Goal: Obtain resource: Download file/media

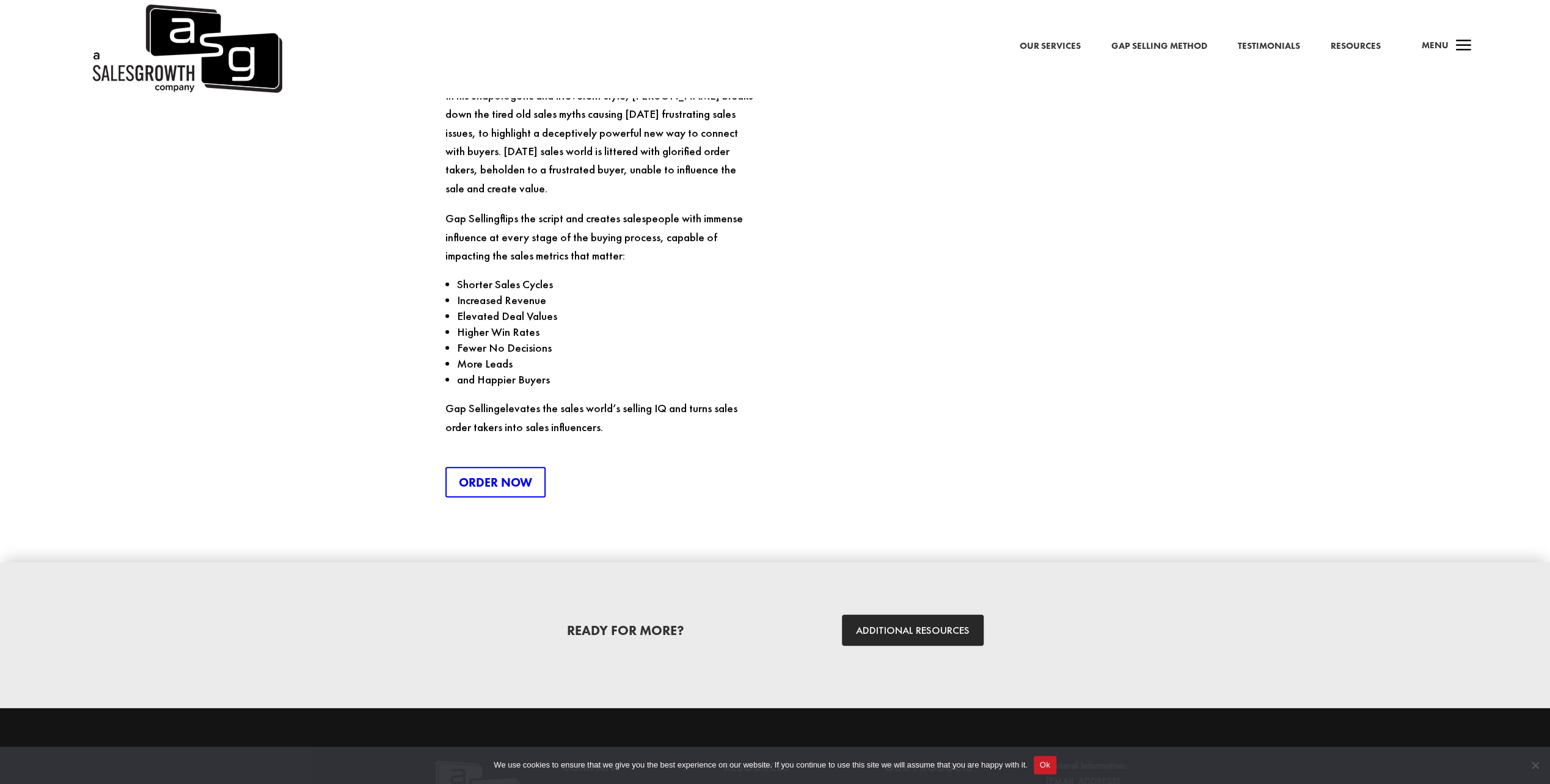
scroll to position [3299, 0]
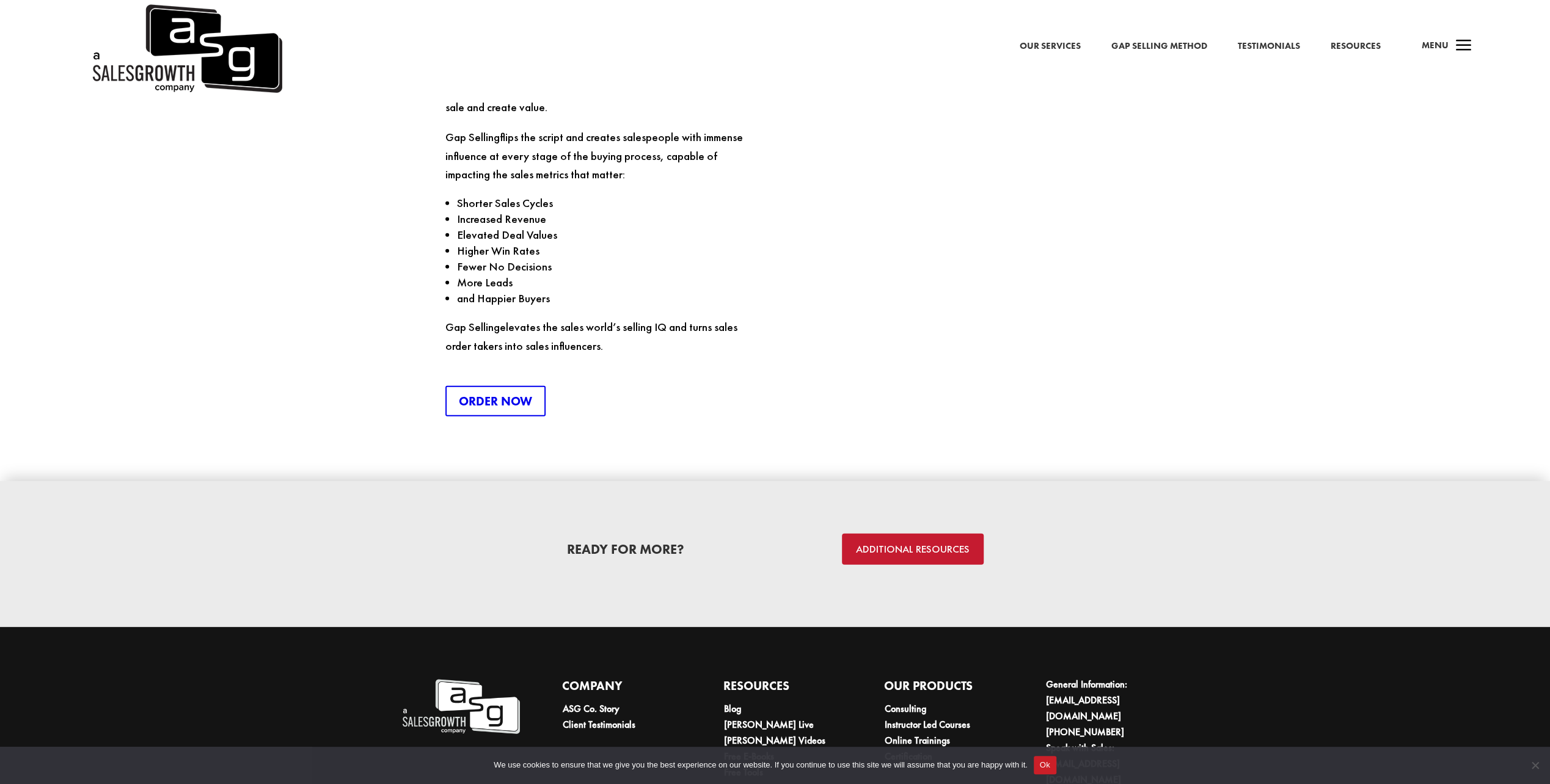
click at [894, 533] on link "ADDITIONAL RESOURCES" at bounding box center [913, 549] width 142 height 31
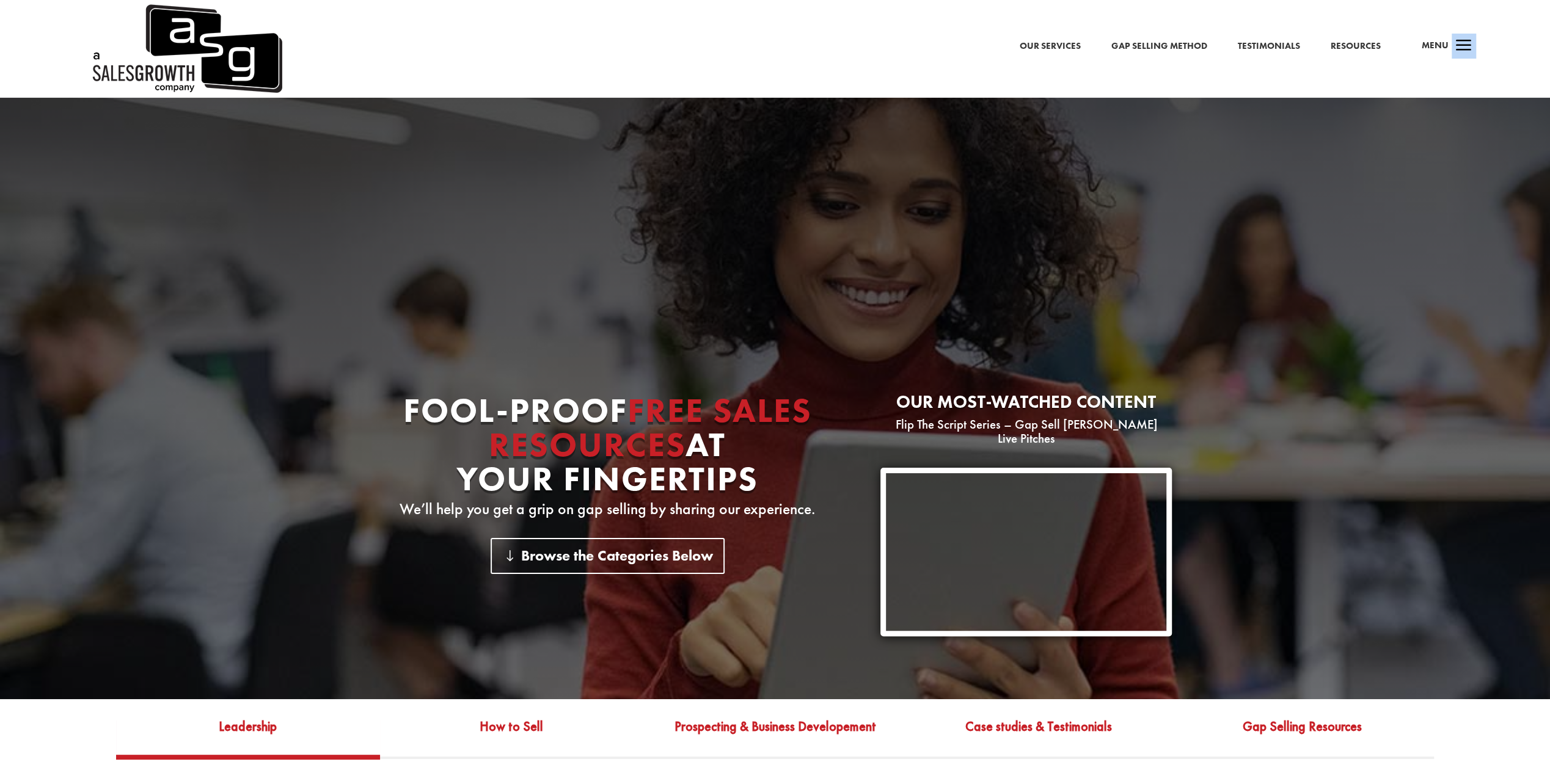
click at [1466, 50] on span "a" at bounding box center [1464, 46] width 24 height 24
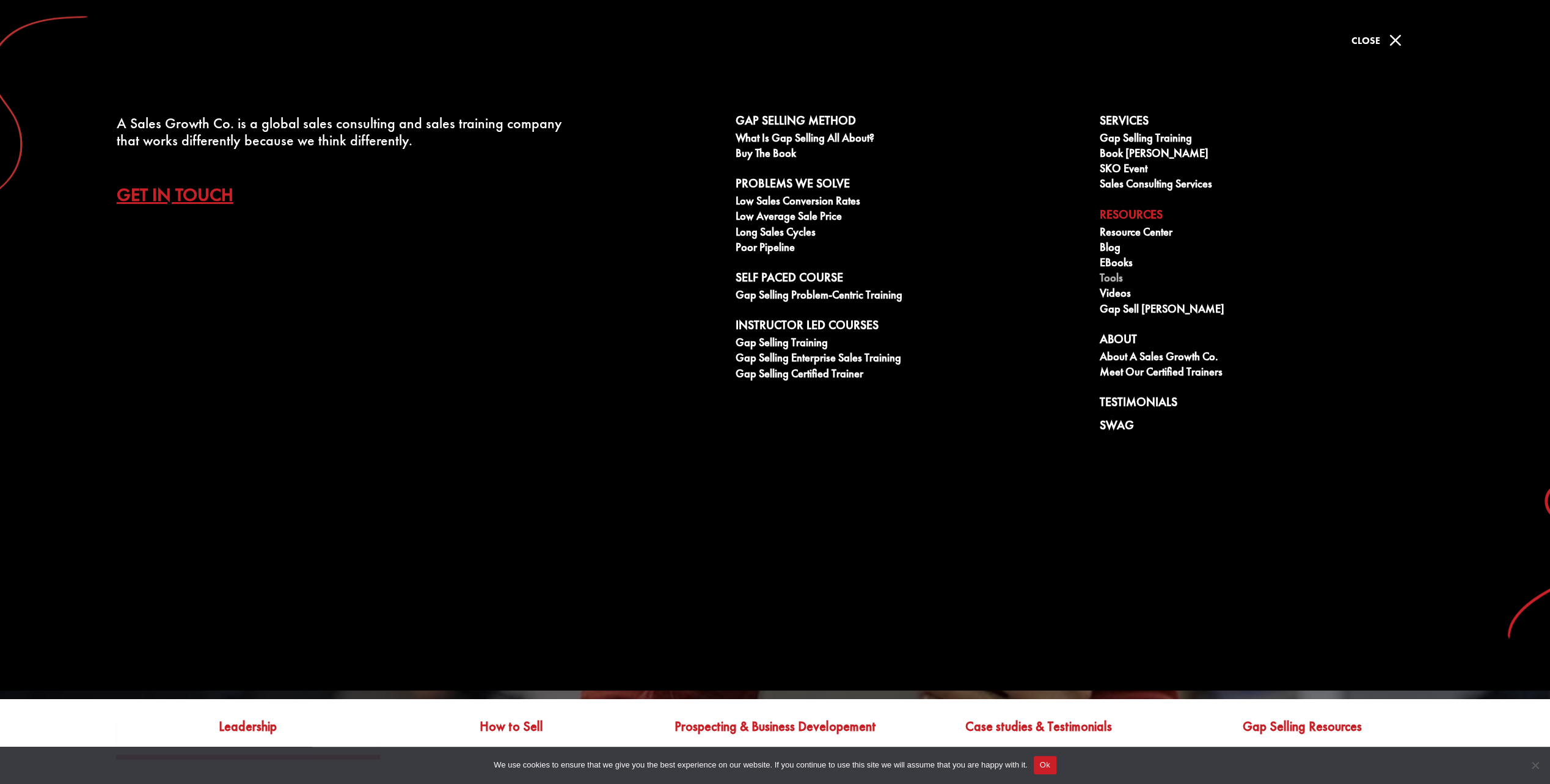
click at [1122, 275] on link "Tools" at bounding box center [1275, 279] width 351 height 15
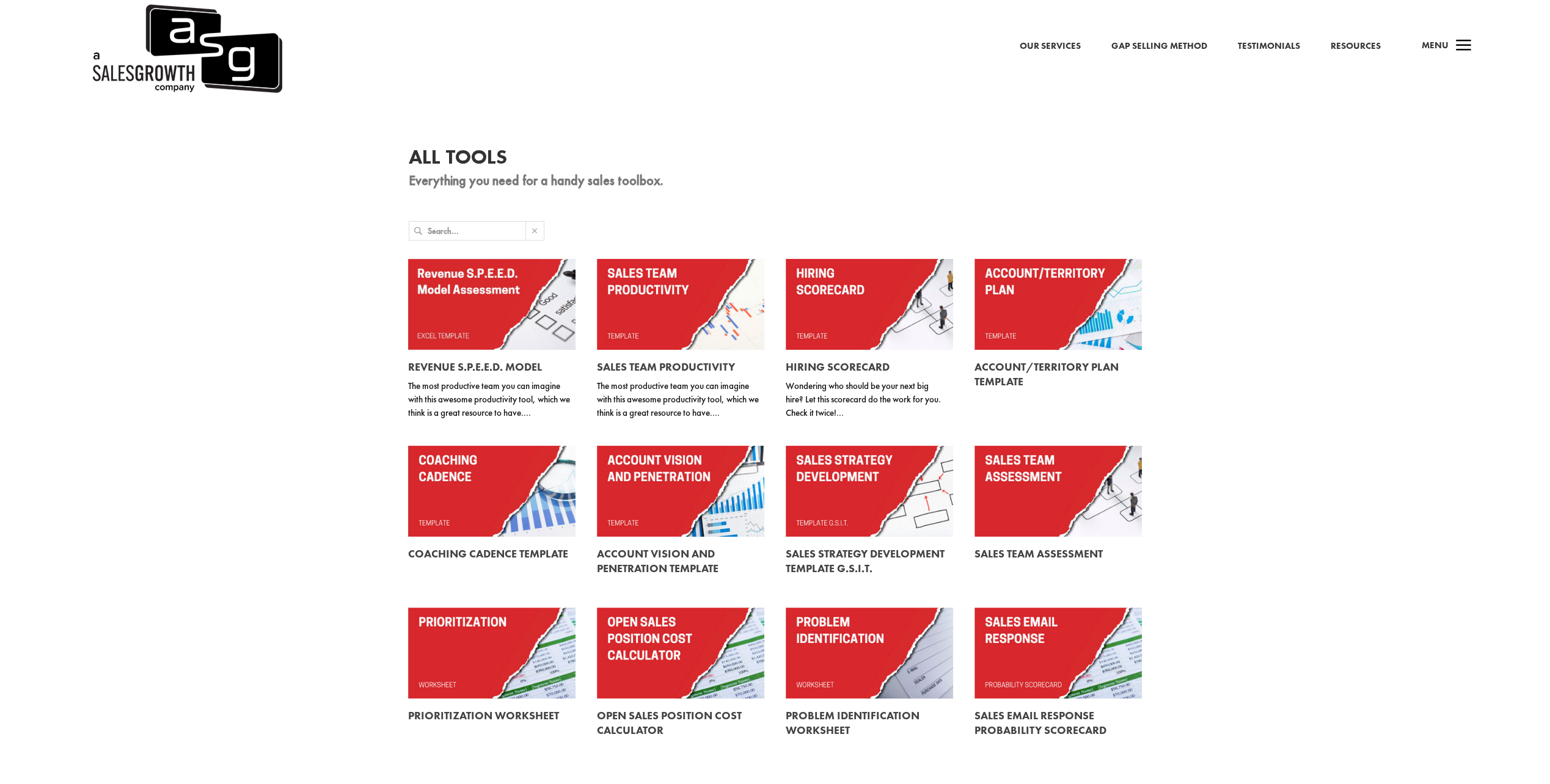
click at [506, 309] on link at bounding box center [492, 304] width 168 height 91
click at [711, 319] on link at bounding box center [681, 304] width 168 height 91
click at [883, 391] on link at bounding box center [870, 387] width 168 height 75
click at [1028, 330] on link at bounding box center [1058, 304] width 168 height 91
click at [501, 476] on link at bounding box center [492, 491] width 168 height 91
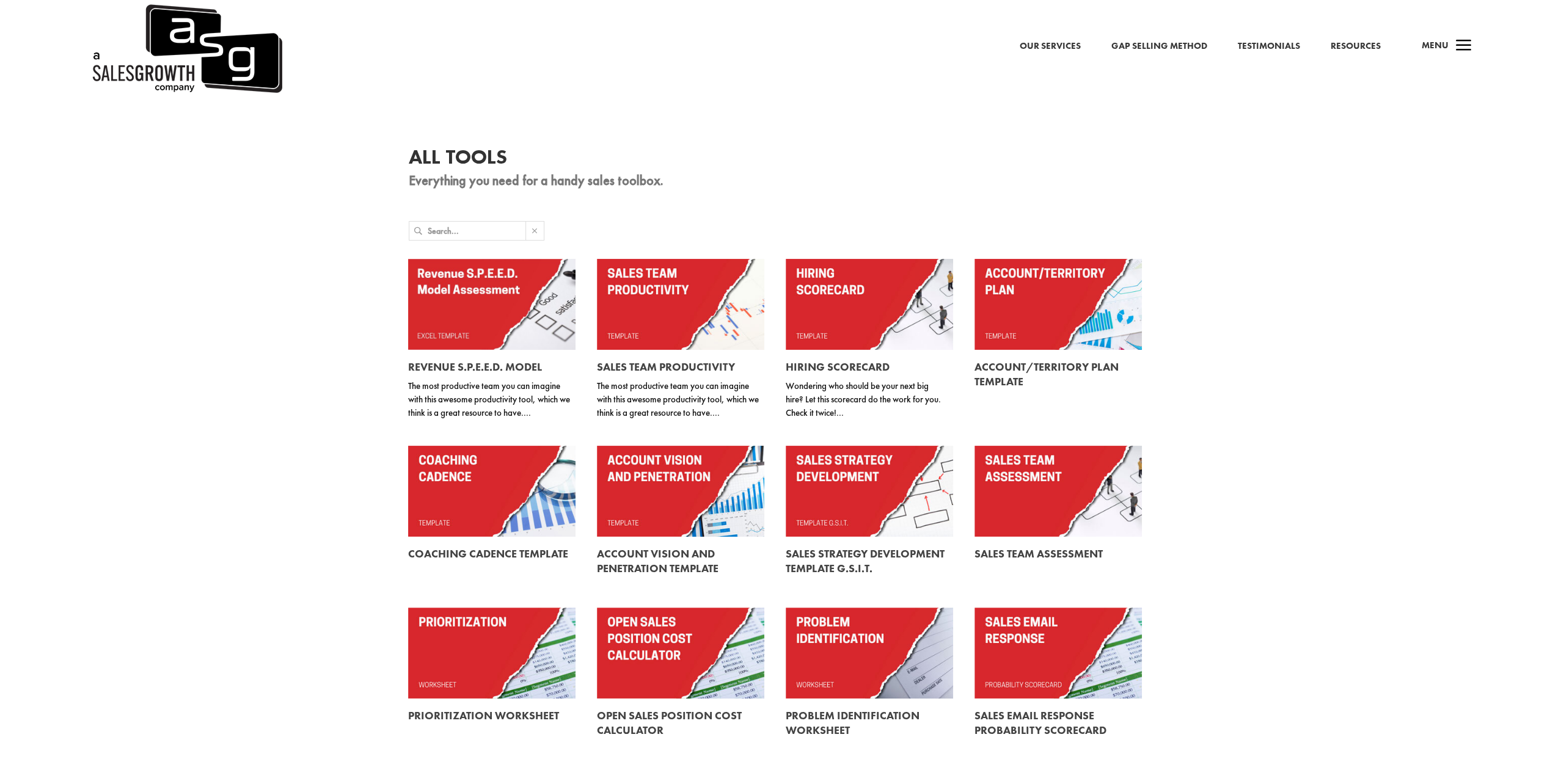
click at [667, 508] on link at bounding box center [681, 491] width 168 height 91
click at [915, 503] on link at bounding box center [870, 491] width 168 height 91
click at [1056, 503] on link at bounding box center [1058, 491] width 168 height 91
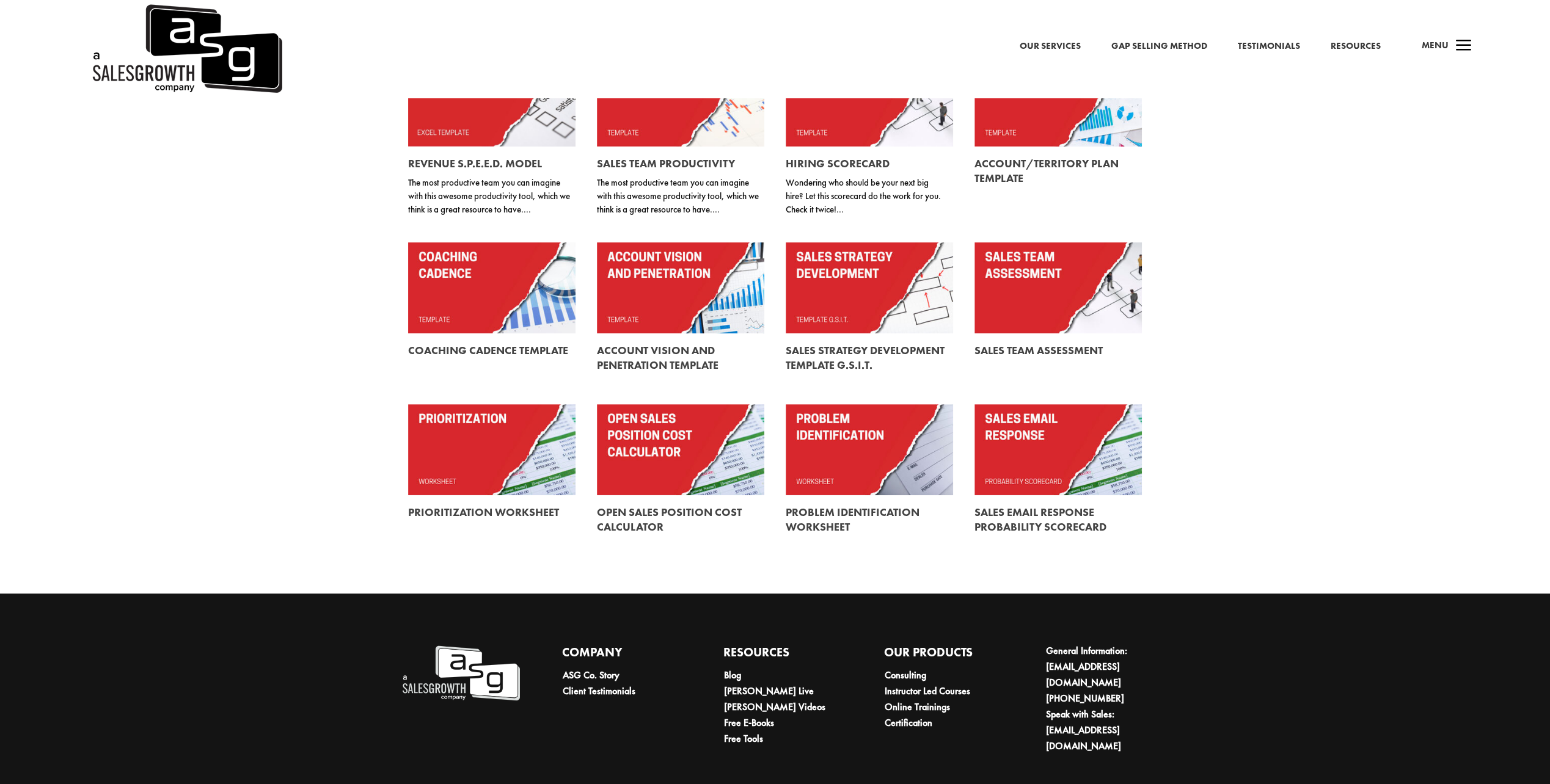
scroll to position [242, 0]
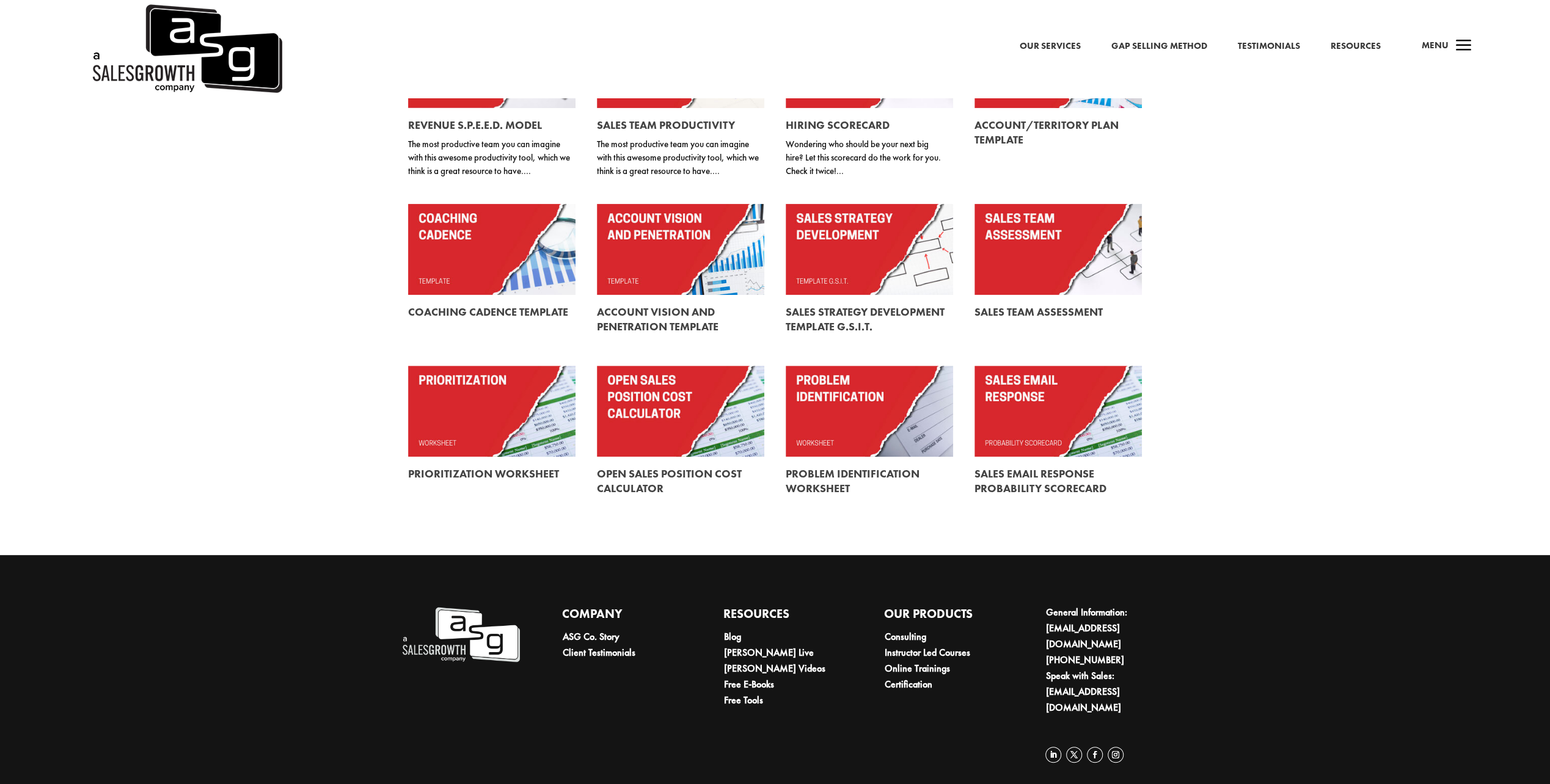
click at [492, 403] on link at bounding box center [492, 411] width 168 height 91
click at [708, 442] on link at bounding box center [681, 411] width 168 height 91
click at [848, 481] on link at bounding box center [870, 481] width 168 height 49
click at [1037, 476] on link at bounding box center [1058, 481] width 168 height 49
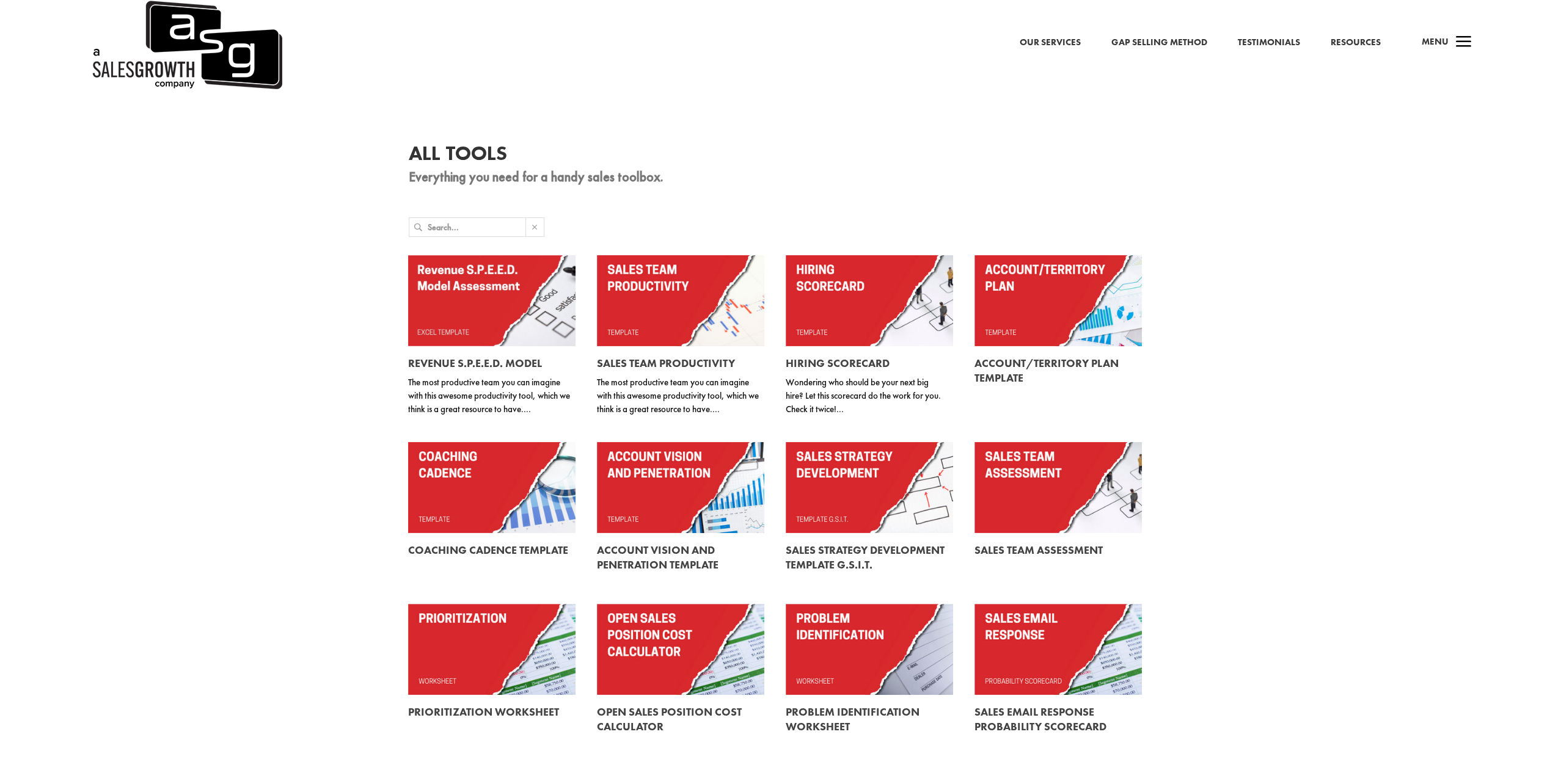
scroll to position [0, 0]
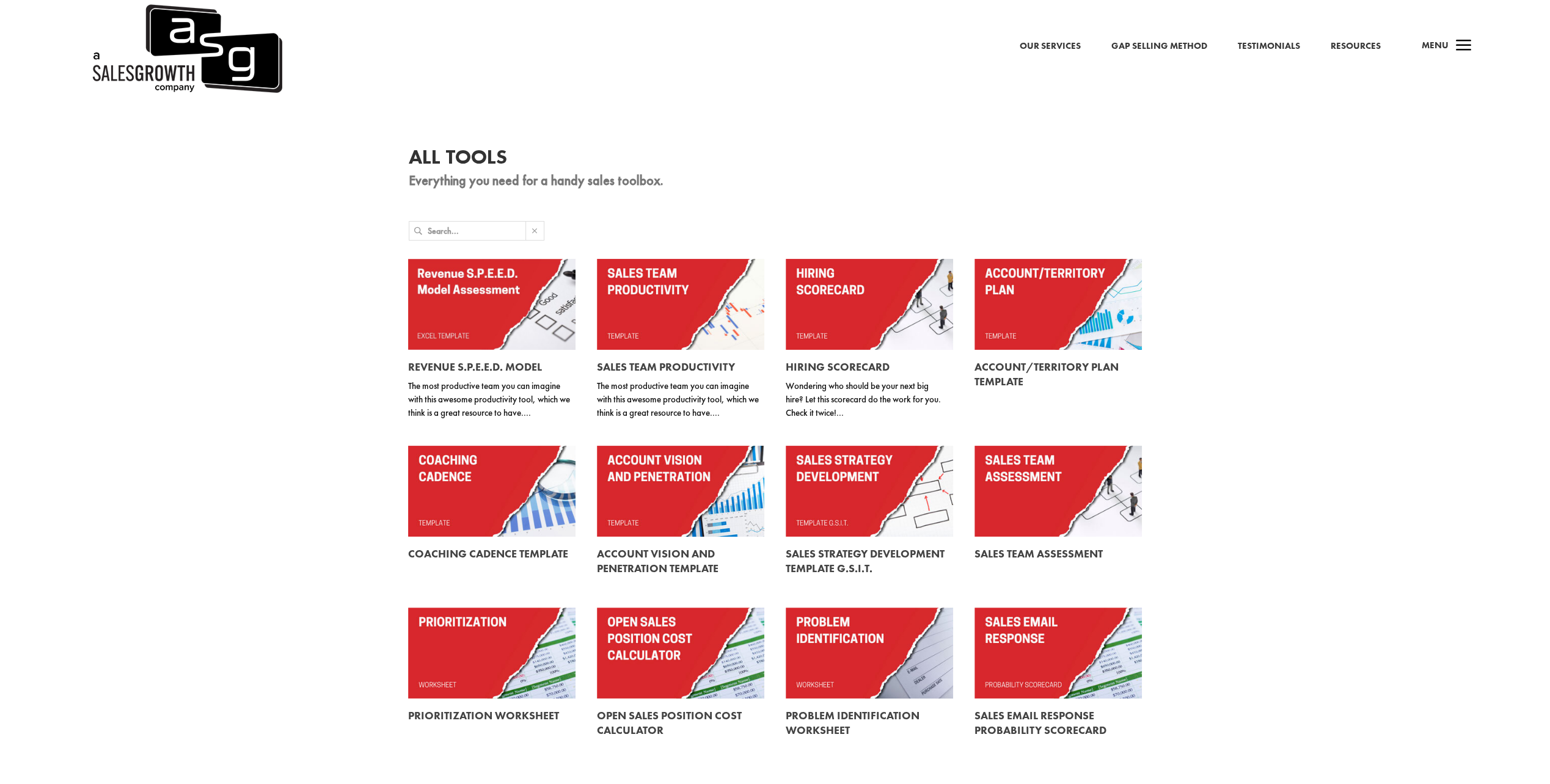
click at [1345, 47] on link "Resources" at bounding box center [1356, 46] width 50 height 16
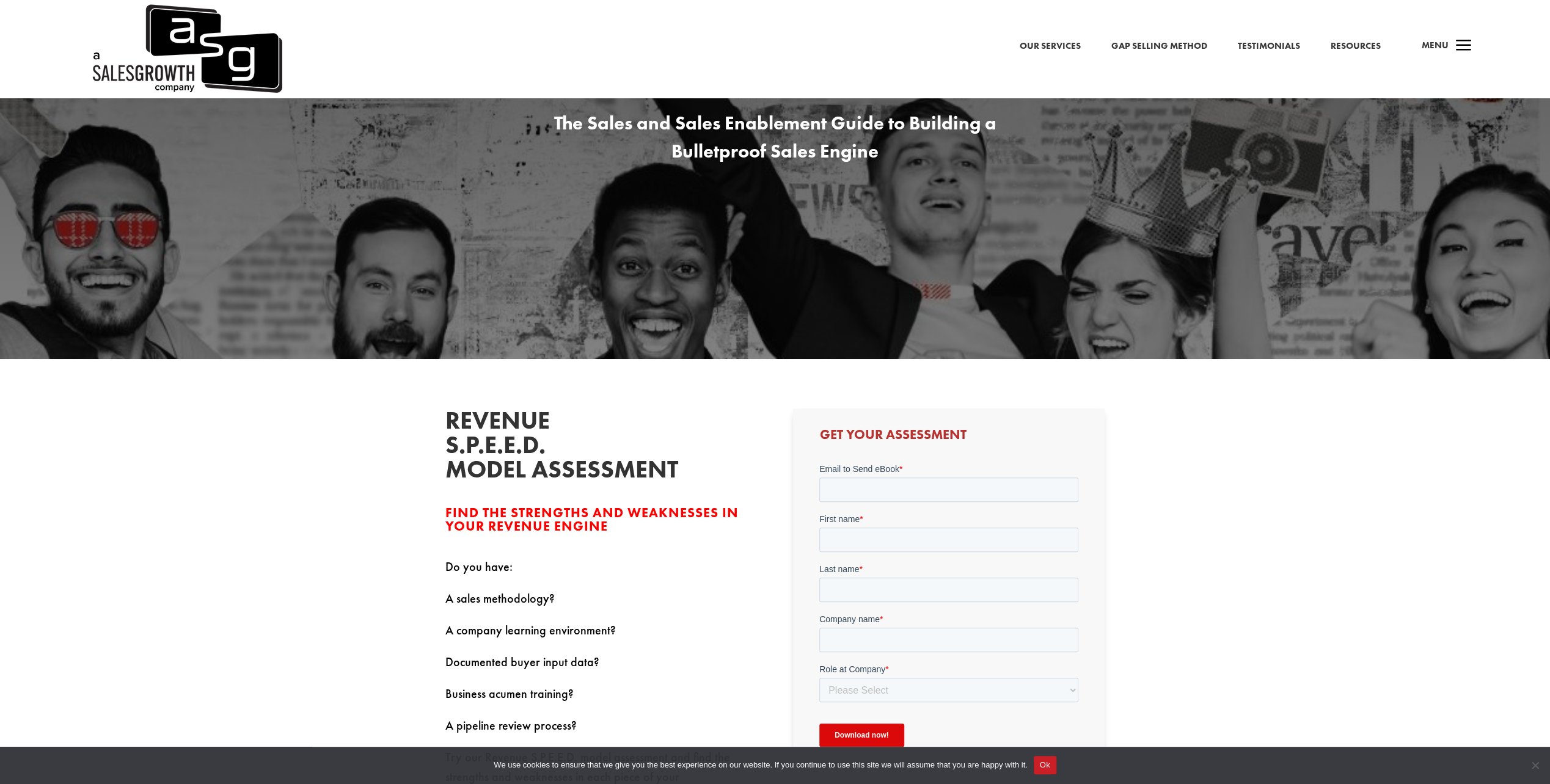
scroll to position [407, 0]
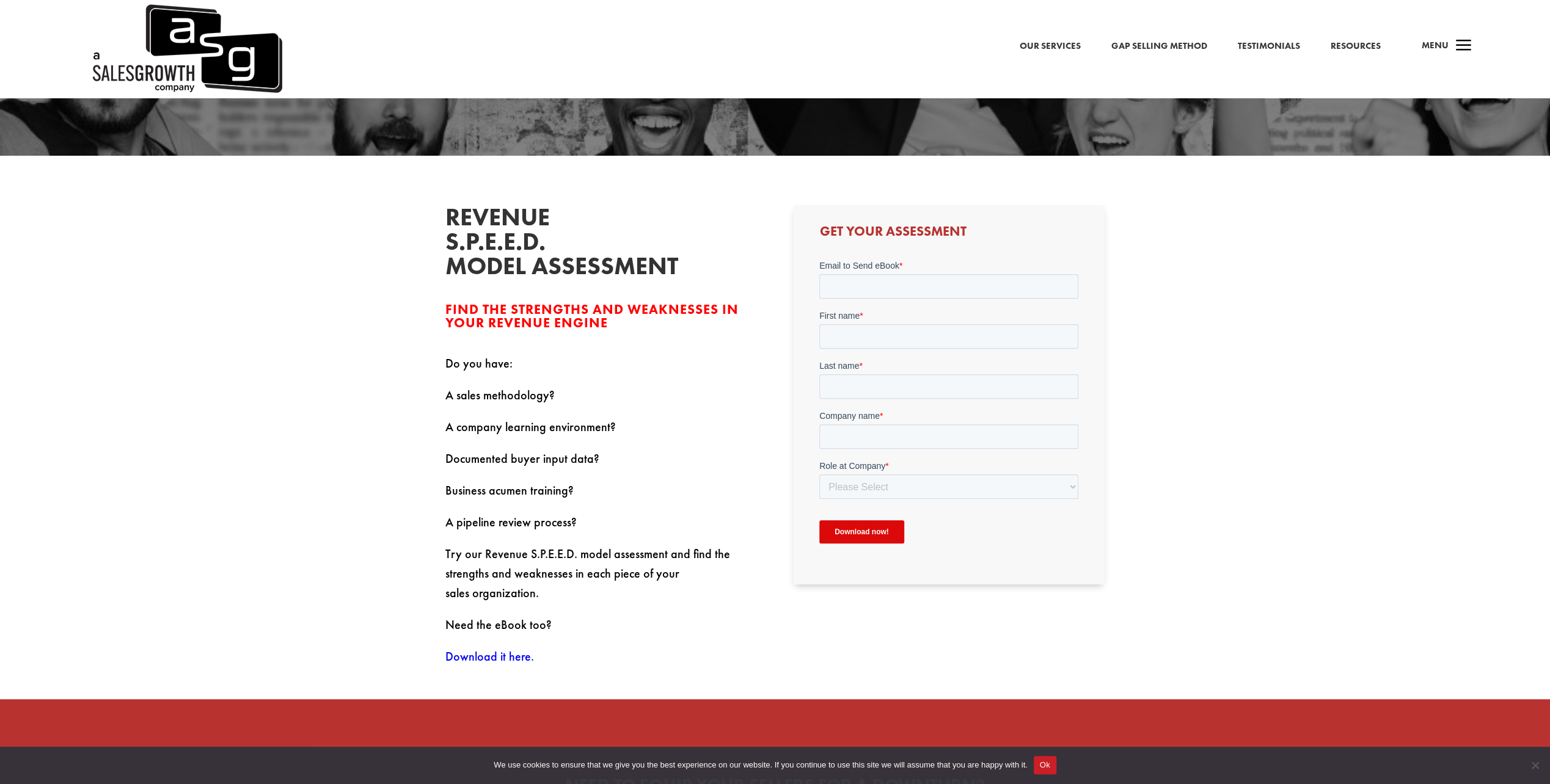
click at [514, 660] on link "Download it here." at bounding box center [489, 656] width 88 height 16
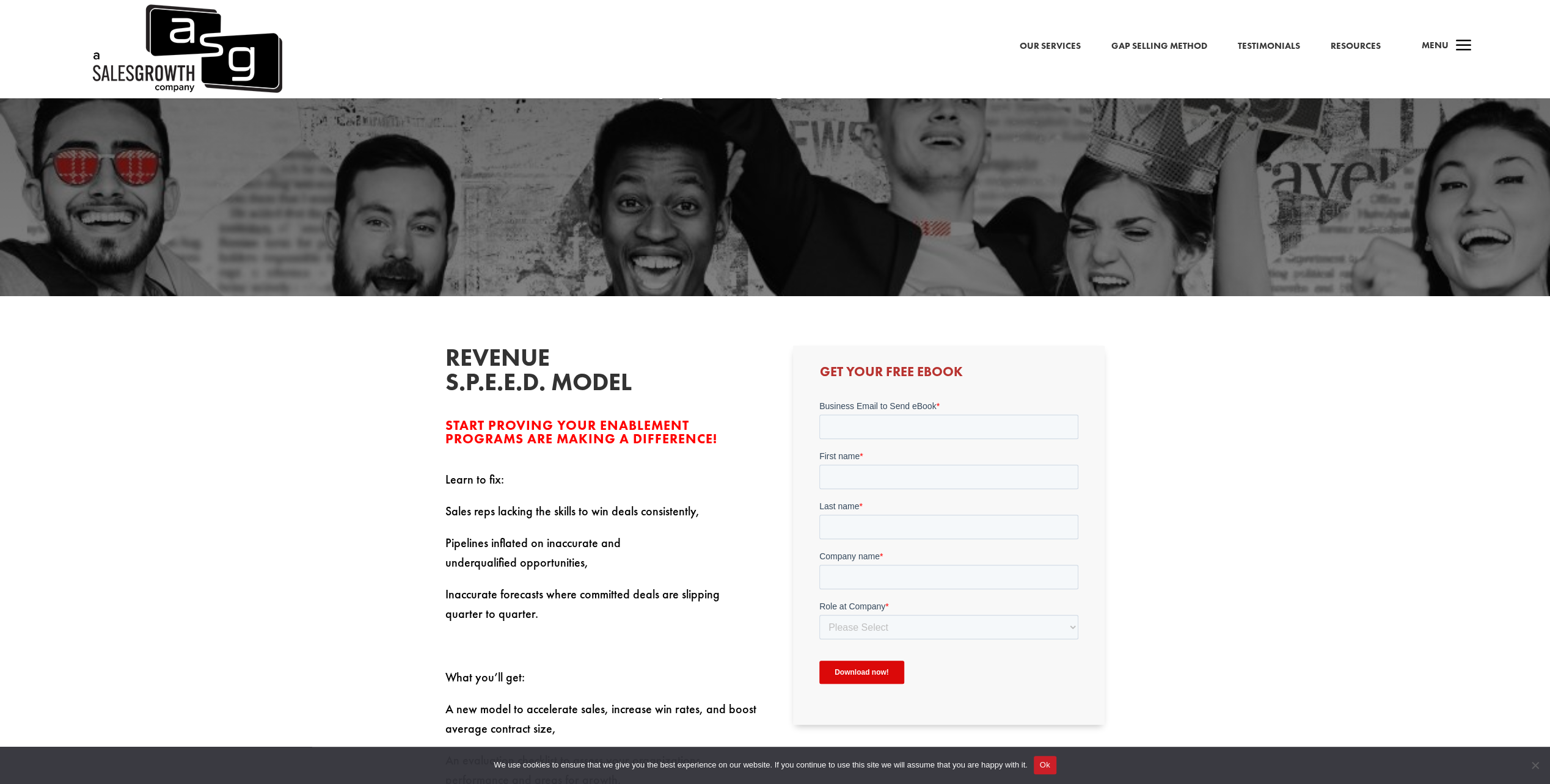
scroll to position [407, 0]
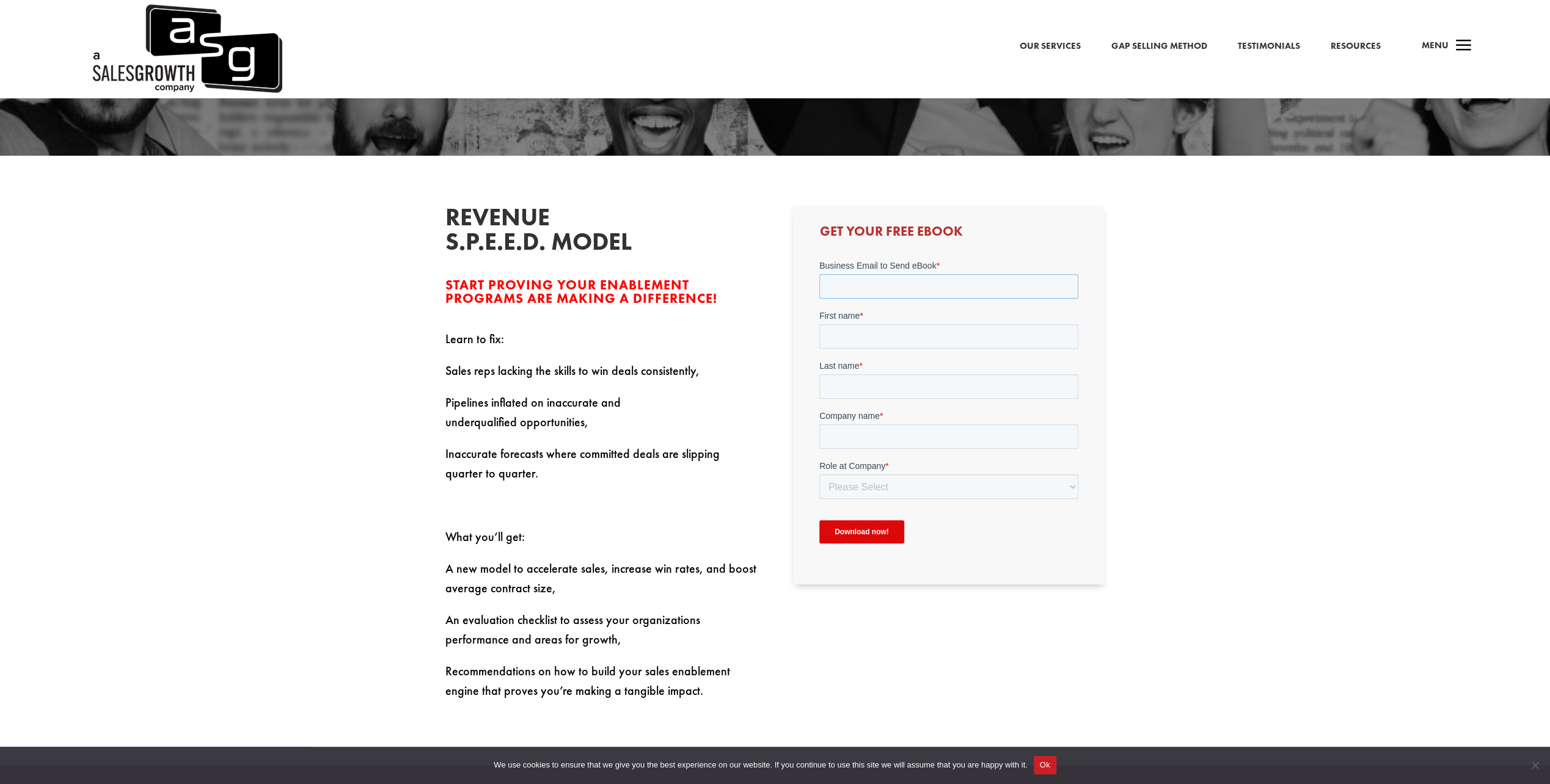
click at [891, 277] on input "Business Email to Send eBook *" at bounding box center [948, 286] width 259 height 24
type input "juergen.schmid01@t-online.de"
type input "[PERSON_NAME]"
type input "Bachelor Gesundheitsökonomie"
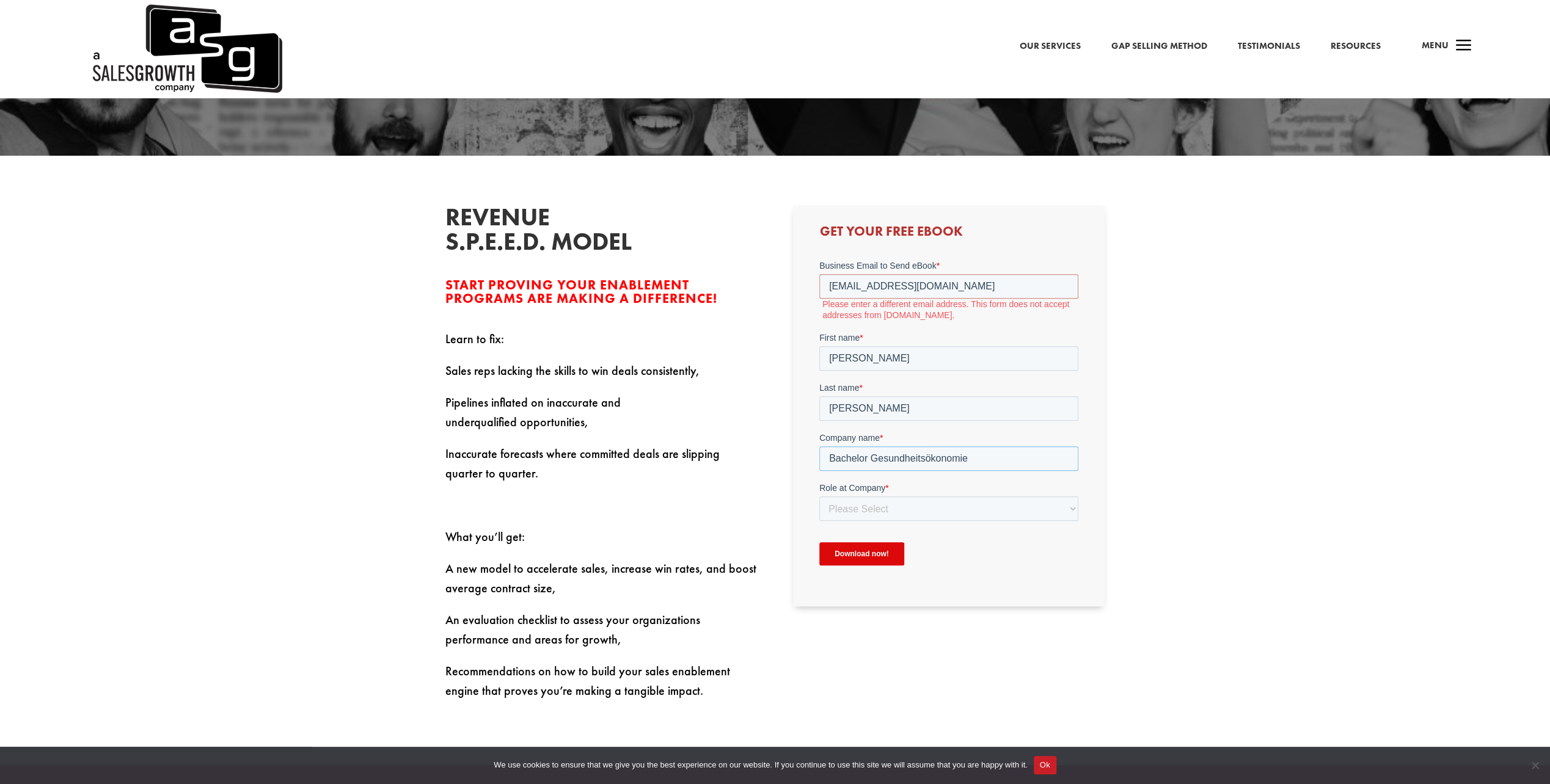
click at [977, 457] on input "Bachelor Gesundheitsökonomie" at bounding box center [948, 459] width 259 height 24
click at [923, 432] on label "Company name *" at bounding box center [948, 438] width 259 height 12
click at [923, 447] on input "Bachelor Gesundheitsökonomie" at bounding box center [948, 459] width 259 height 24
click at [883, 505] on select "Please Select C-Level (CRO, CSO, etc) Senior Leadership (VP of Sales, VP of Ena…" at bounding box center [948, 509] width 259 height 24
select select "Director/Manager (Sales Director, Regional Sales Manager, etc)"
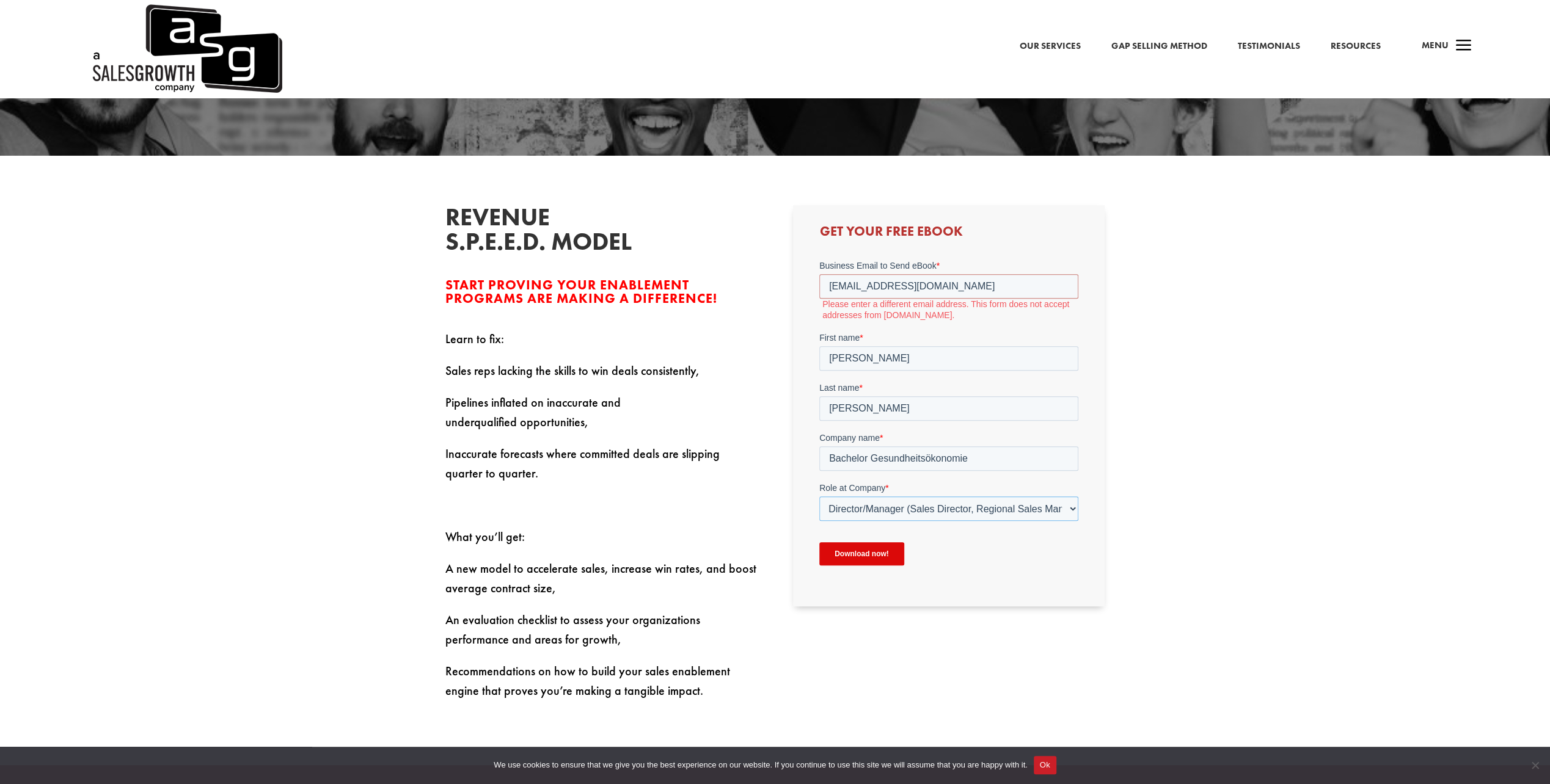
click at [819, 497] on select "Please Select C-Level (CRO, CSO, etc) Senior Leadership (VP of Sales, VP of Ena…" at bounding box center [948, 509] width 259 height 24
click at [902, 559] on select "Please Select Just Me 1-9 10-19 20-49 50-99 100+" at bounding box center [948, 558] width 259 height 24
click at [1058, 506] on select "Please Select C-Level (CRO, CSO, etc) Senior Leadership (VP of Sales, VP of Ena…" at bounding box center [948, 509] width 259 height 24
click at [819, 497] on select "Please Select C-Level (CRO, CSO, etc) Senior Leadership (VP of Sales, VP of Ena…" at bounding box center [948, 509] width 259 height 24
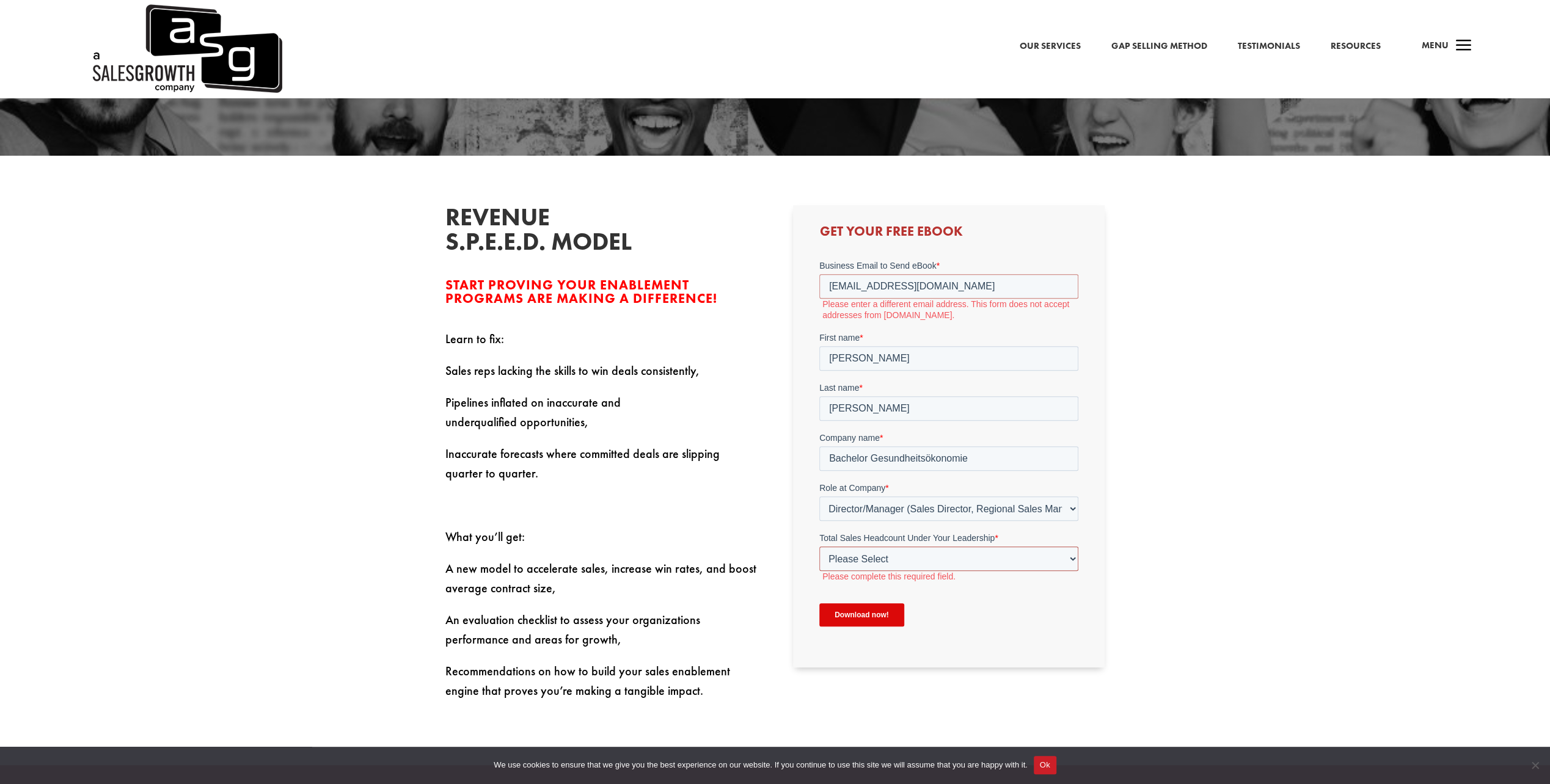
click at [960, 559] on select "Please Select Just Me 1-9 10-19 20-49 50-99 100+" at bounding box center [948, 558] width 259 height 24
select select "20-49"
click at [819, 546] on select "Please Select Just Me 1-9 10-19 20-49 50-99 100+" at bounding box center [948, 558] width 259 height 24
drag, startPoint x: 991, startPoint y: 456, endPoint x: 1634, endPoint y: 730, distance: 698.9
click html "Business Email to Send eBook * juergen.schmid01@t-online.de Please enter a diff…"
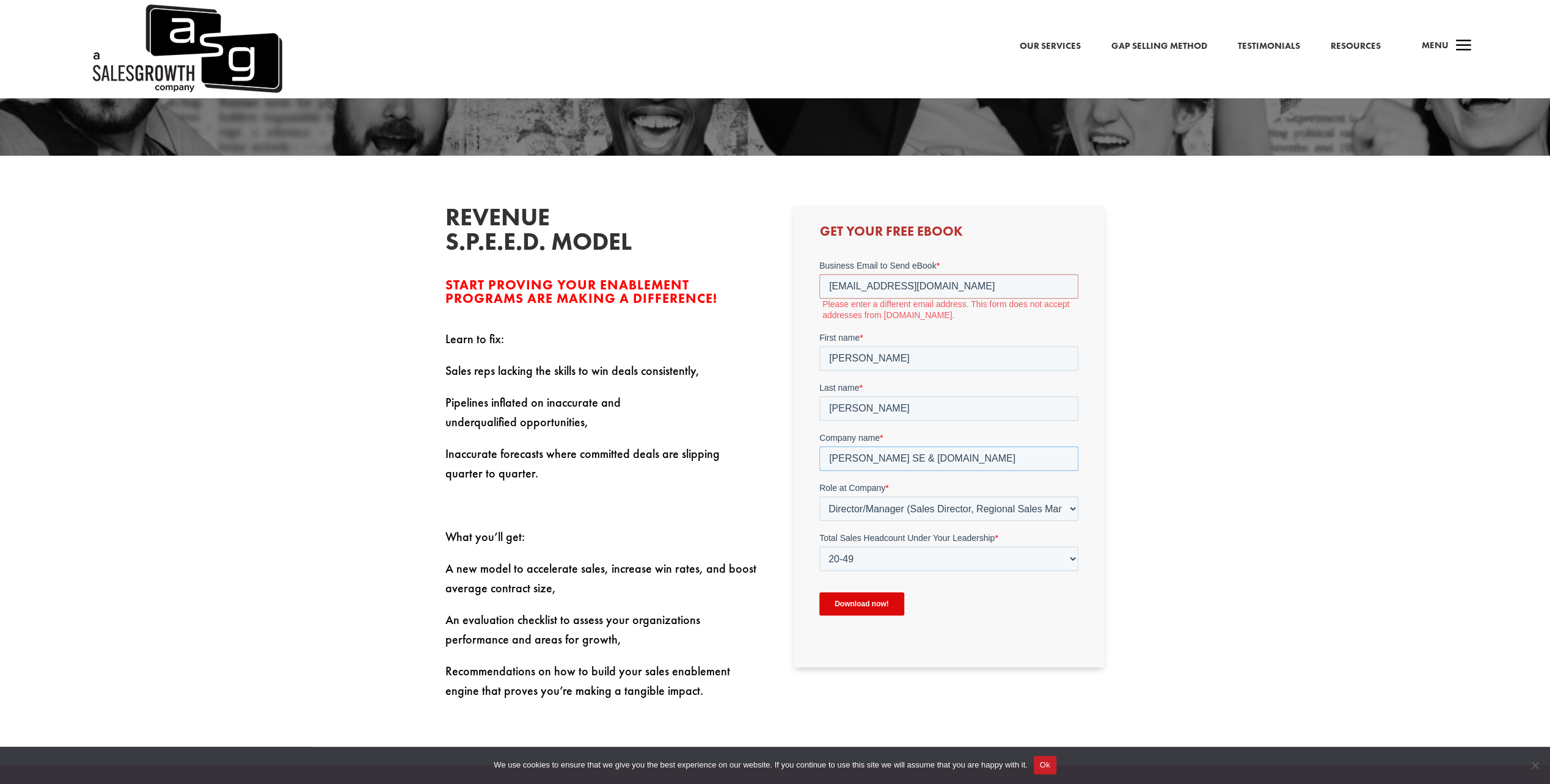
type input "Karl Storz SE & Co.KG"
click at [971, 290] on input "juergen.schmid01@t-online.de" at bounding box center [948, 286] width 259 height 24
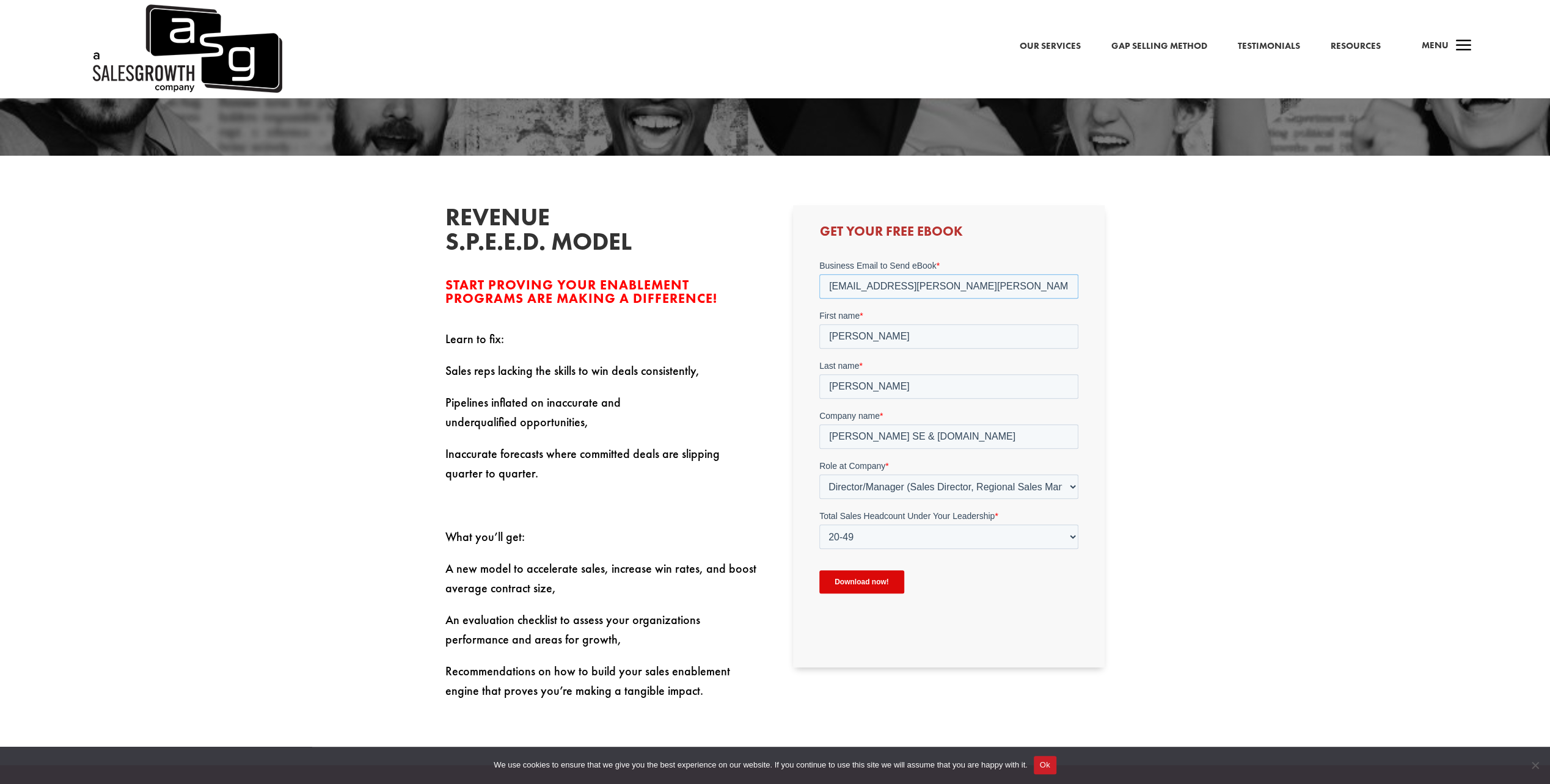
click at [895, 284] on input "juergen.schmid@franken-online.de" at bounding box center [948, 286] width 259 height 24
drag, startPoint x: 1012, startPoint y: 286, endPoint x: 895, endPoint y: 287, distance: 117.0
click at [895, 287] on input "juergen.schmid01@franken-online.de" at bounding box center [948, 286] width 259 height 24
type input "[EMAIL_ADDRESS][PERSON_NAME][DOMAIN_NAME]"
click at [1076, 537] on select "Please Select Just Me 1-9 10-19 20-49 50-99 100+" at bounding box center [948, 537] width 259 height 24
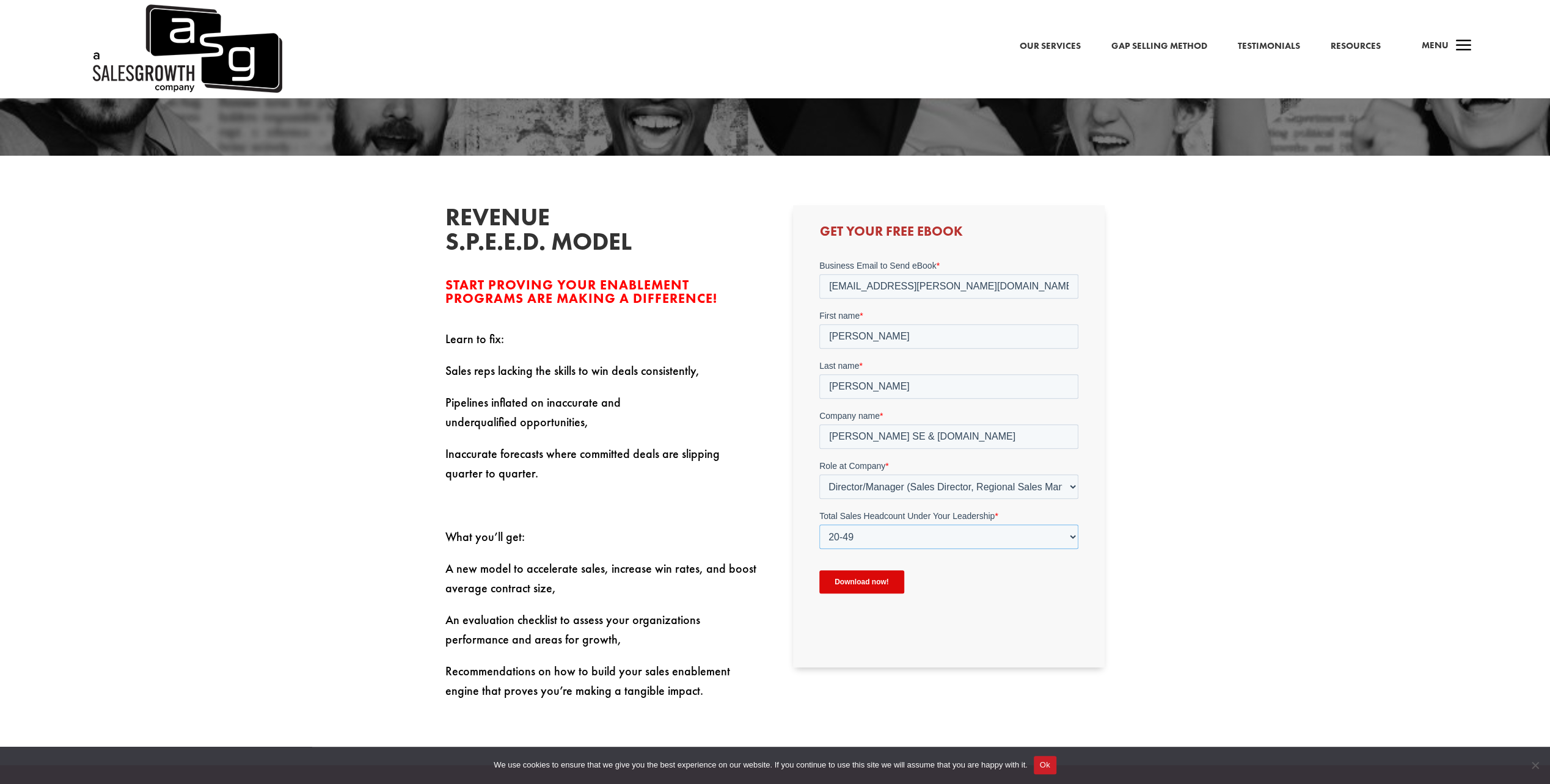
select select "50-99"
click at [819, 524] on select "Please Select Just Me 1-9 10-19 20-49 50-99 100+" at bounding box center [948, 537] width 259 height 24
click at [886, 588] on input "Download now!" at bounding box center [861, 582] width 85 height 23
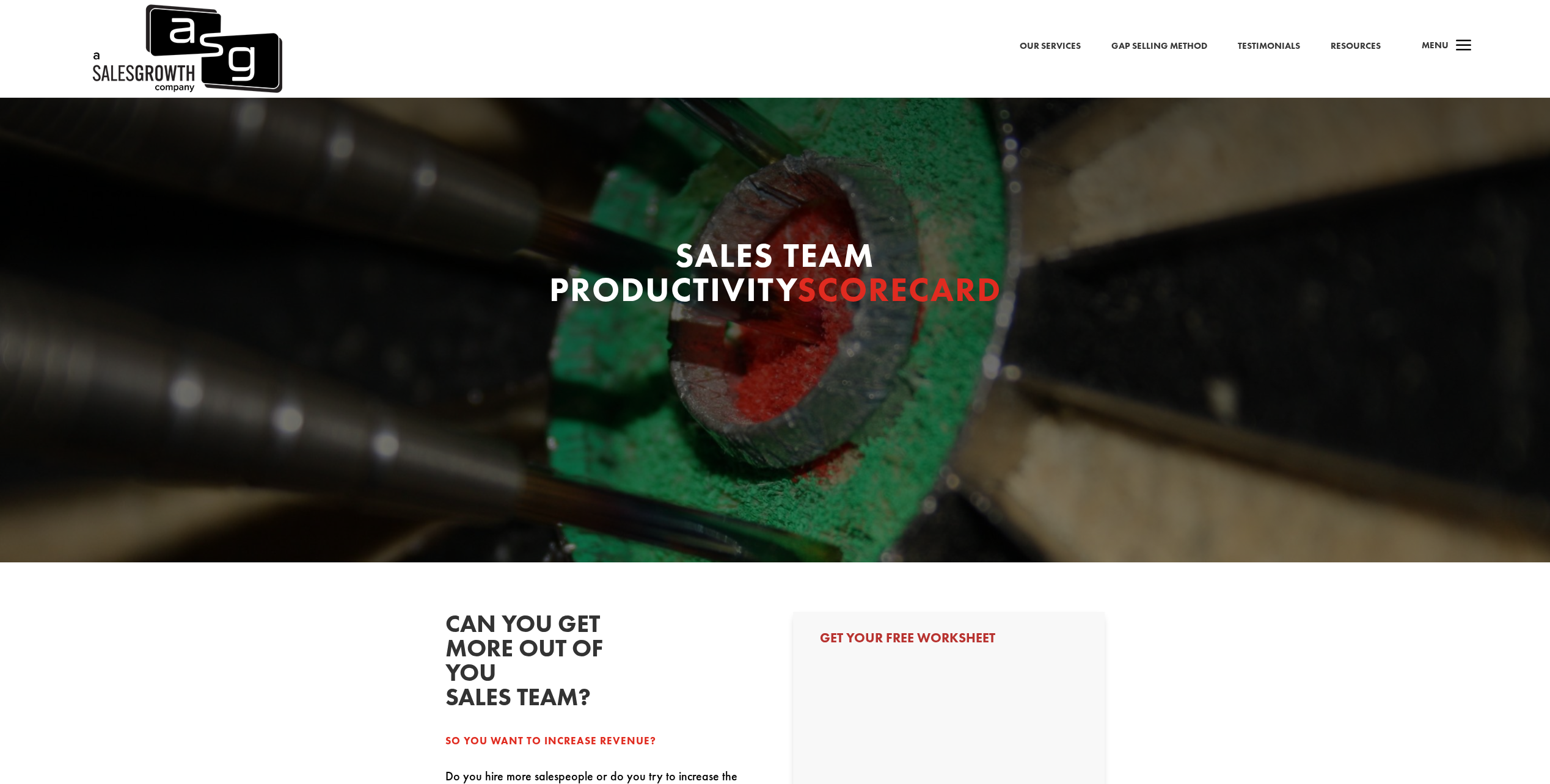
select select "Director/Manager (Sales Director, Regional Sales Manager, etc)"
select select "50-99"
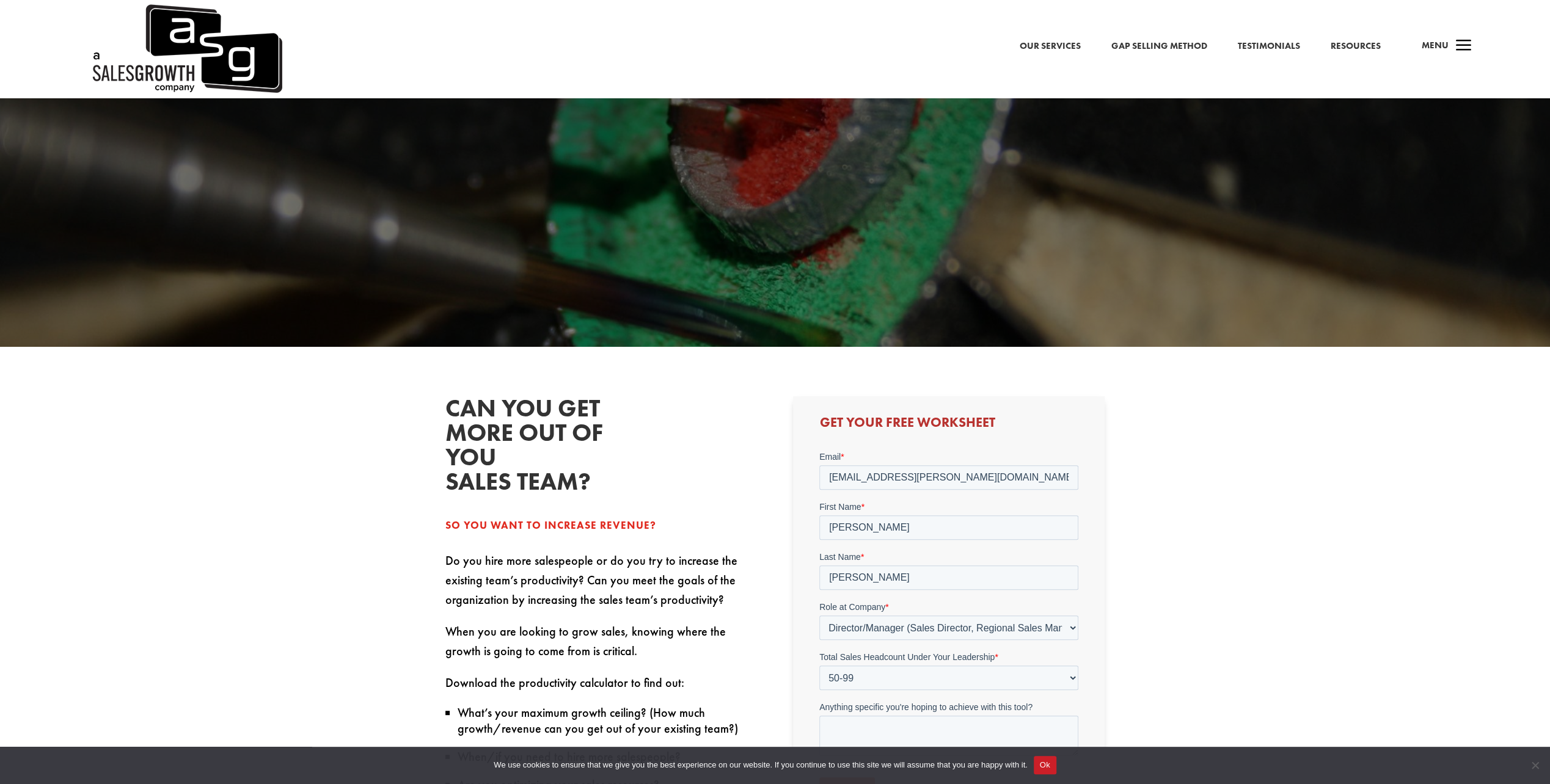
scroll to position [407, 0]
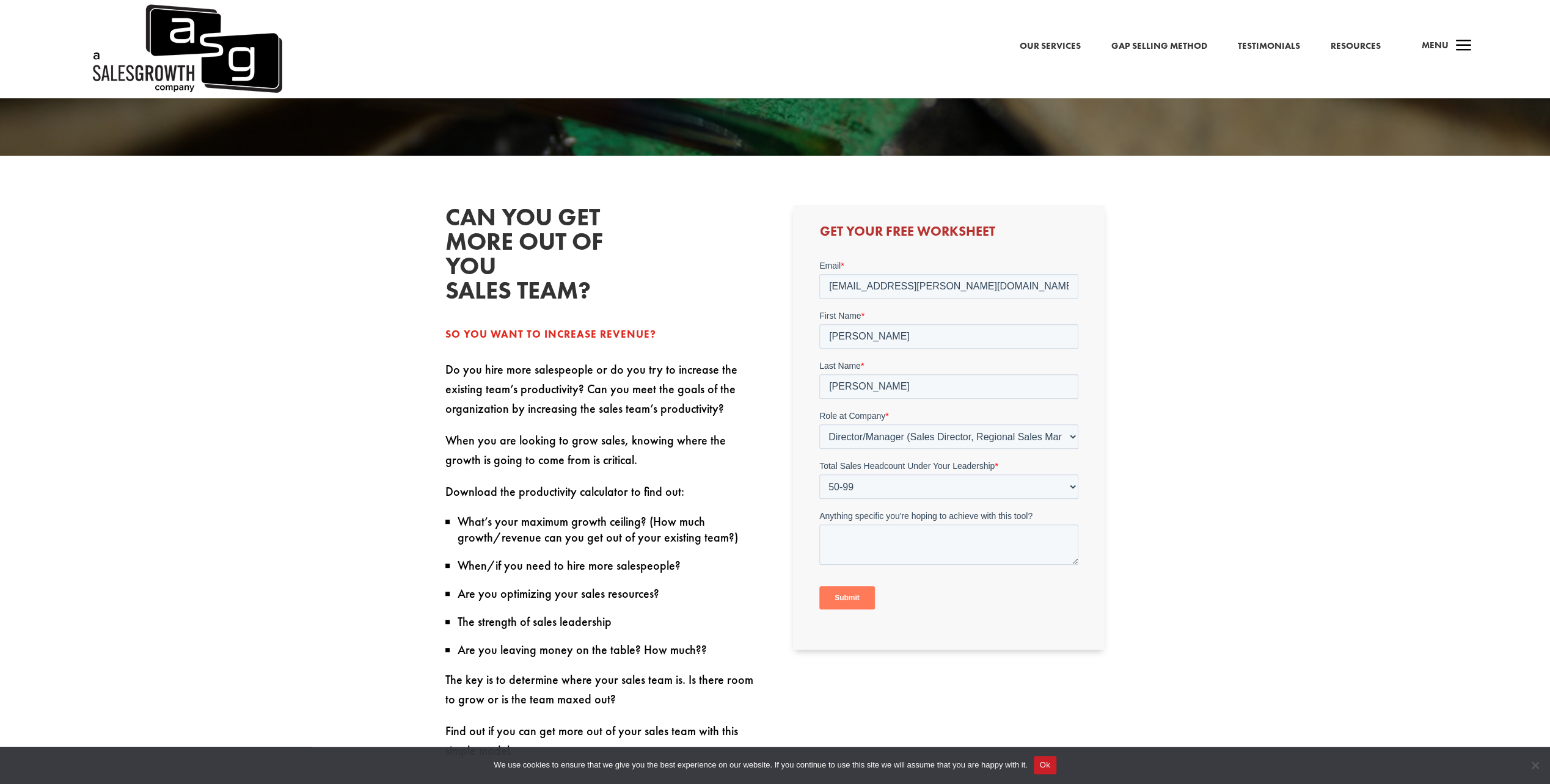
click at [845, 595] on input "Submit" at bounding box center [847, 598] width 56 height 23
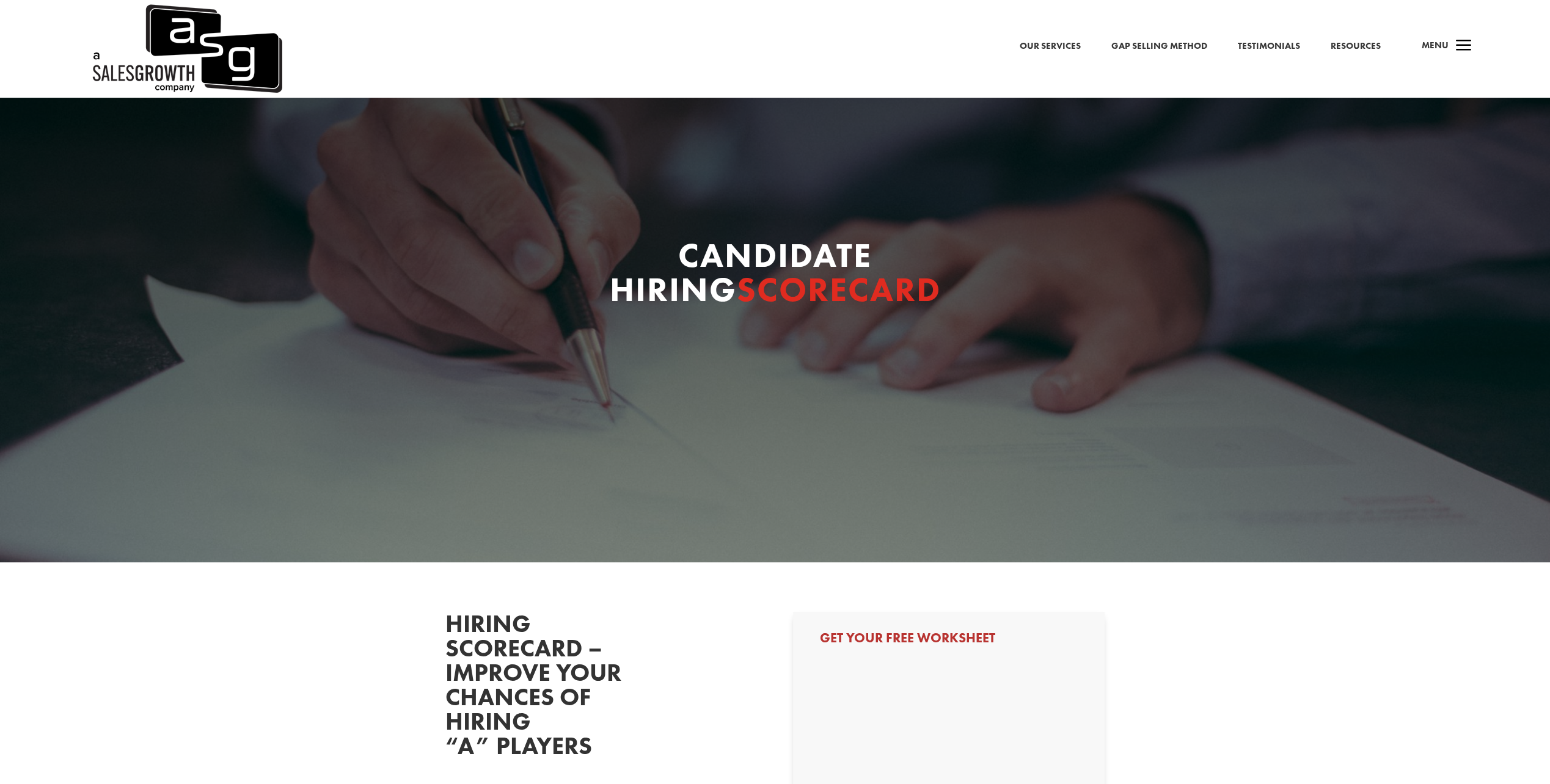
select select "Director/Manager (Sales Director, Regional Sales Manager, etc)"
select select "50-99"
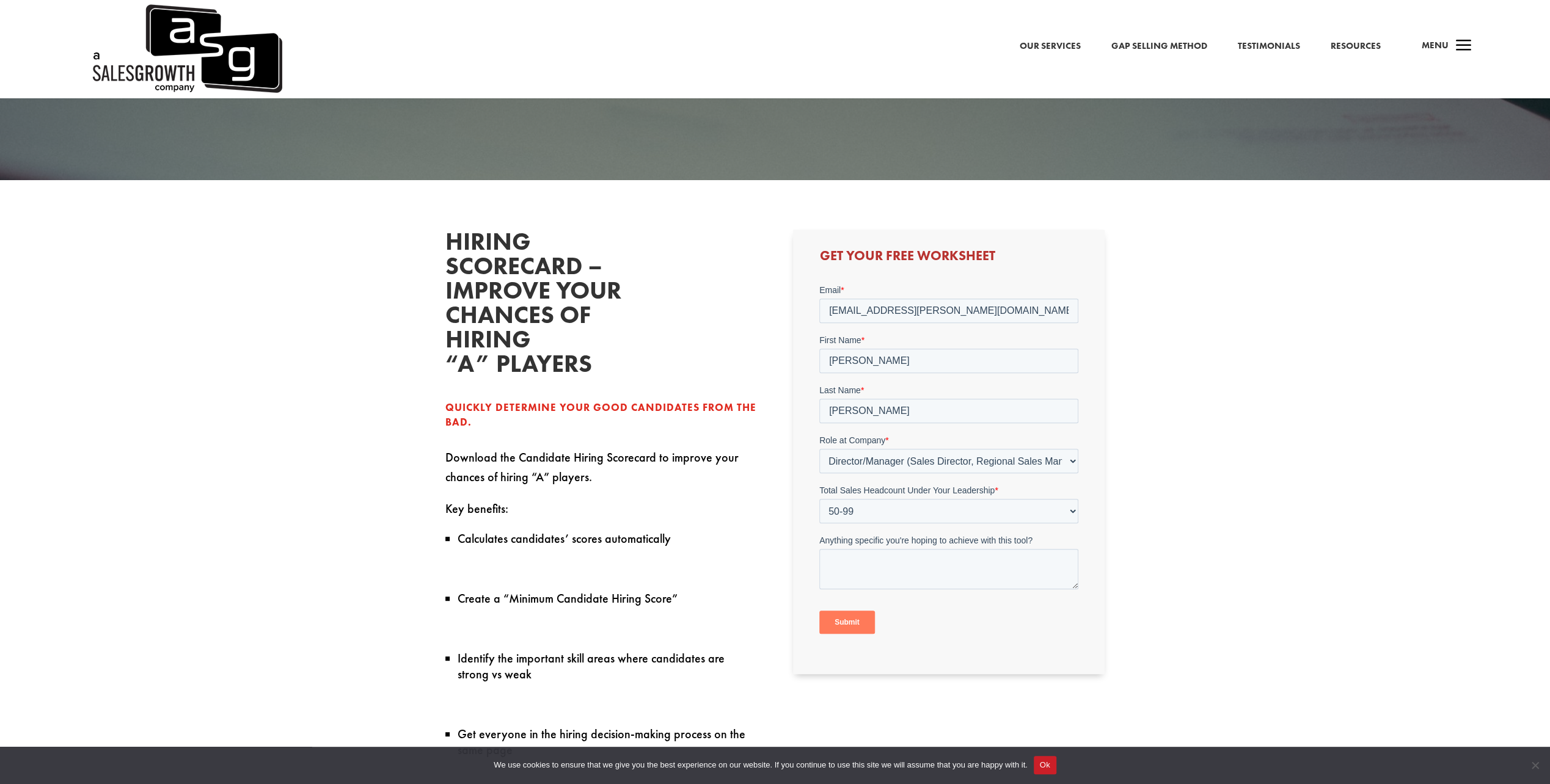
scroll to position [610, 0]
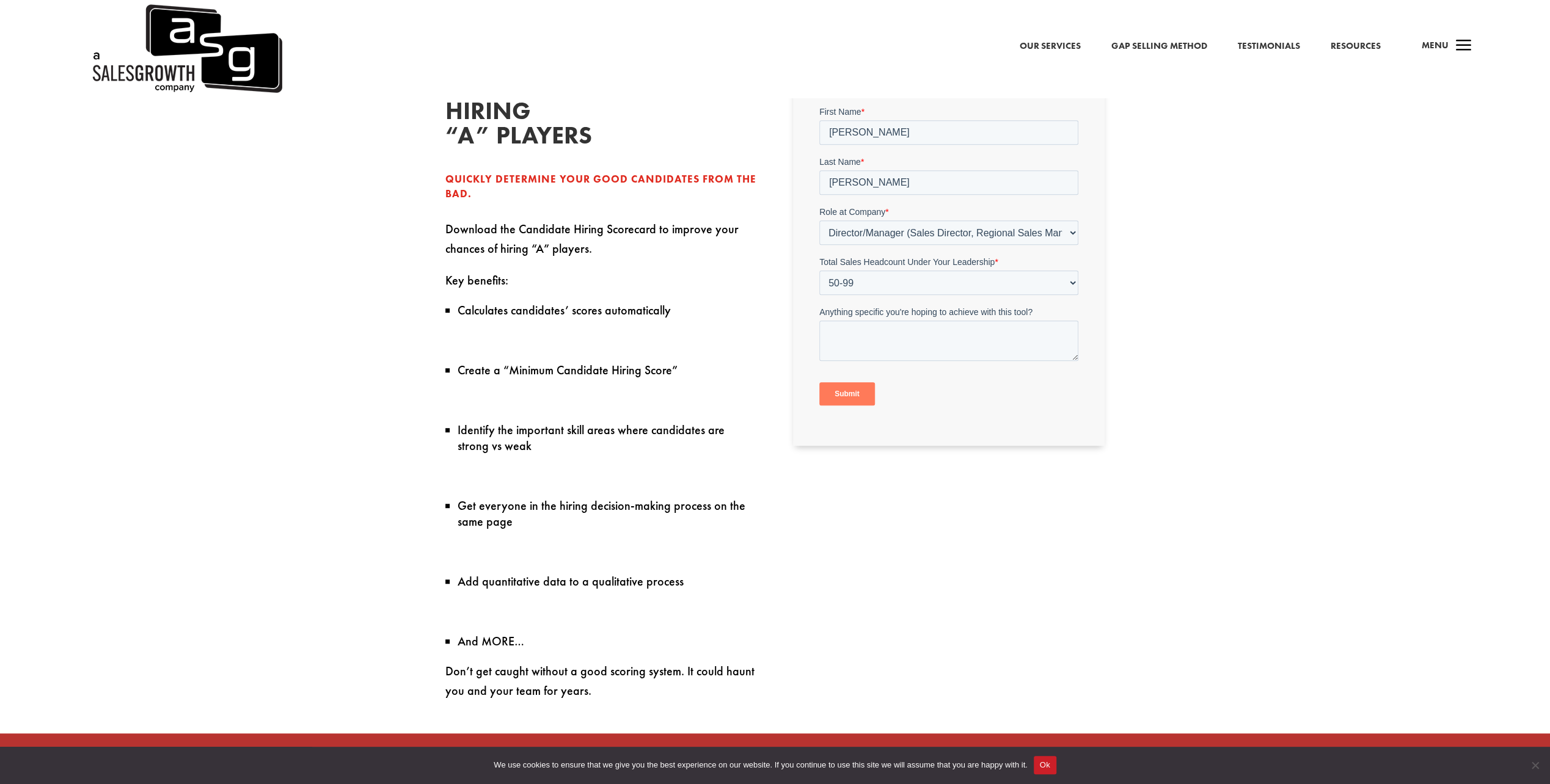
click at [847, 389] on input "Submit" at bounding box center [847, 394] width 56 height 23
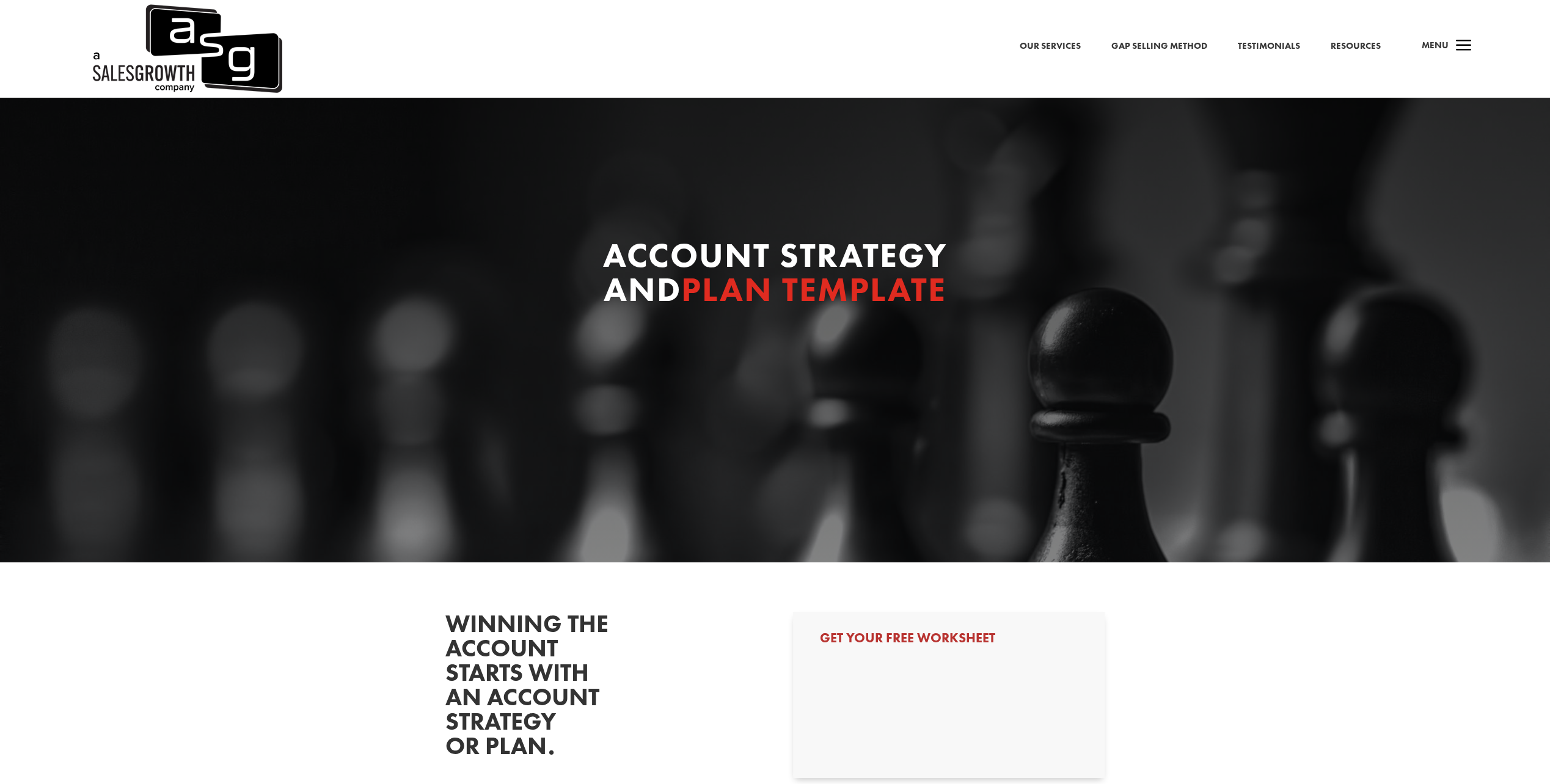
select select "Director/Manager (Sales Director, Regional Sales Manager, etc)"
select select "50-99"
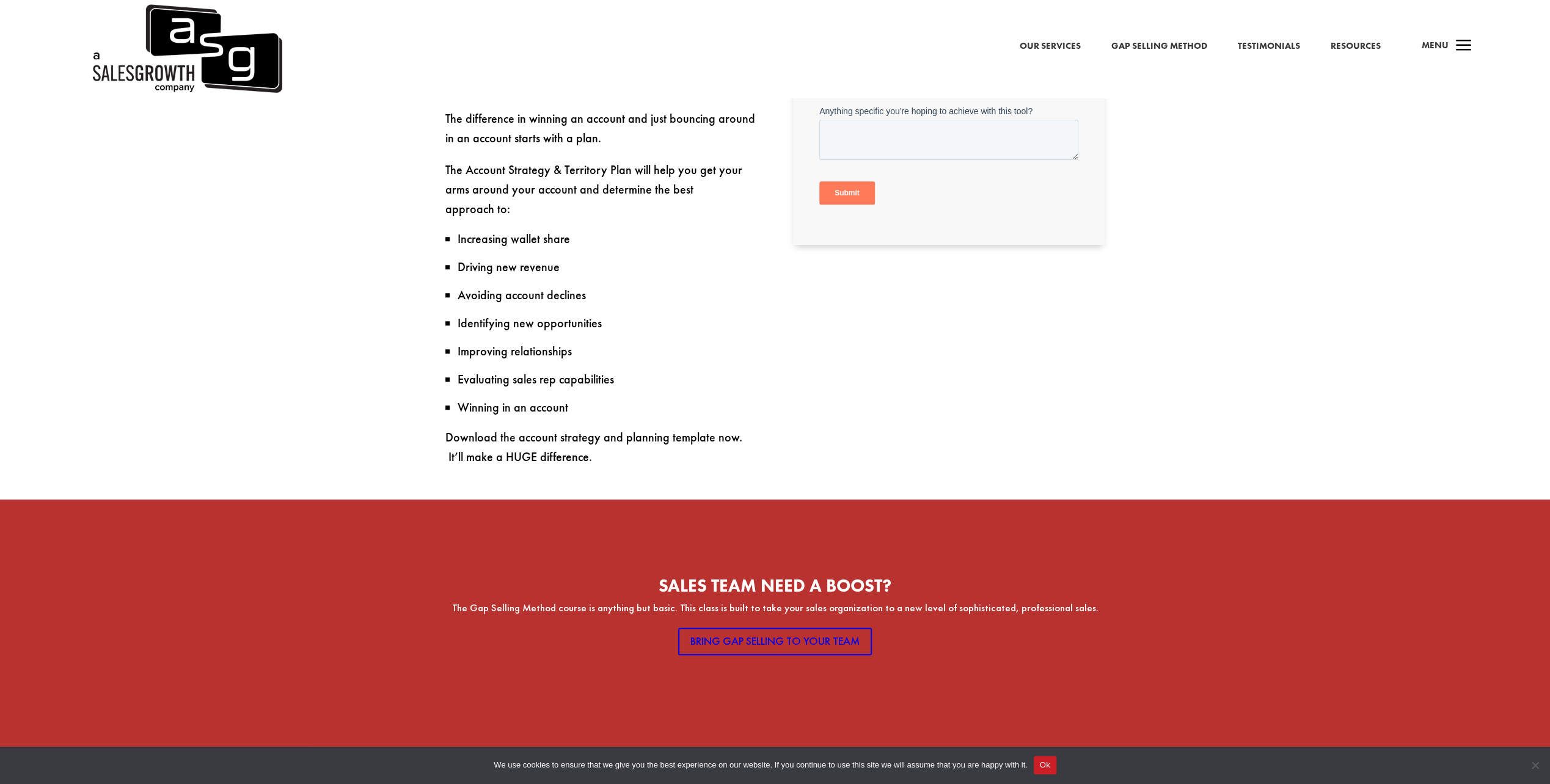
scroll to position [814, 0]
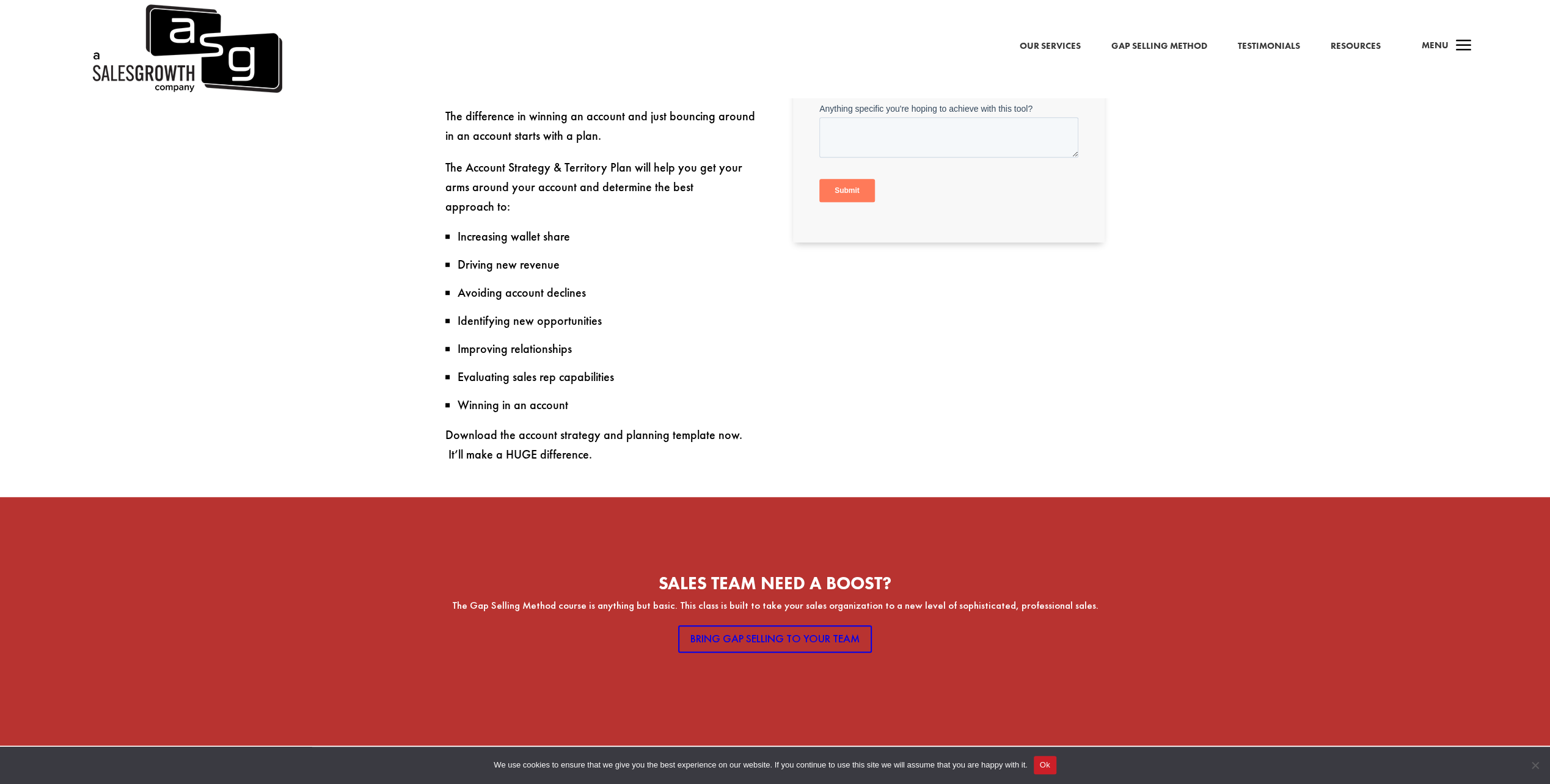
click at [842, 195] on input "Submit" at bounding box center [847, 191] width 56 height 23
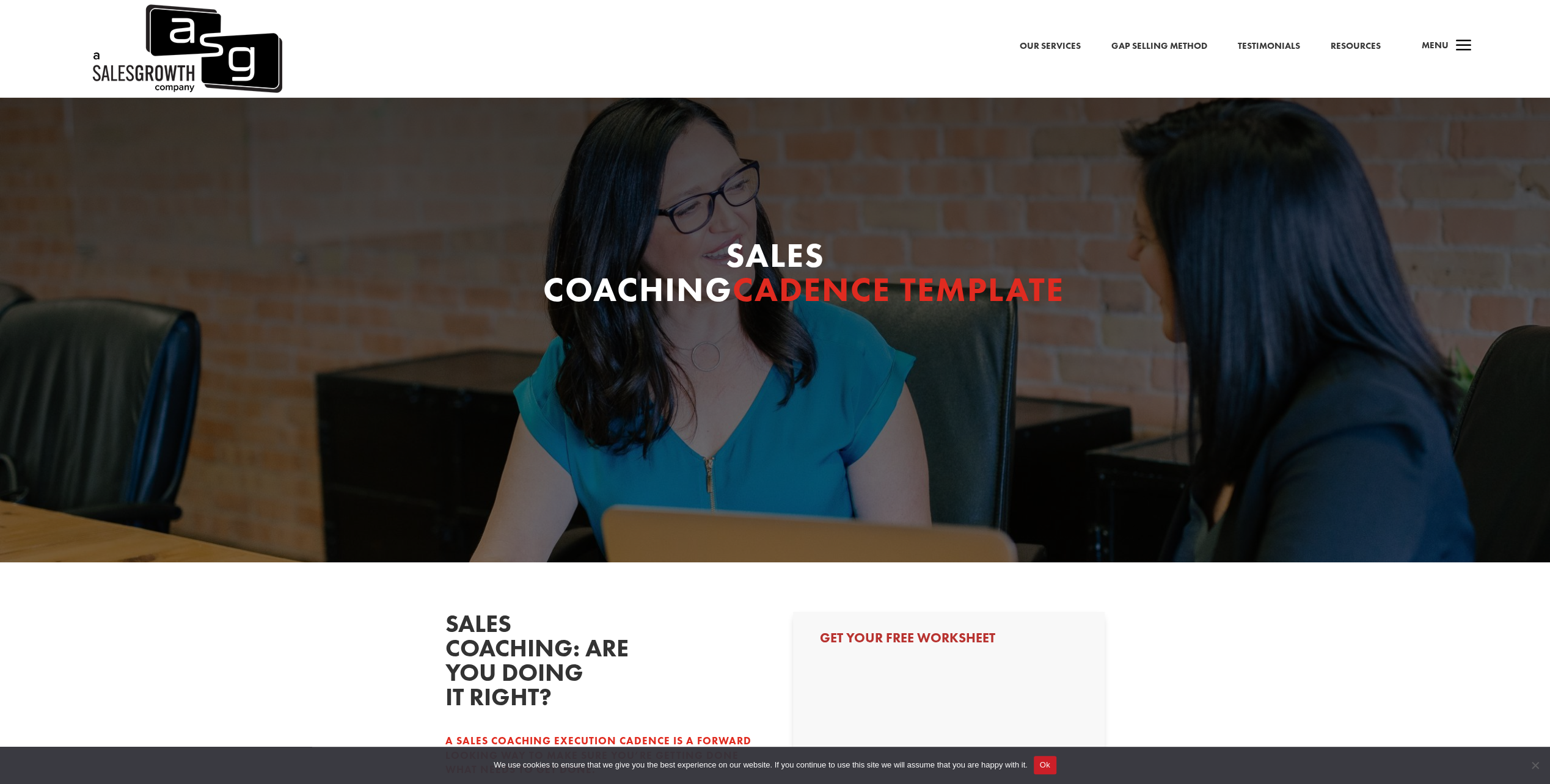
select select "Director/Manager (Sales Director, Regional Sales Manager, etc)"
select select "50-99"
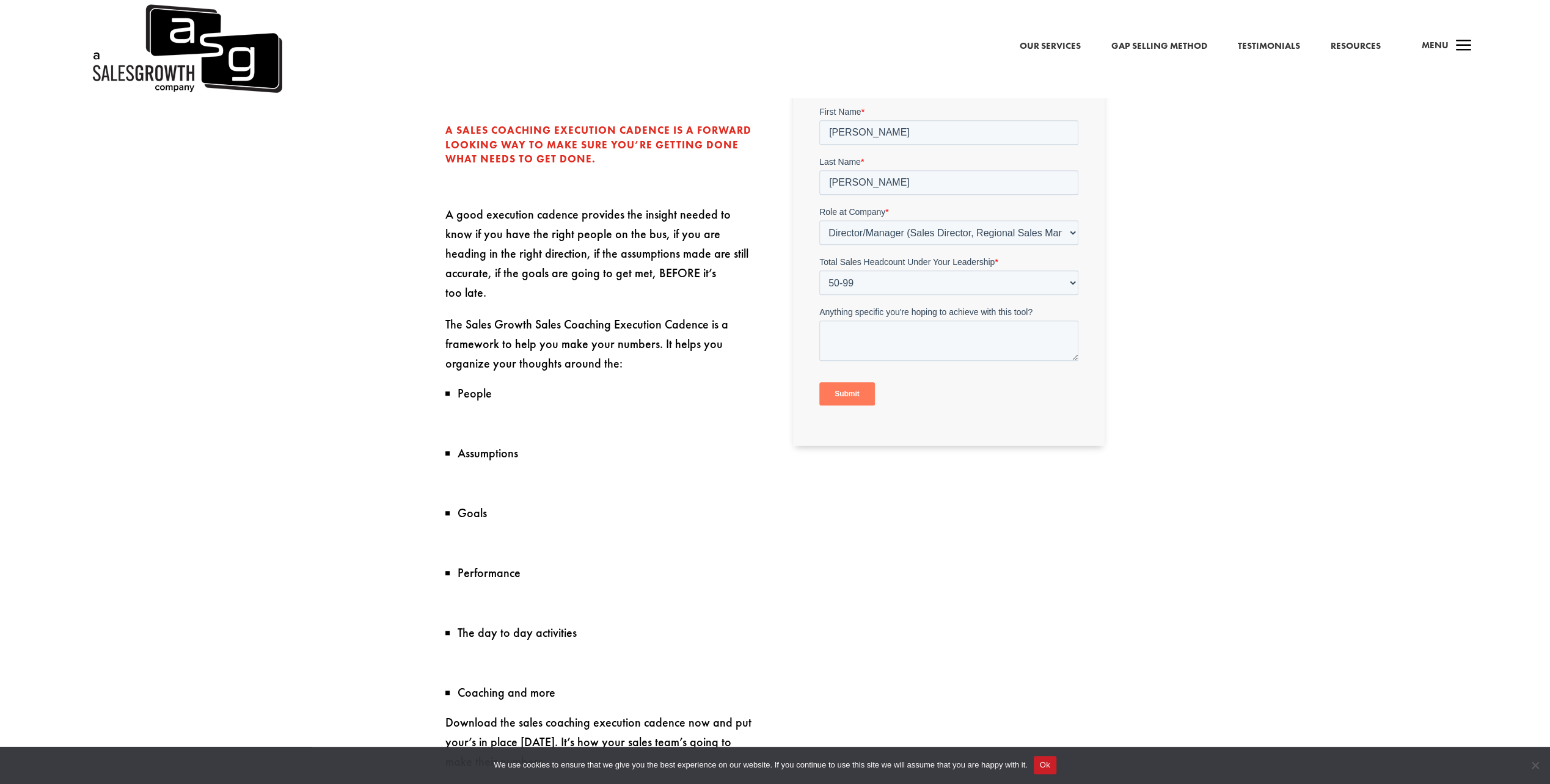
click at [843, 394] on input "Submit" at bounding box center [847, 394] width 56 height 23
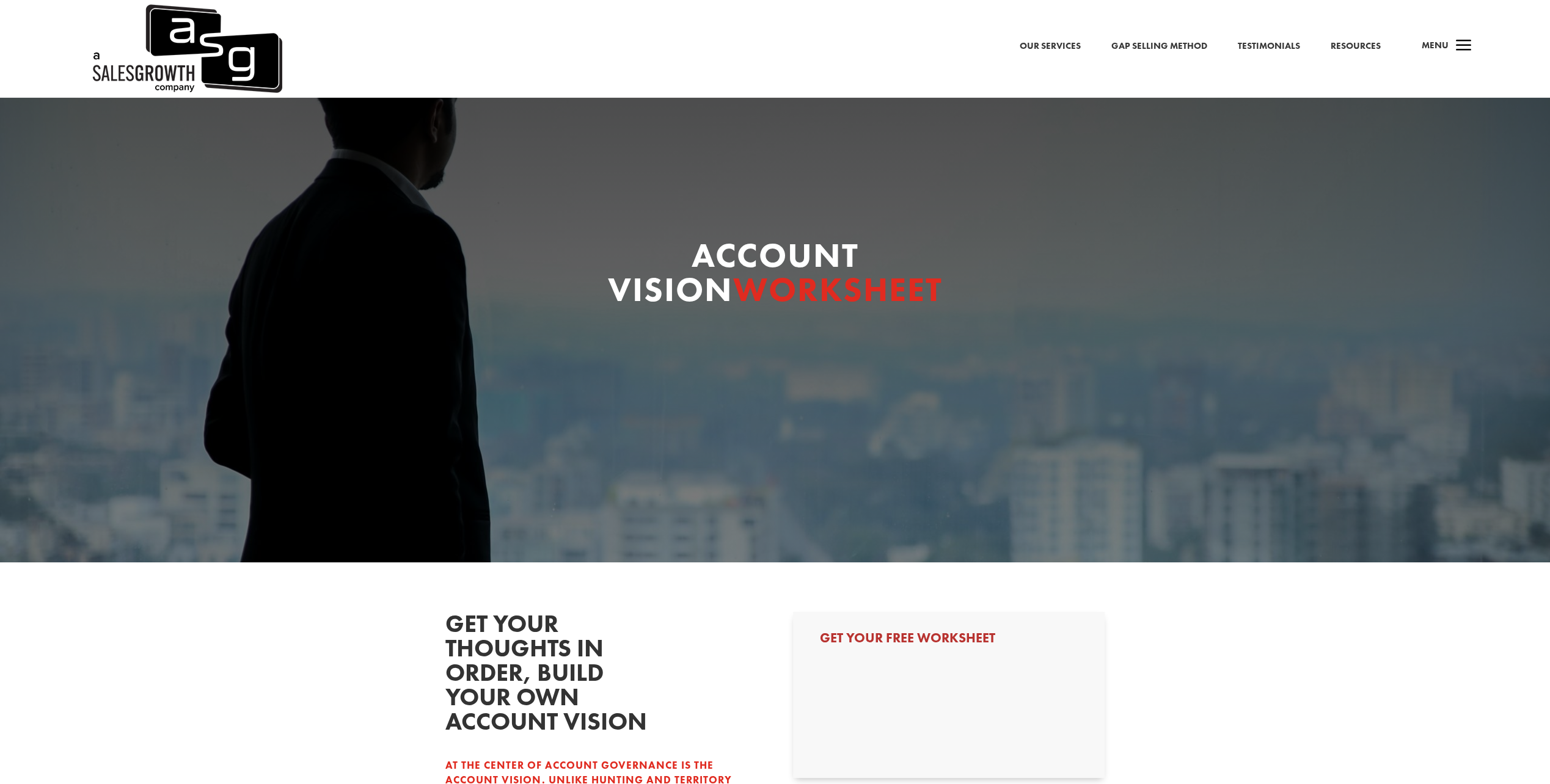
select select "Director/Manager (Sales Director, Regional Sales Manager, etc)"
select select "50-99"
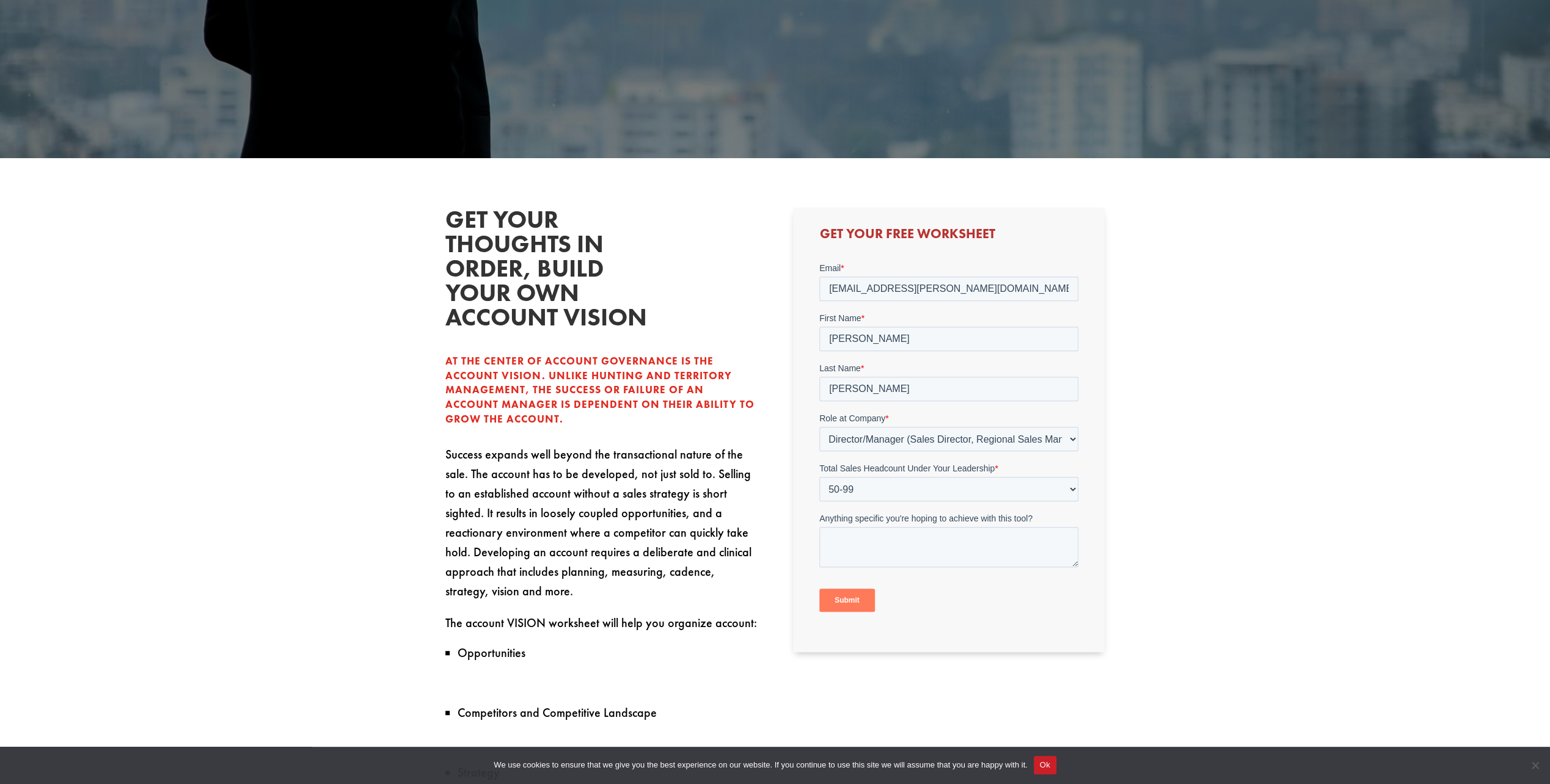
scroll to position [610, 0]
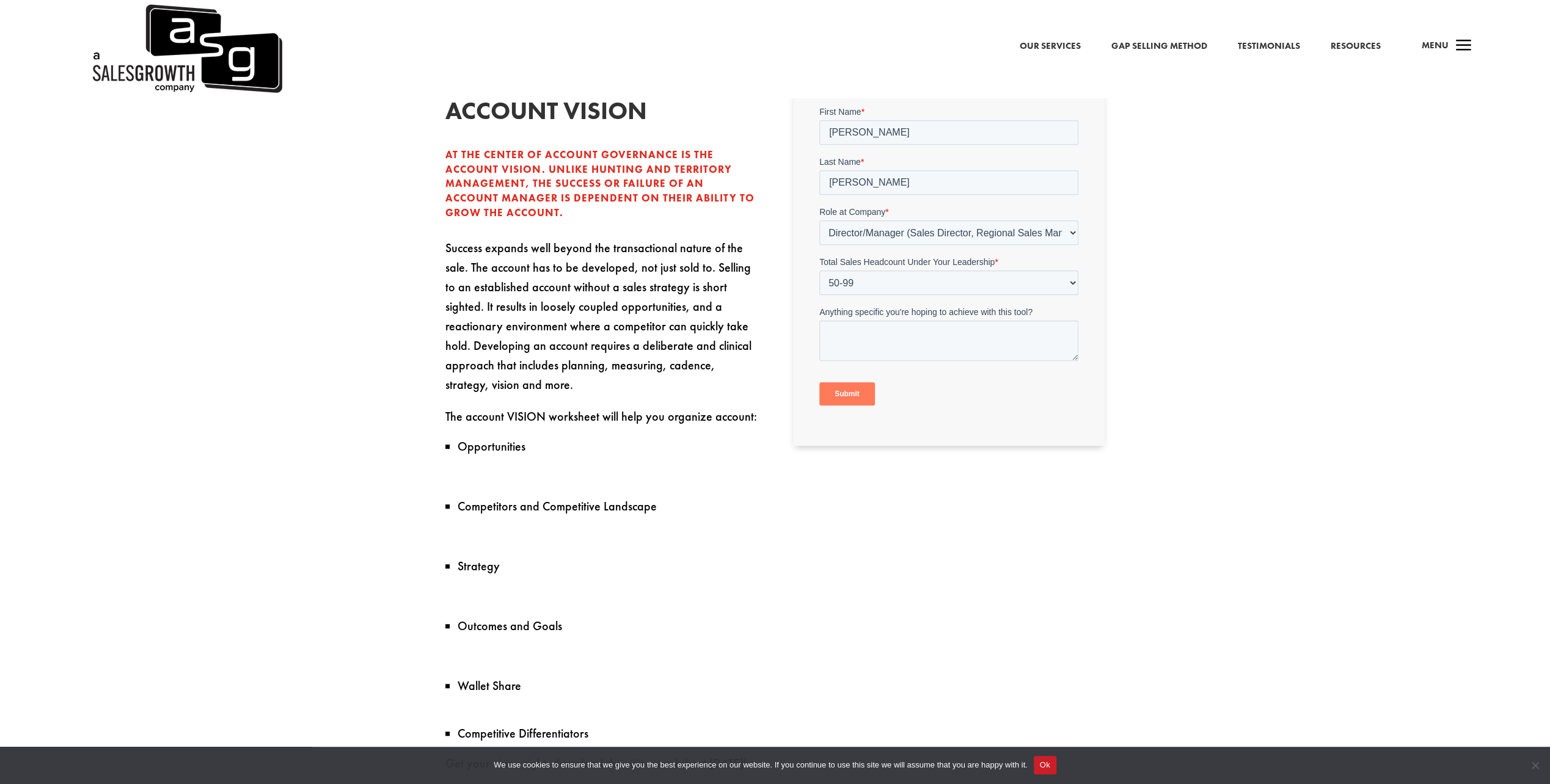
click at [843, 395] on input "Submit" at bounding box center [847, 394] width 56 height 23
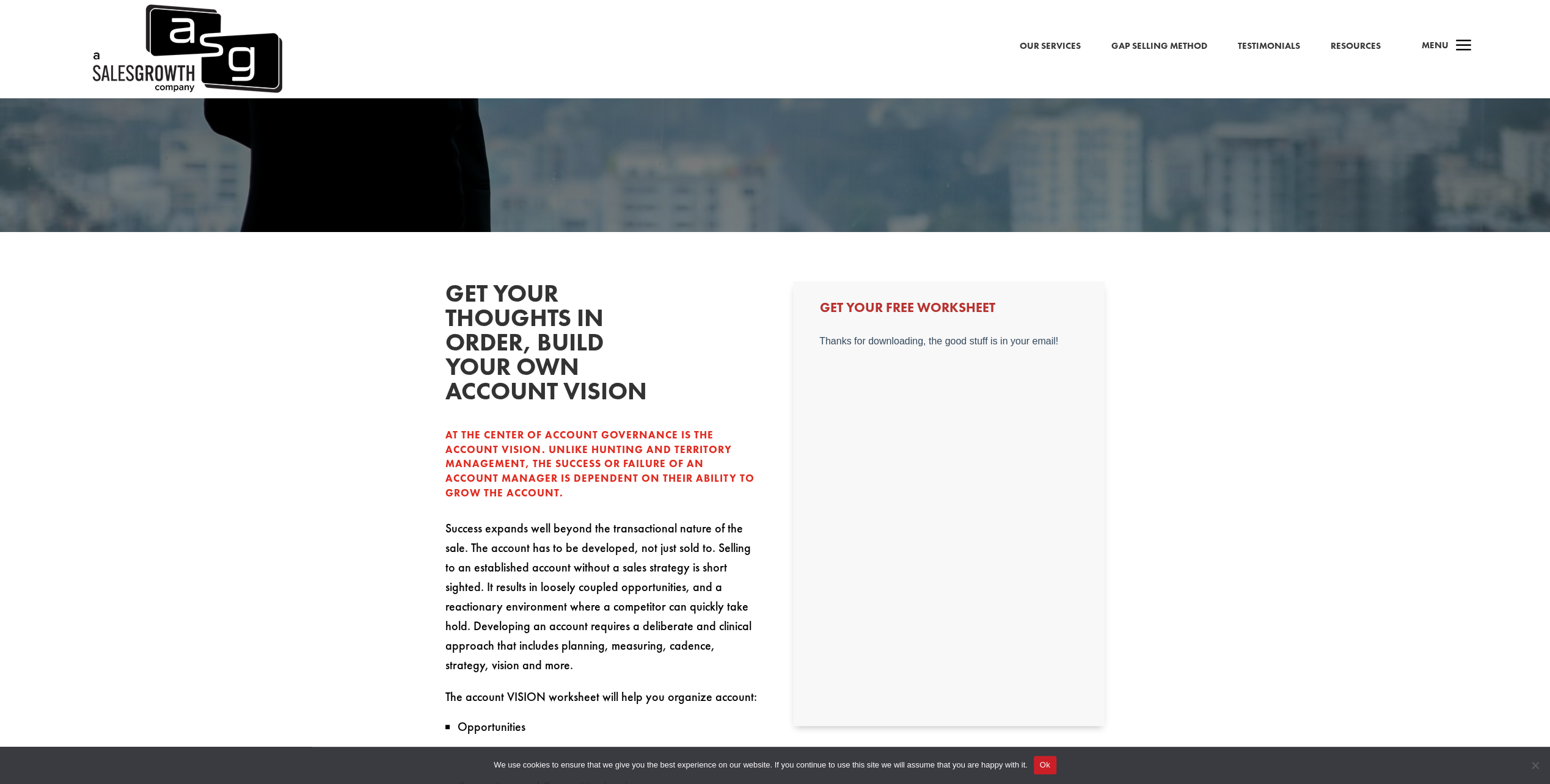
scroll to position [204, 0]
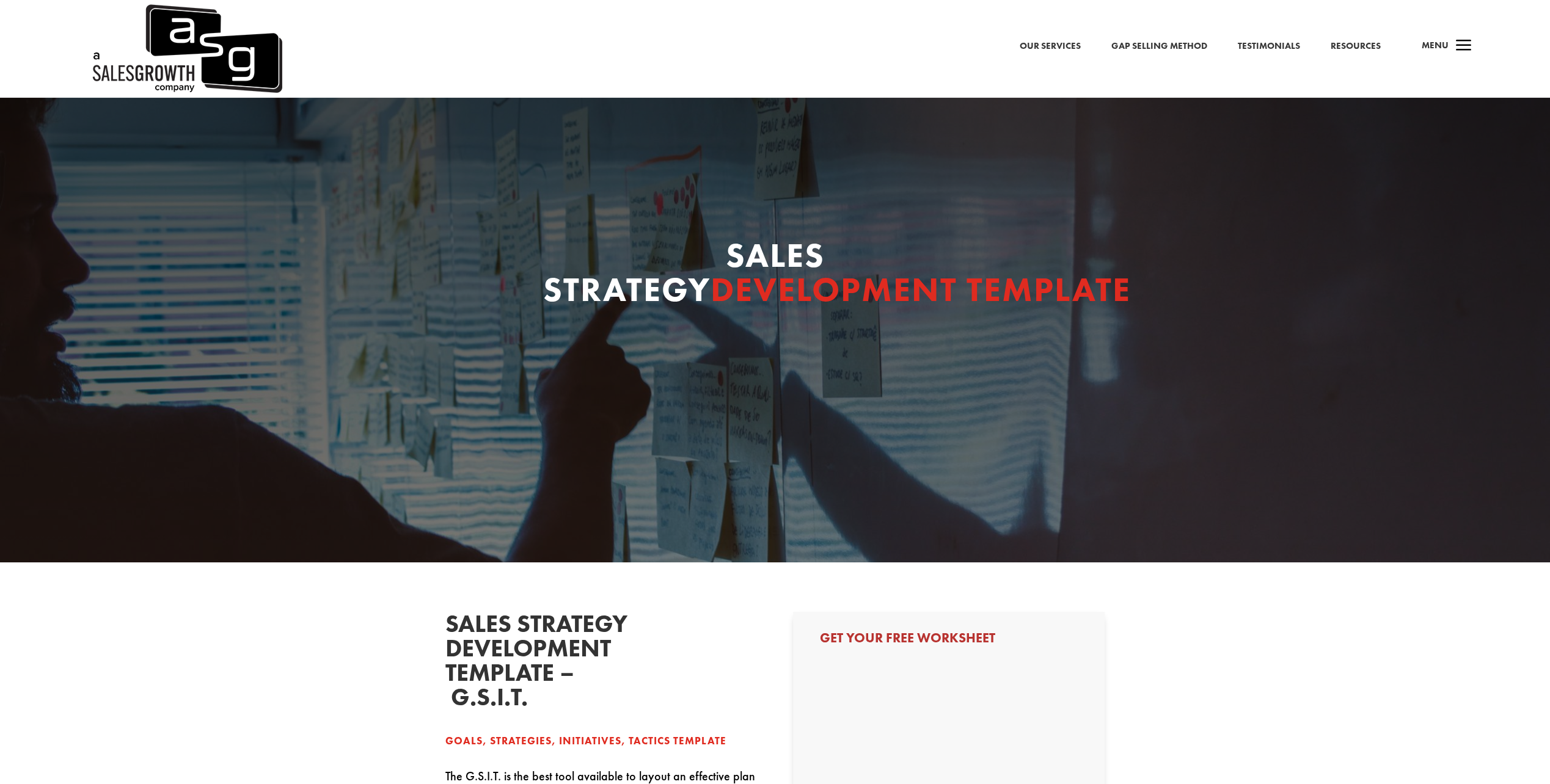
select select "Director/Manager (Sales Director, Regional Sales Manager, etc)"
select select "50-99"
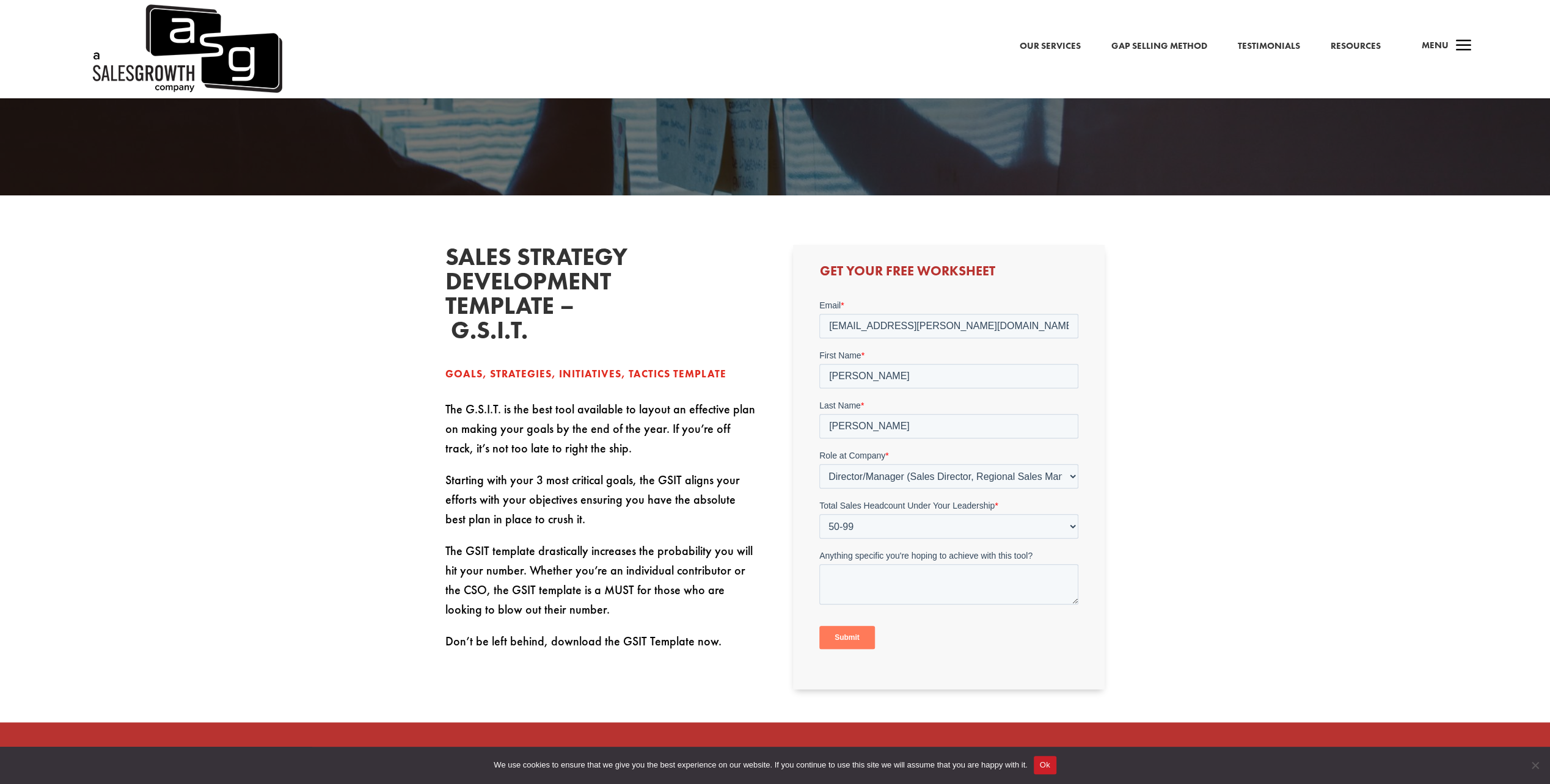
scroll to position [407, 0]
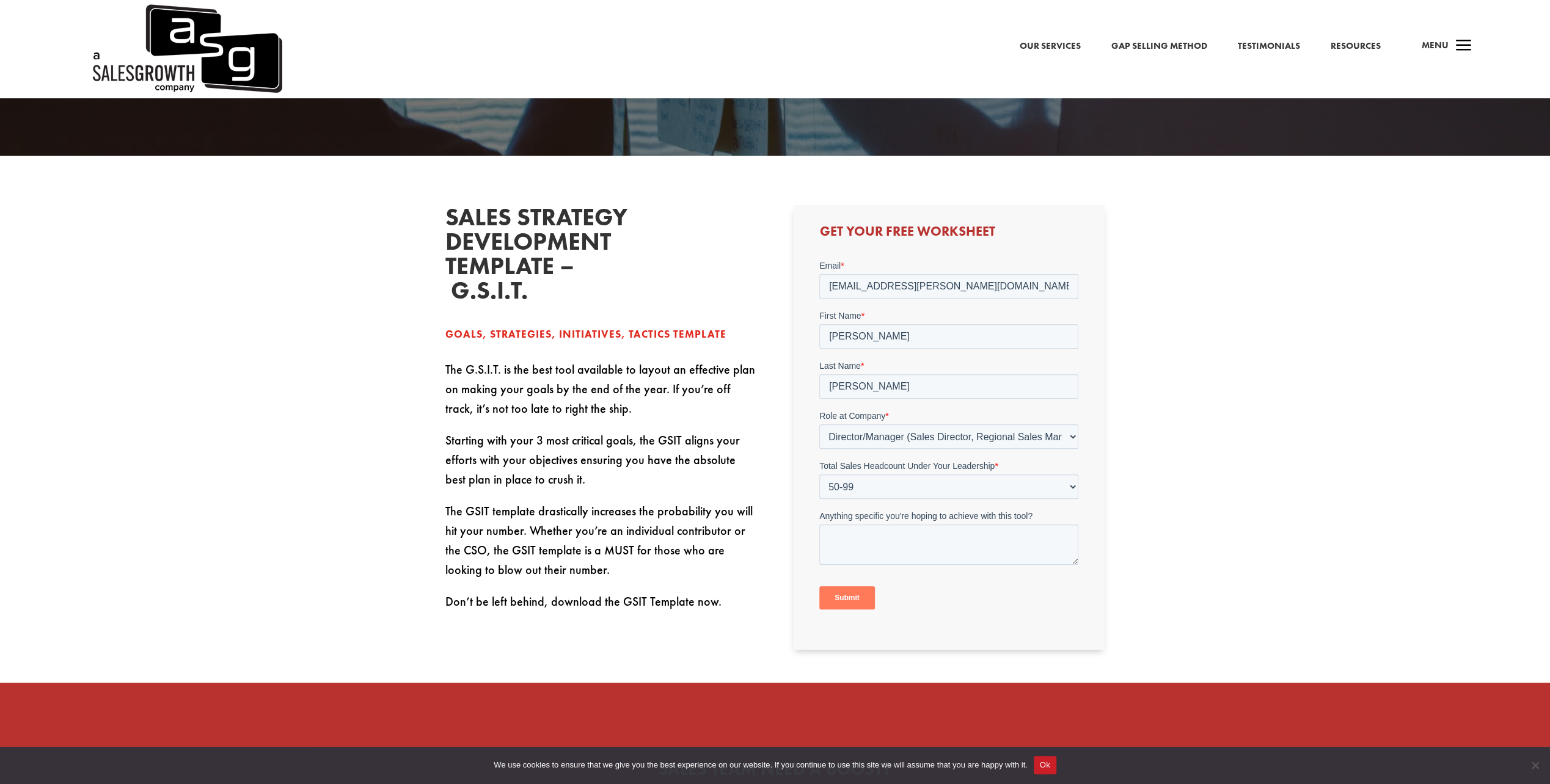
click at [858, 595] on input "Submit" at bounding box center [847, 598] width 56 height 23
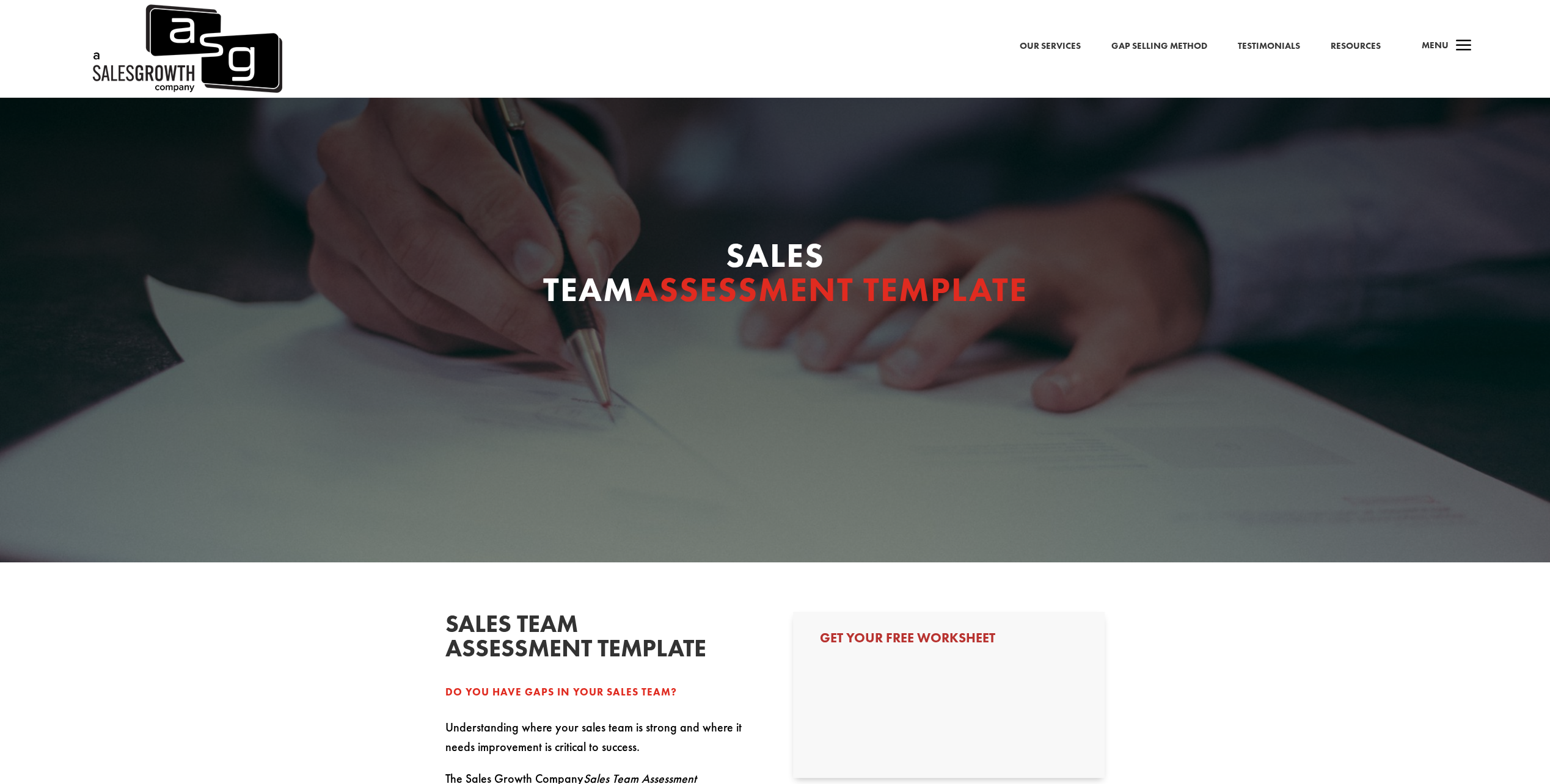
select select "Director/Manager (Sales Director, Regional Sales Manager, etc)"
select select "50-99"
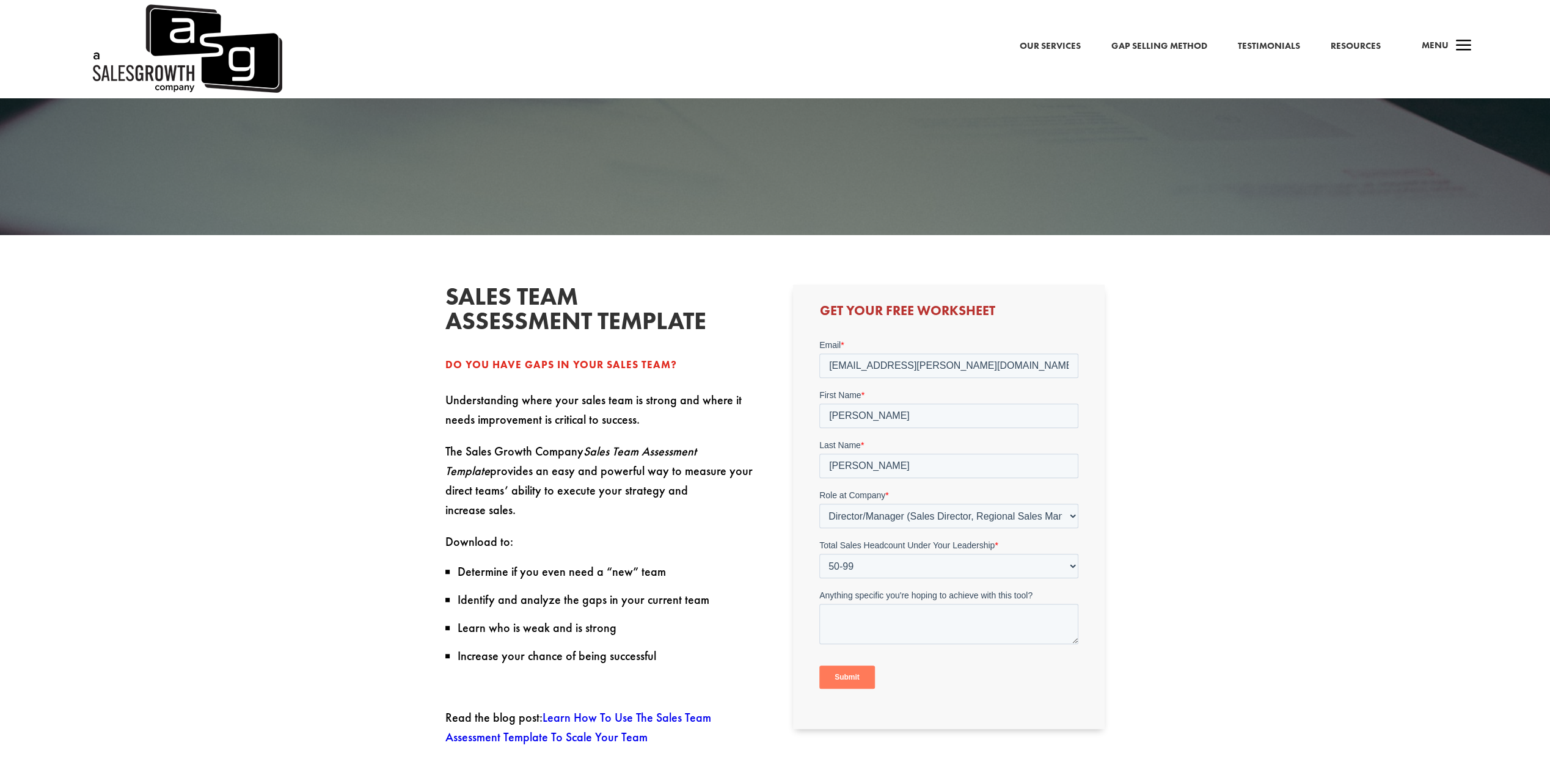
scroll to position [407, 0]
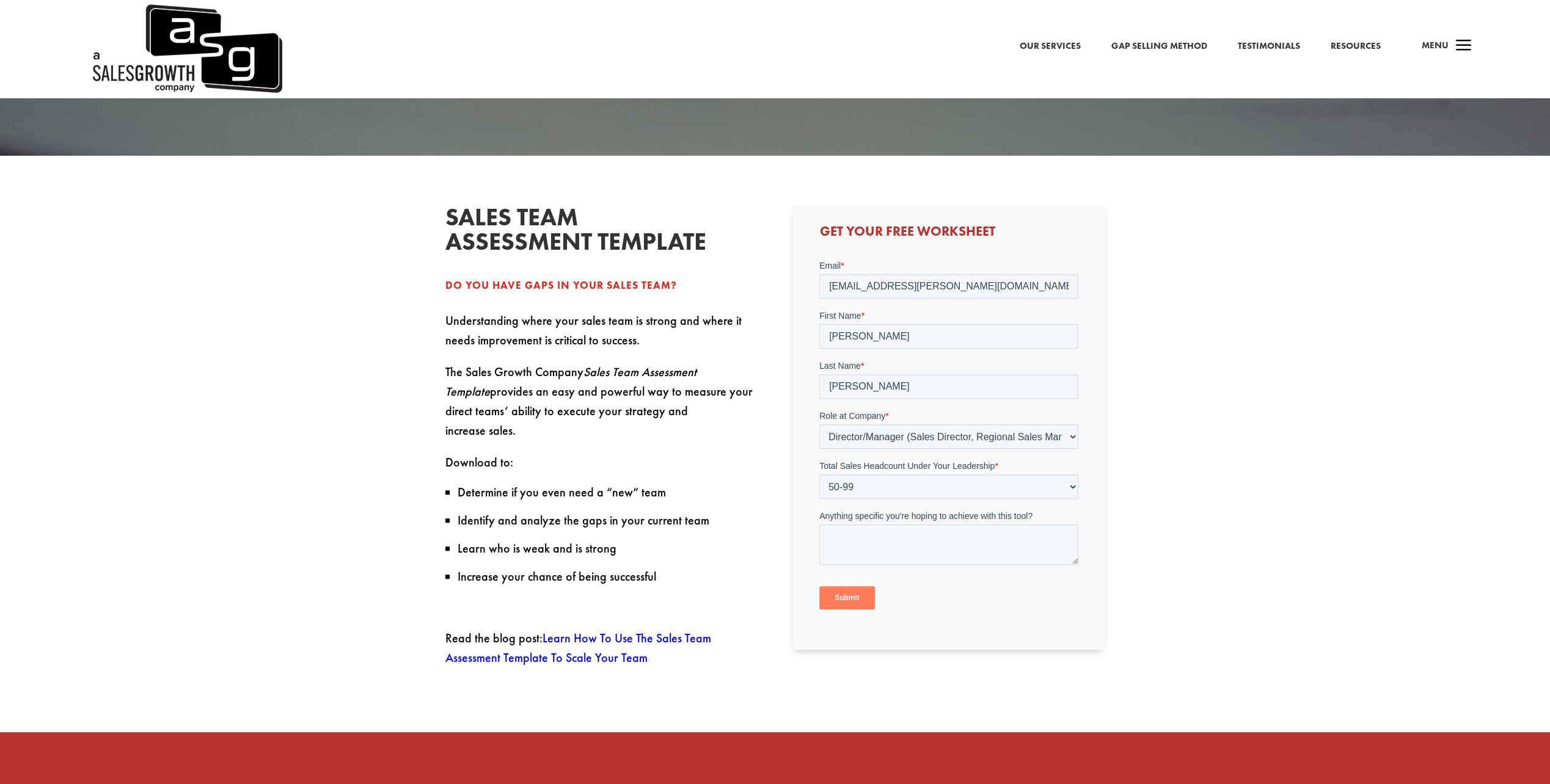
click at [837, 595] on input "Submit" at bounding box center [847, 598] width 56 height 23
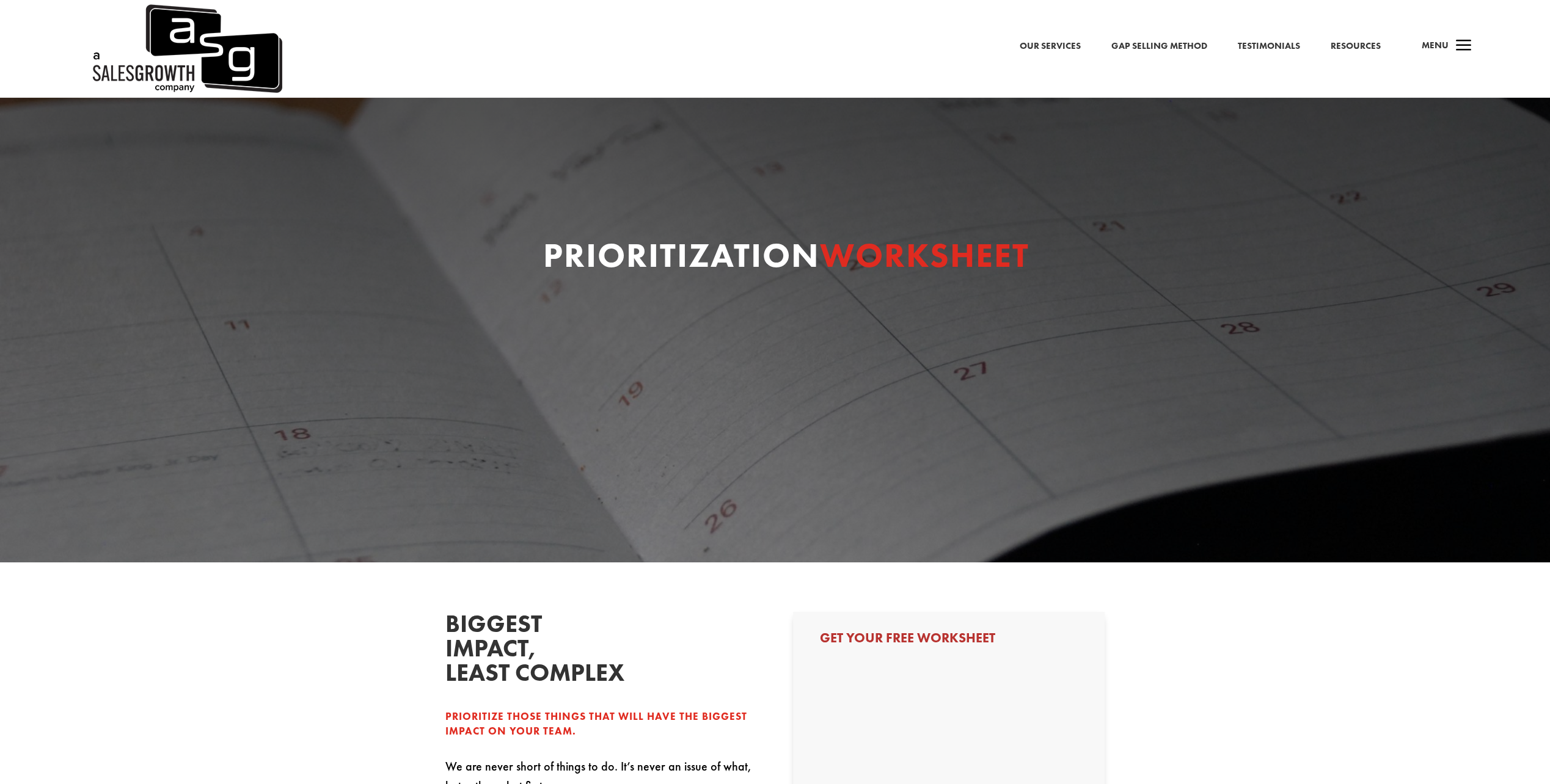
select select "Director/Manager (Sales Director, Regional Sales Manager, etc)"
select select "50-99"
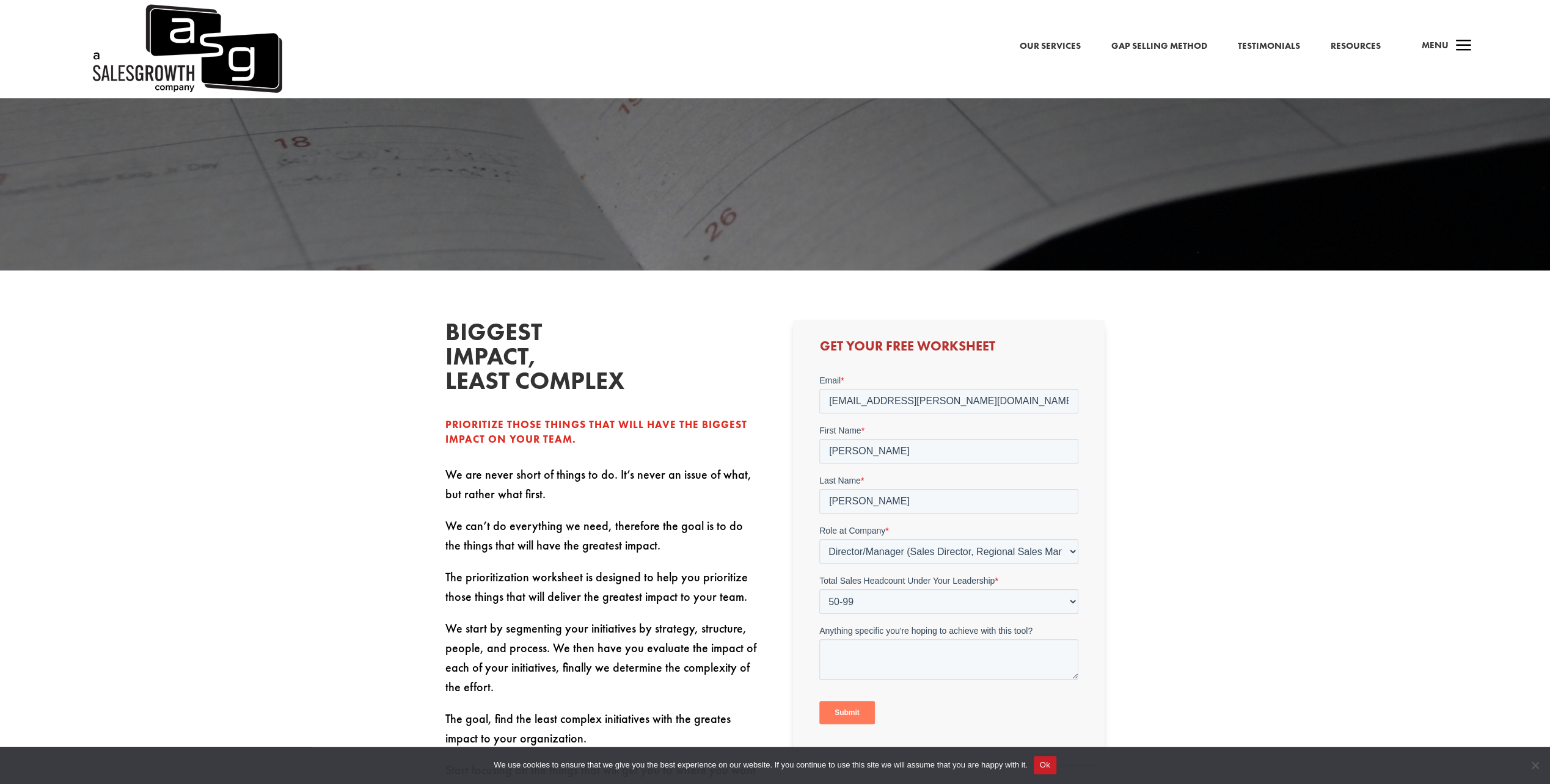
scroll to position [407, 0]
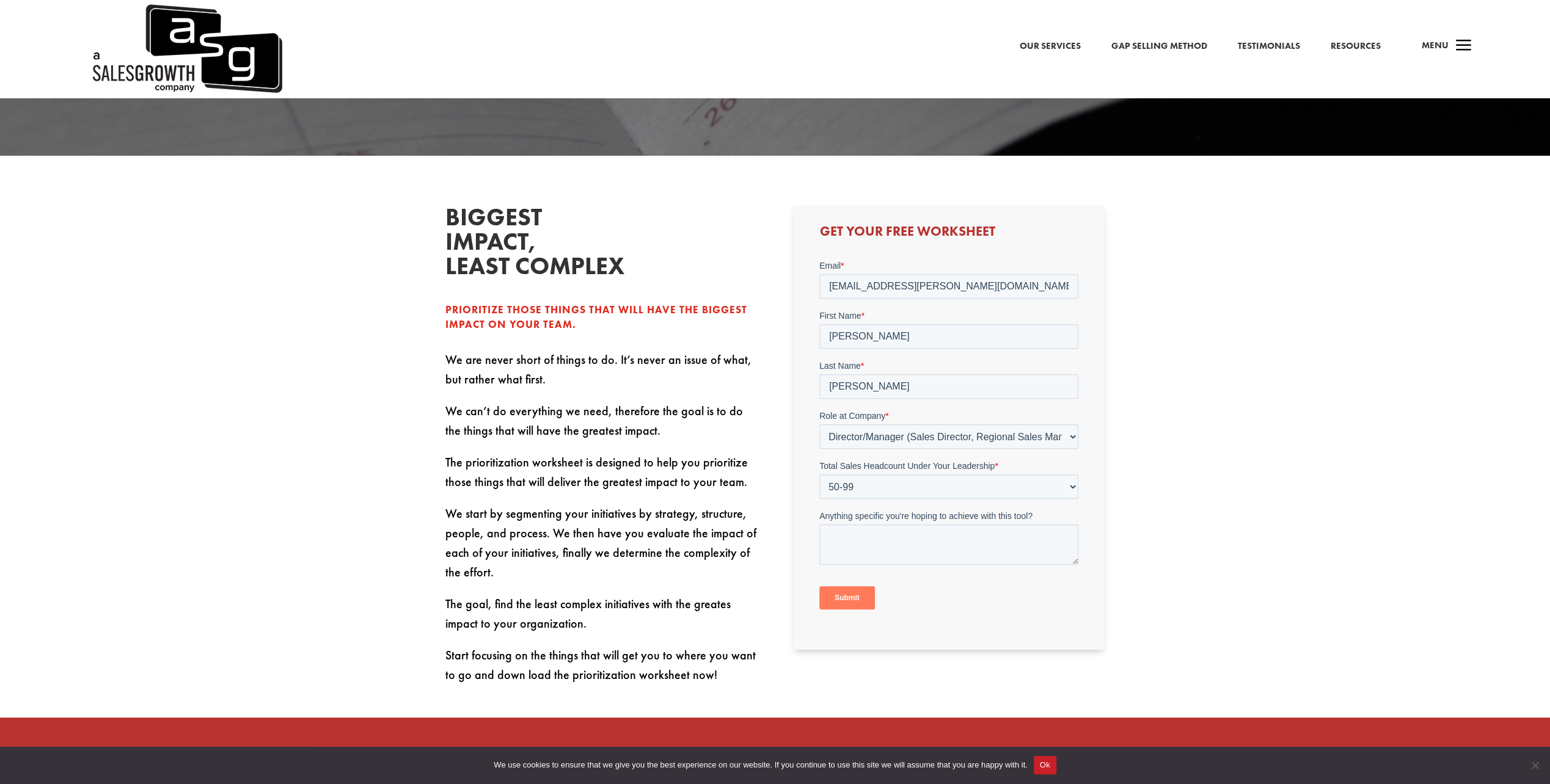
click at [852, 598] on input "Submit" at bounding box center [847, 598] width 56 height 23
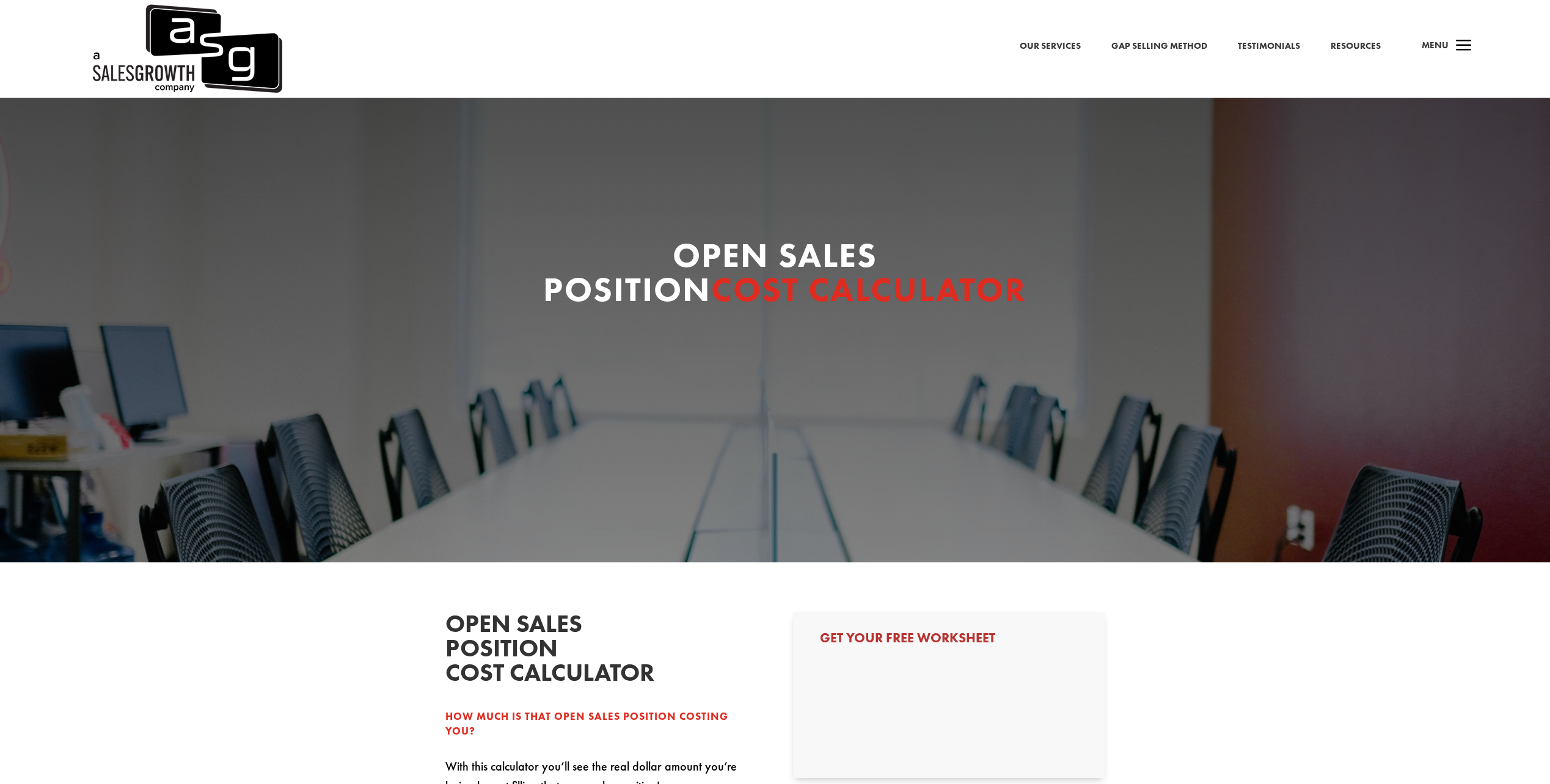
select select "Director/Manager (Sales Director, Regional Sales Manager, etc)"
select select "50-99"
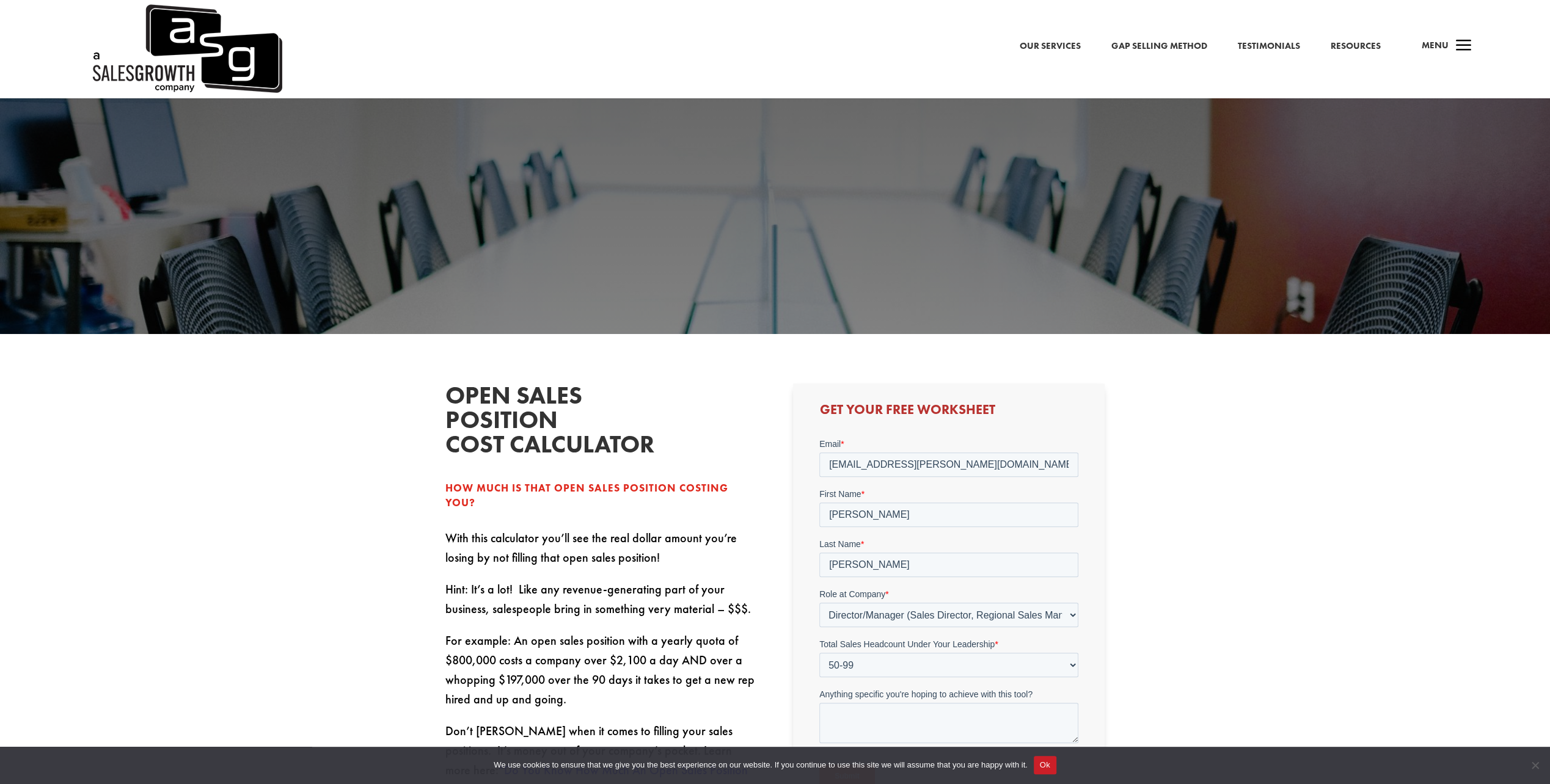
scroll to position [407, 0]
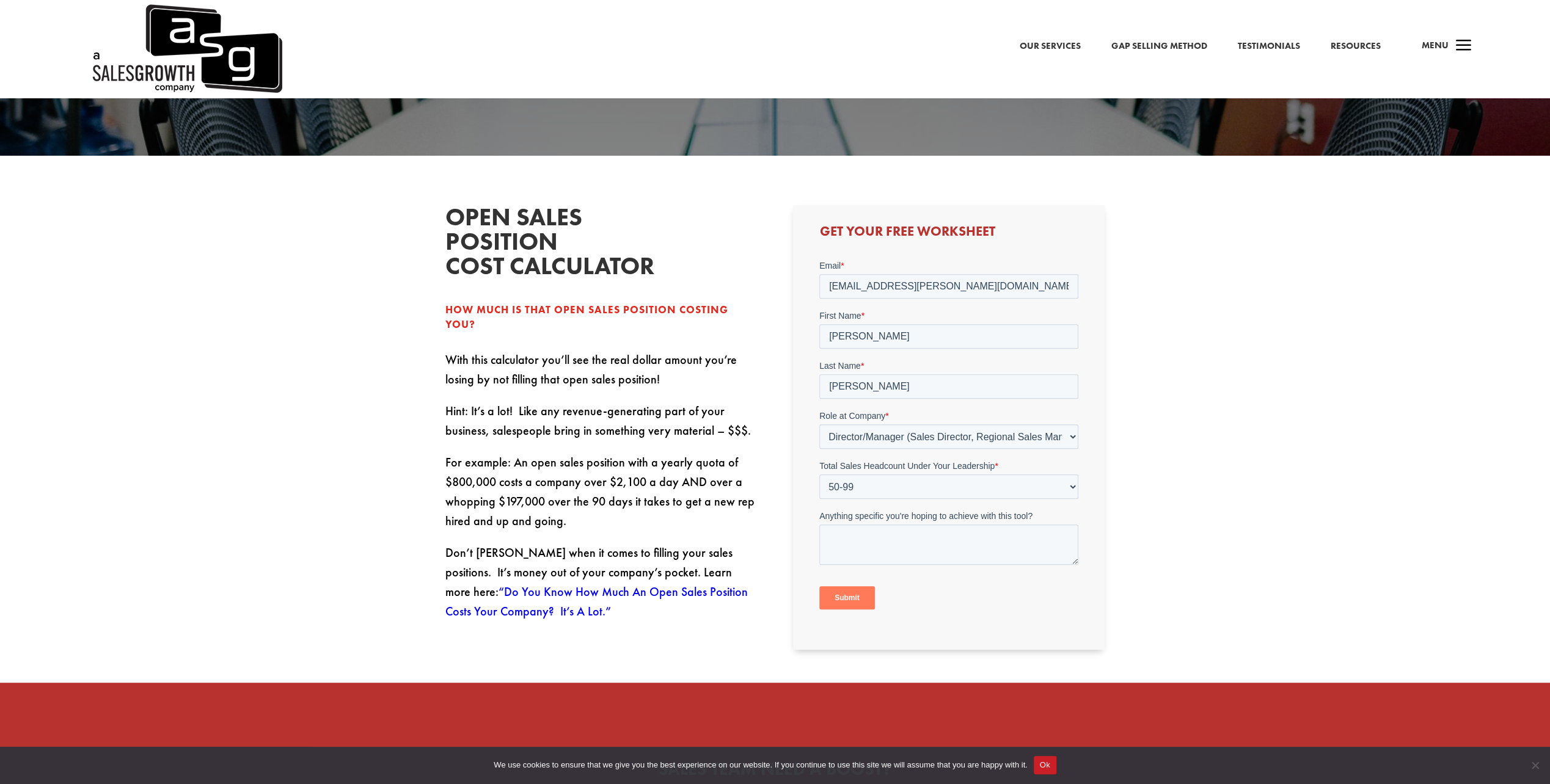
click at [855, 593] on input "Submit" at bounding box center [847, 598] width 56 height 23
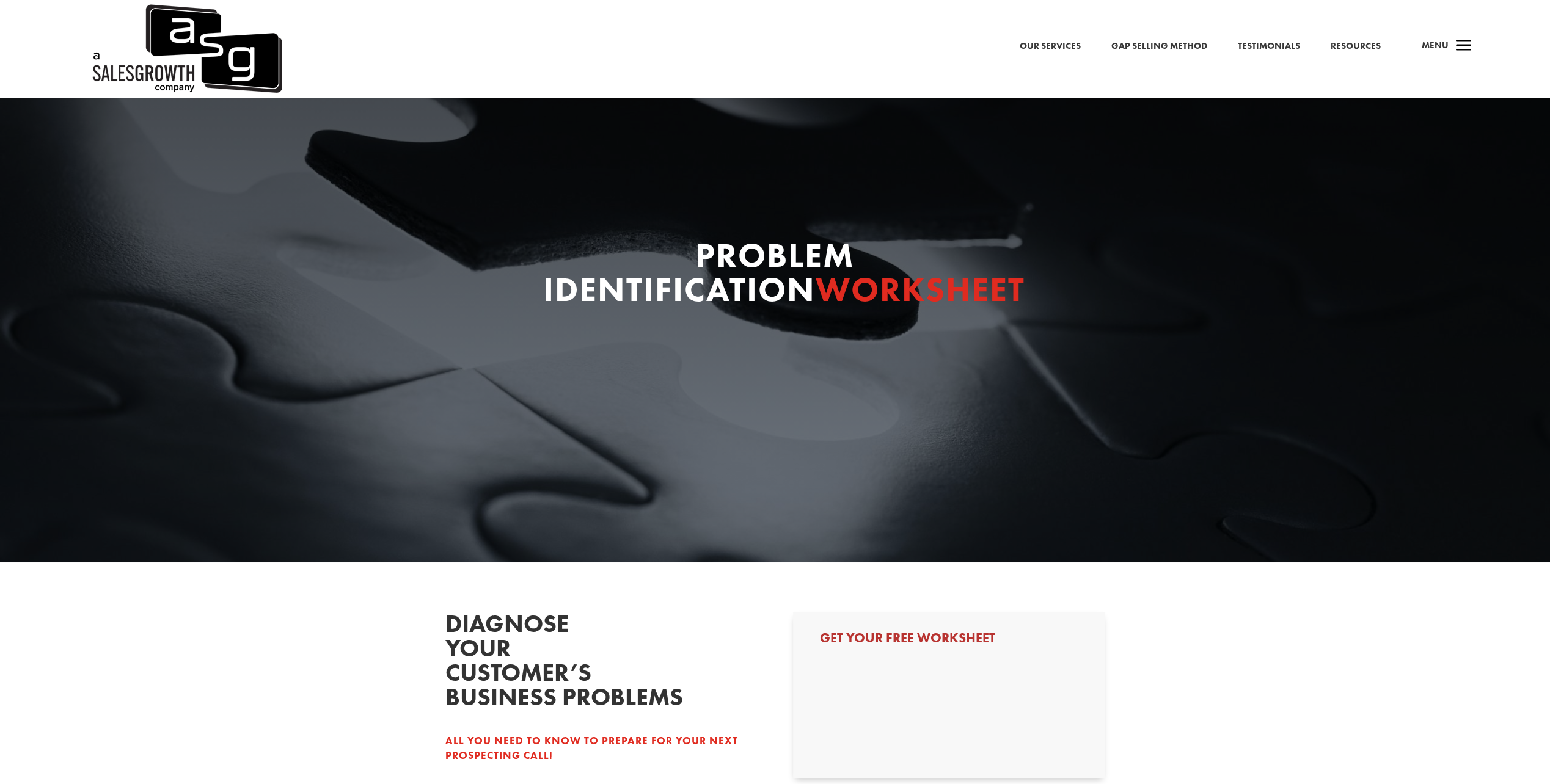
select select "Director/Manager (Sales Director, Regional Sales Manager, etc)"
select select "50-99"
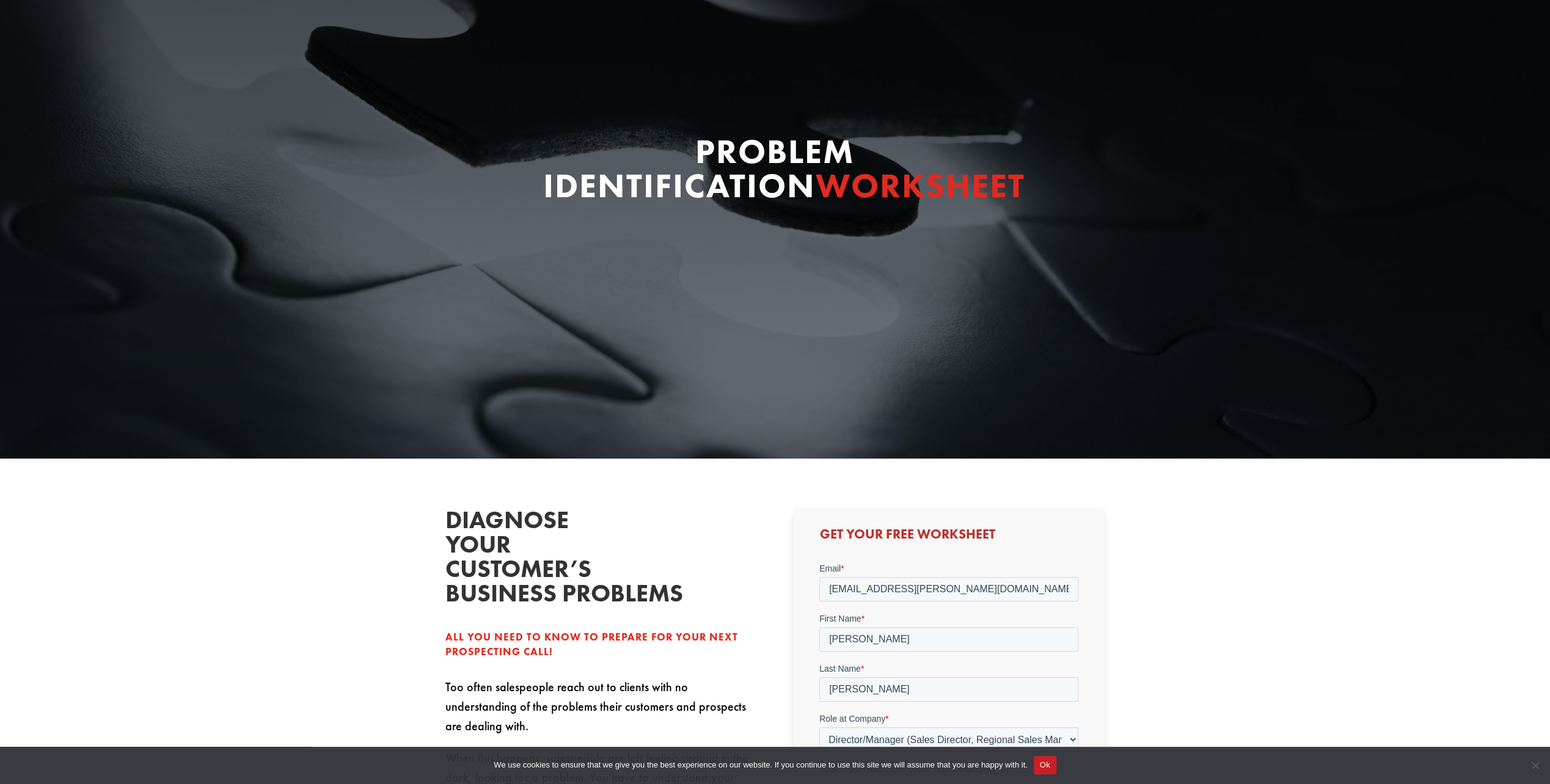
scroll to position [610, 0]
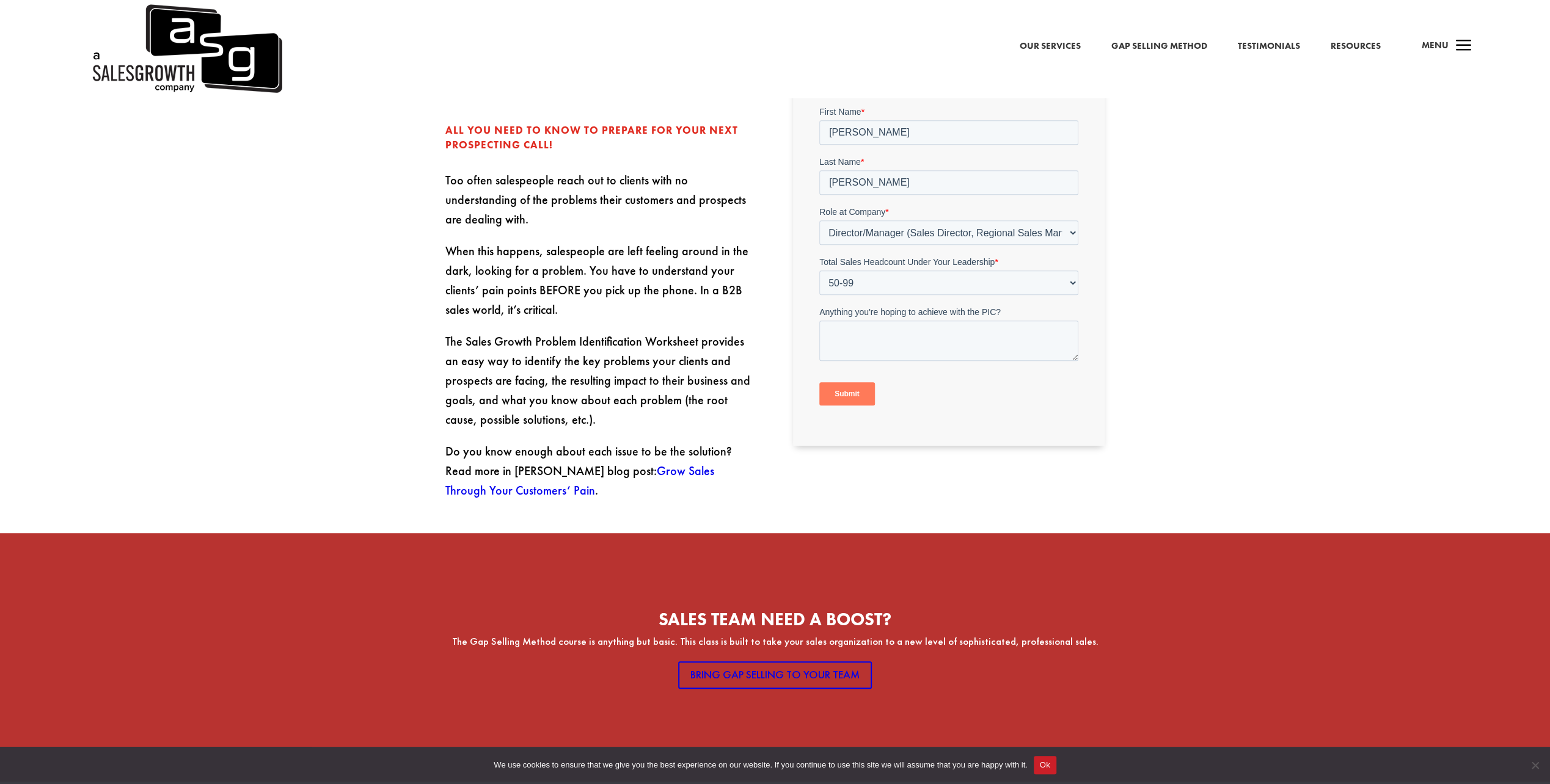
click at [834, 400] on input "Submit" at bounding box center [847, 394] width 56 height 23
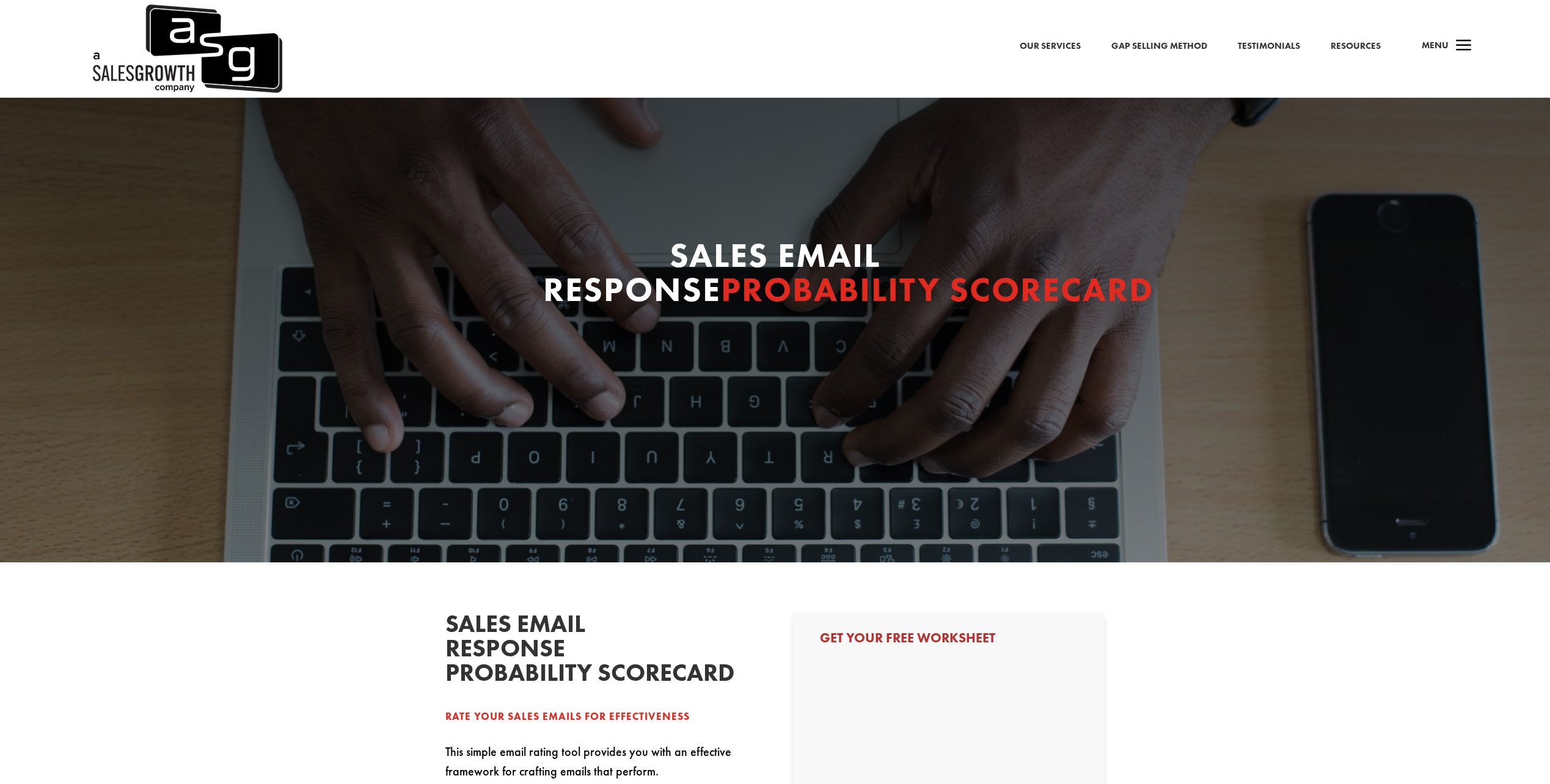
select select "Director/Manager (Sales Director, Regional Sales Manager, etc)"
select select "50-99"
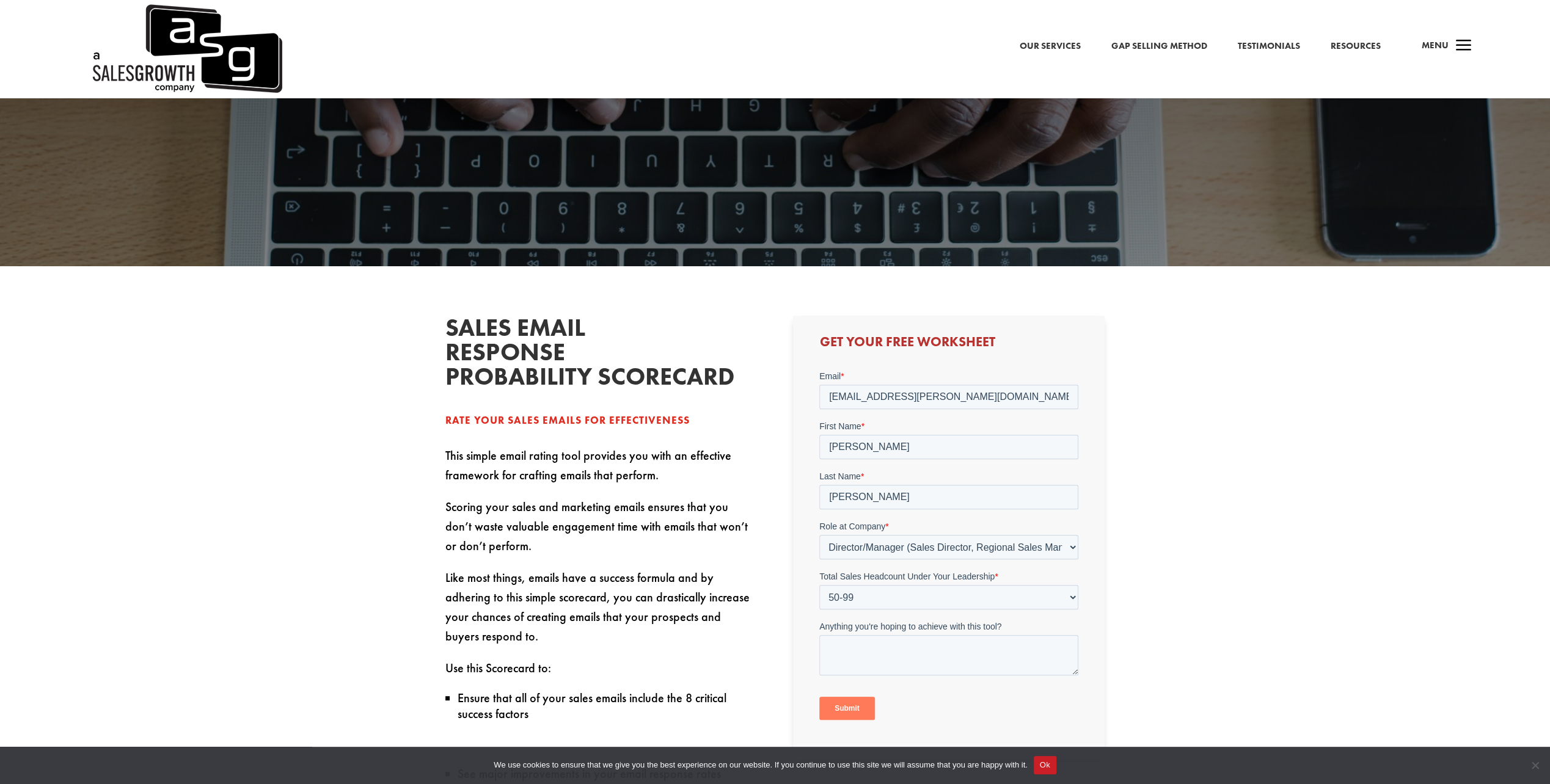
scroll to position [407, 0]
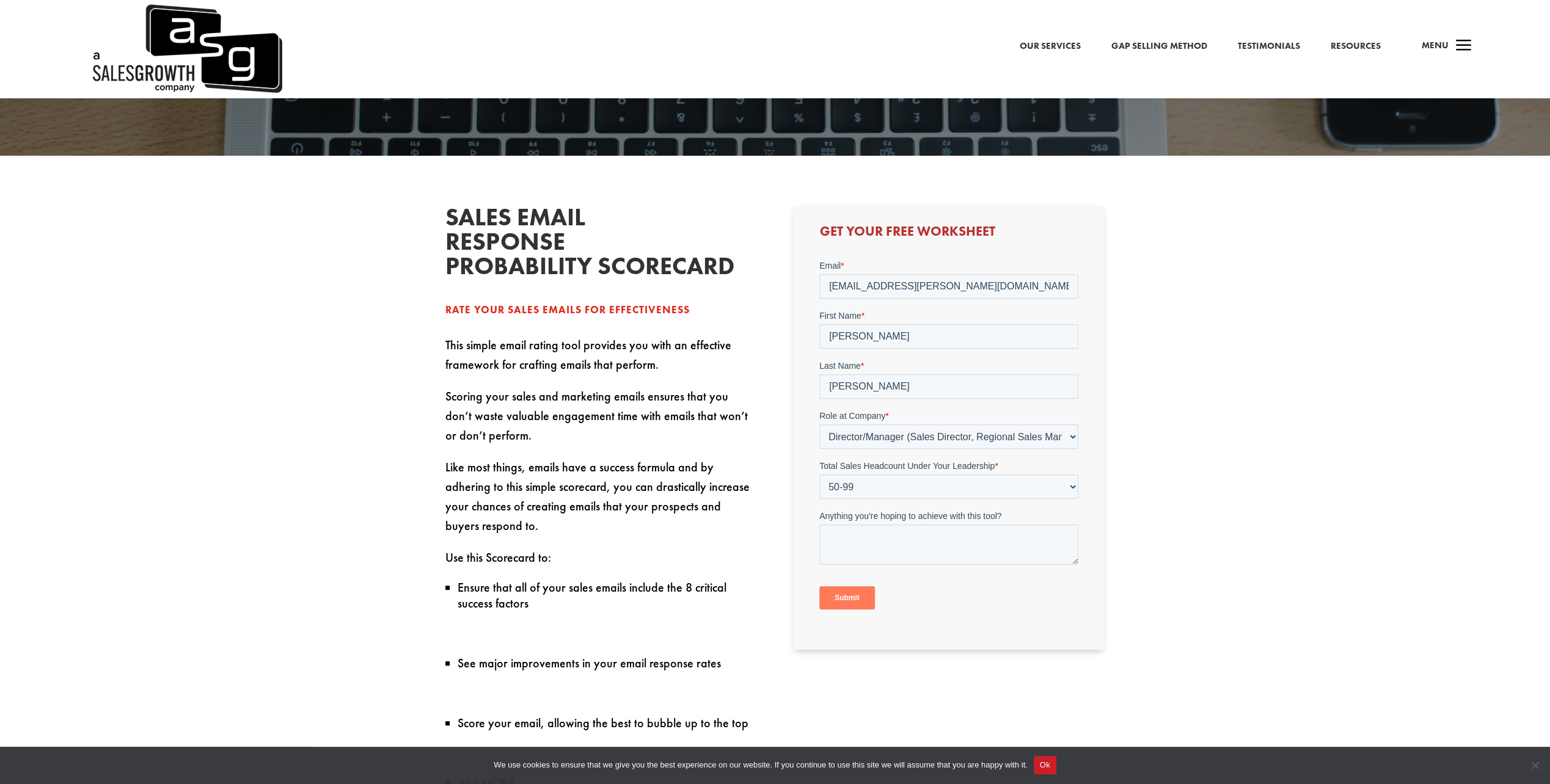
click at [845, 595] on input "Submit" at bounding box center [847, 598] width 56 height 23
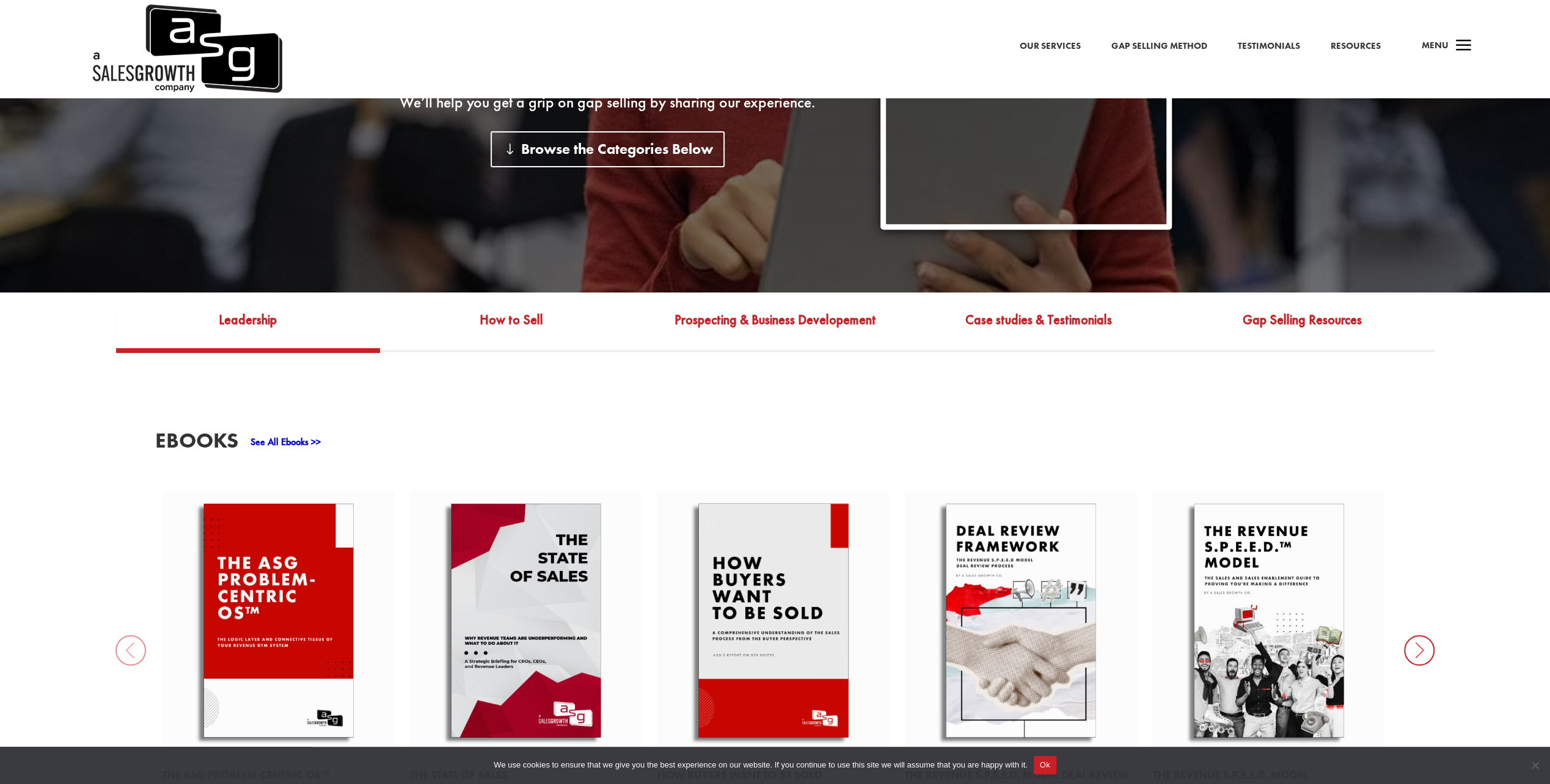
scroll to position [610, 0]
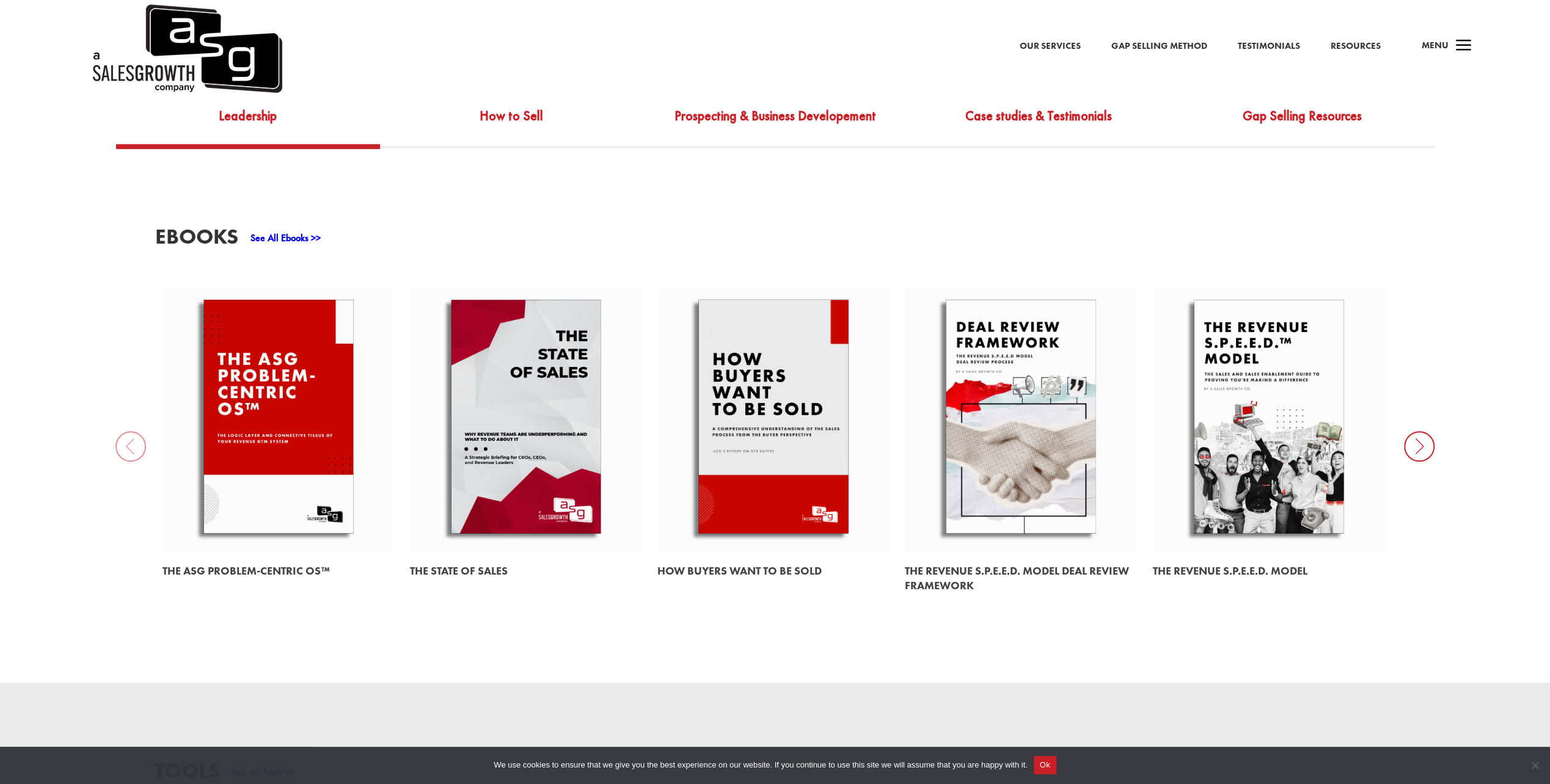
click at [1057, 482] on link at bounding box center [1022, 420] width 233 height 264
click at [1254, 498] on link at bounding box center [1269, 420] width 233 height 264
click at [1422, 448] on icon at bounding box center [1419, 446] width 30 height 30
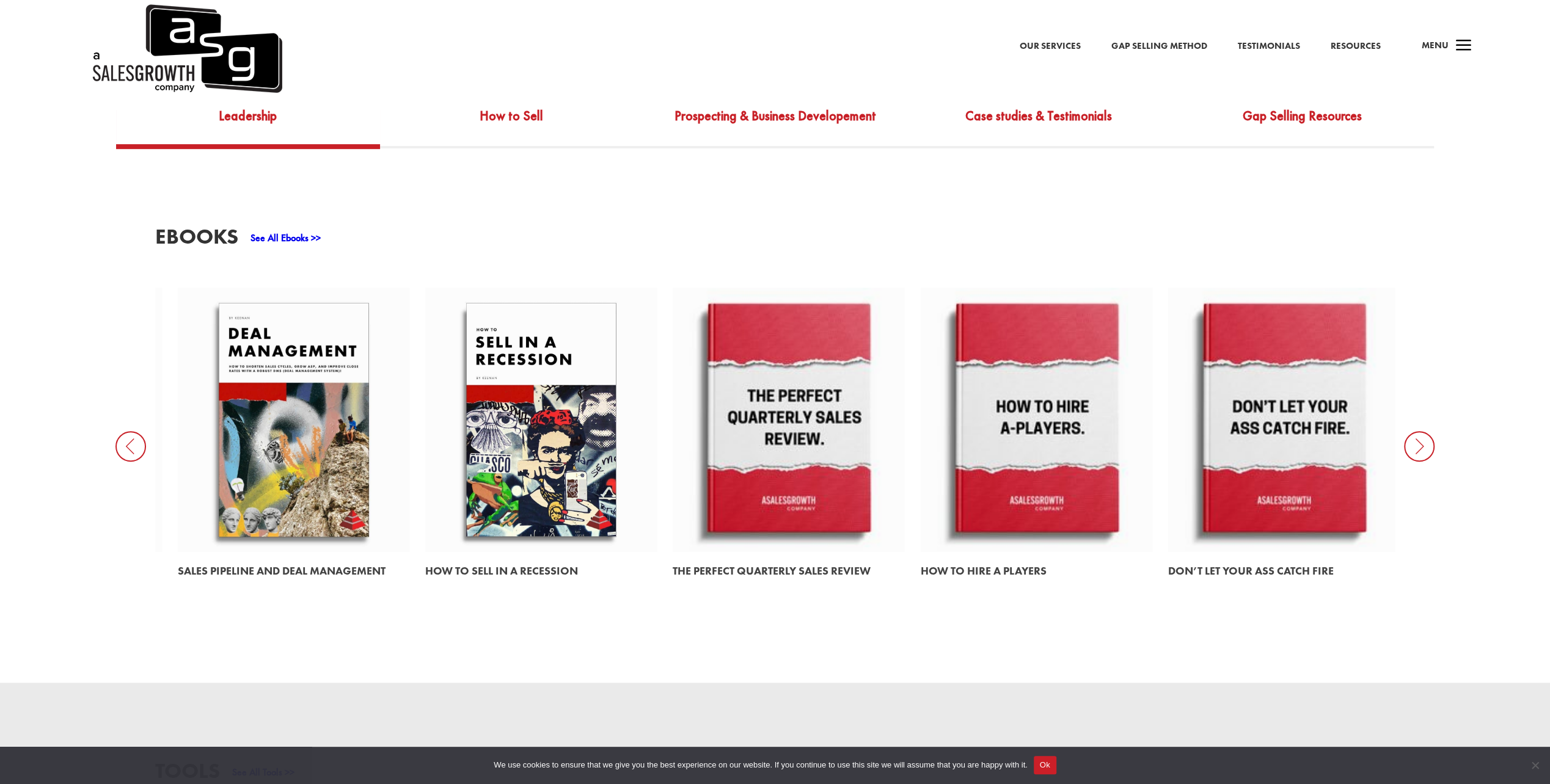
click at [1422, 447] on icon at bounding box center [1419, 446] width 30 height 30
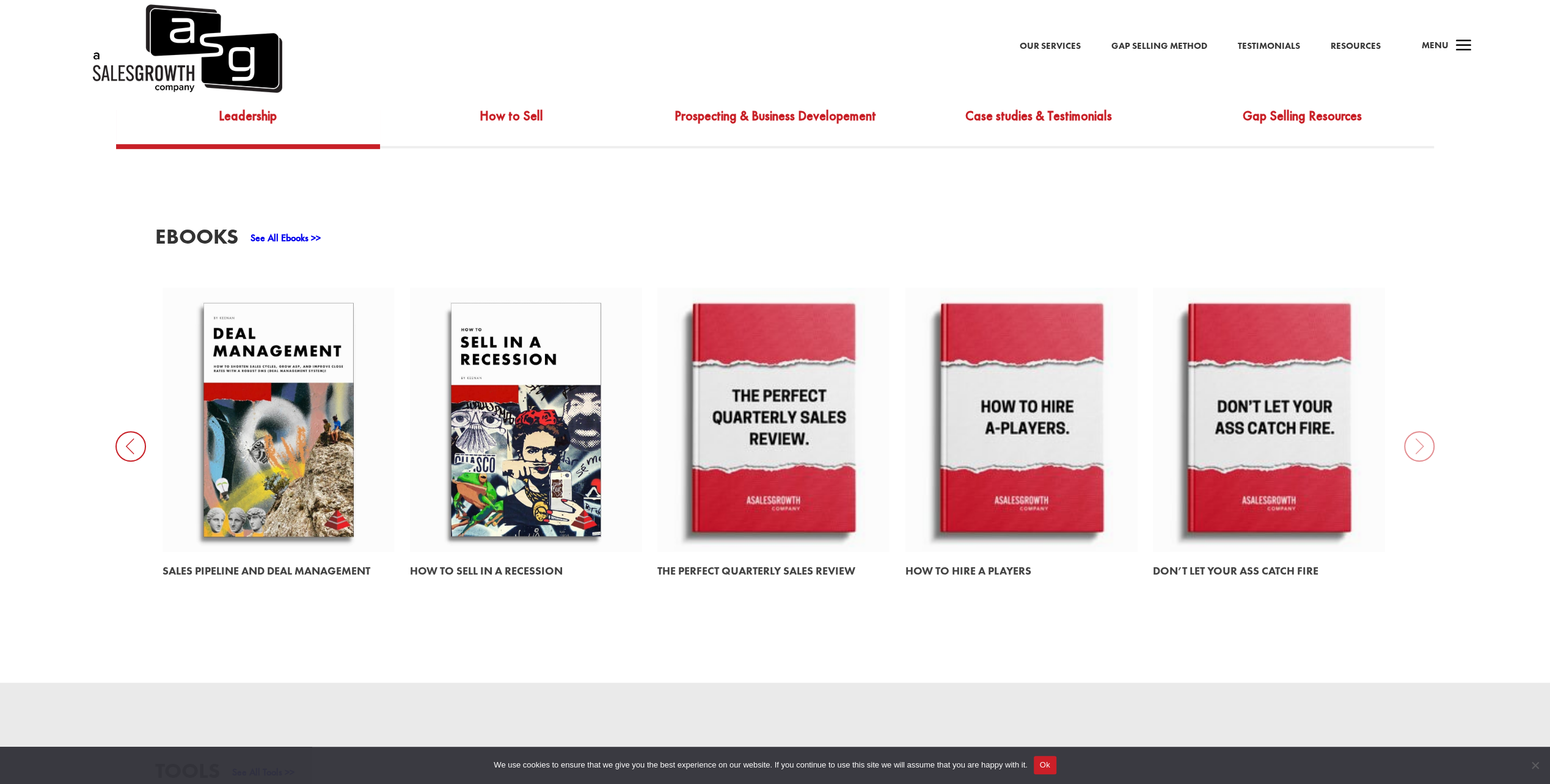
click at [1425, 431] on div "EBooks See All Ebooks >> The ASG Problem-Centric OS™ The State of Sales How Buy…" at bounding box center [775, 416] width 1550 height 534
click at [259, 514] on link at bounding box center [279, 420] width 233 height 264
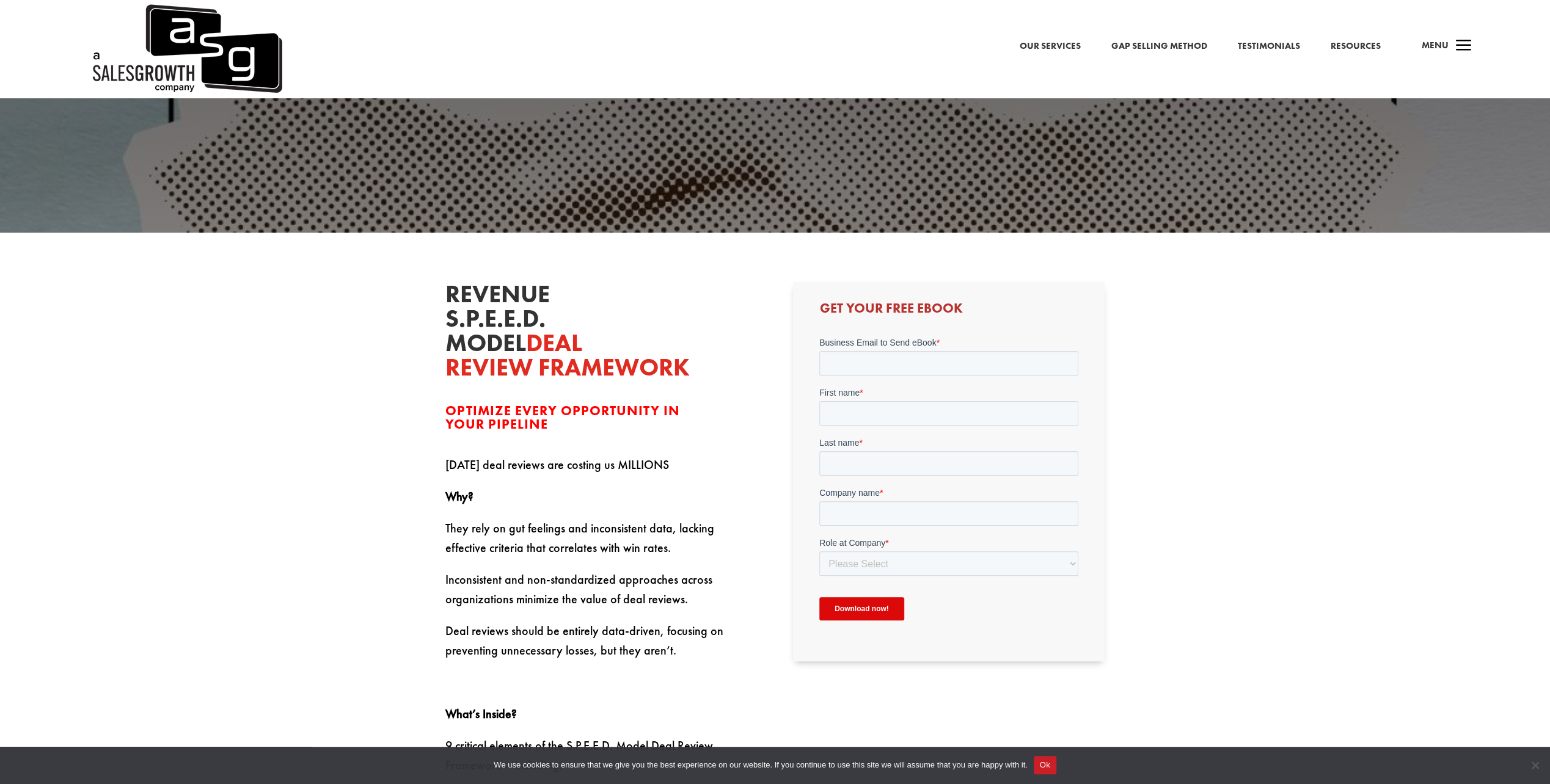
scroll to position [407, 0]
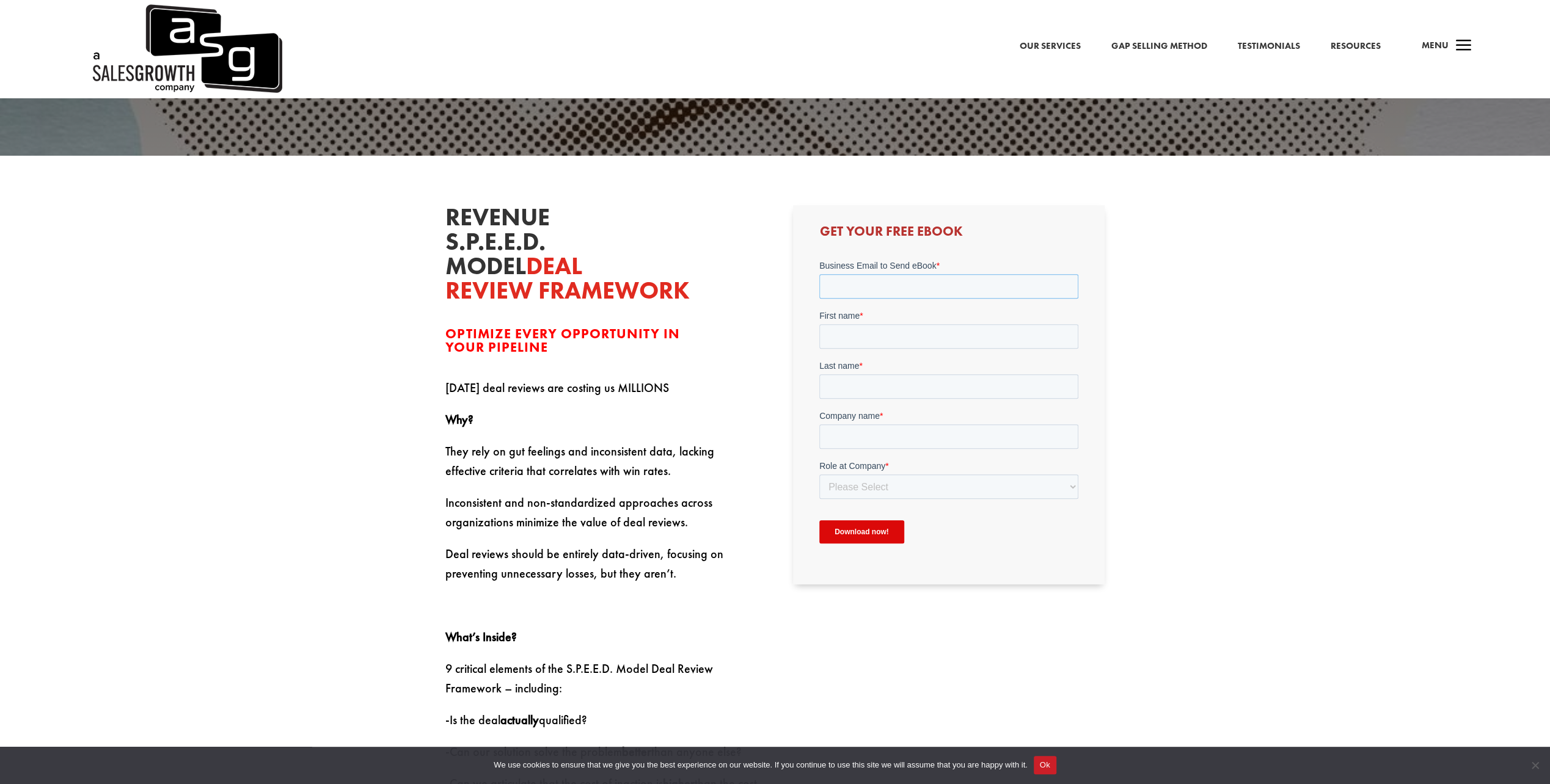
click at [878, 297] on input "Business Email to Send eBook *" at bounding box center [948, 286] width 259 height 24
type input "[EMAIL_ADDRESS][PERSON_NAME][DOMAIN_NAME]"
type input "[PERSON_NAME]"
type input "[PERSON_NAME] SE & [DOMAIN_NAME]"
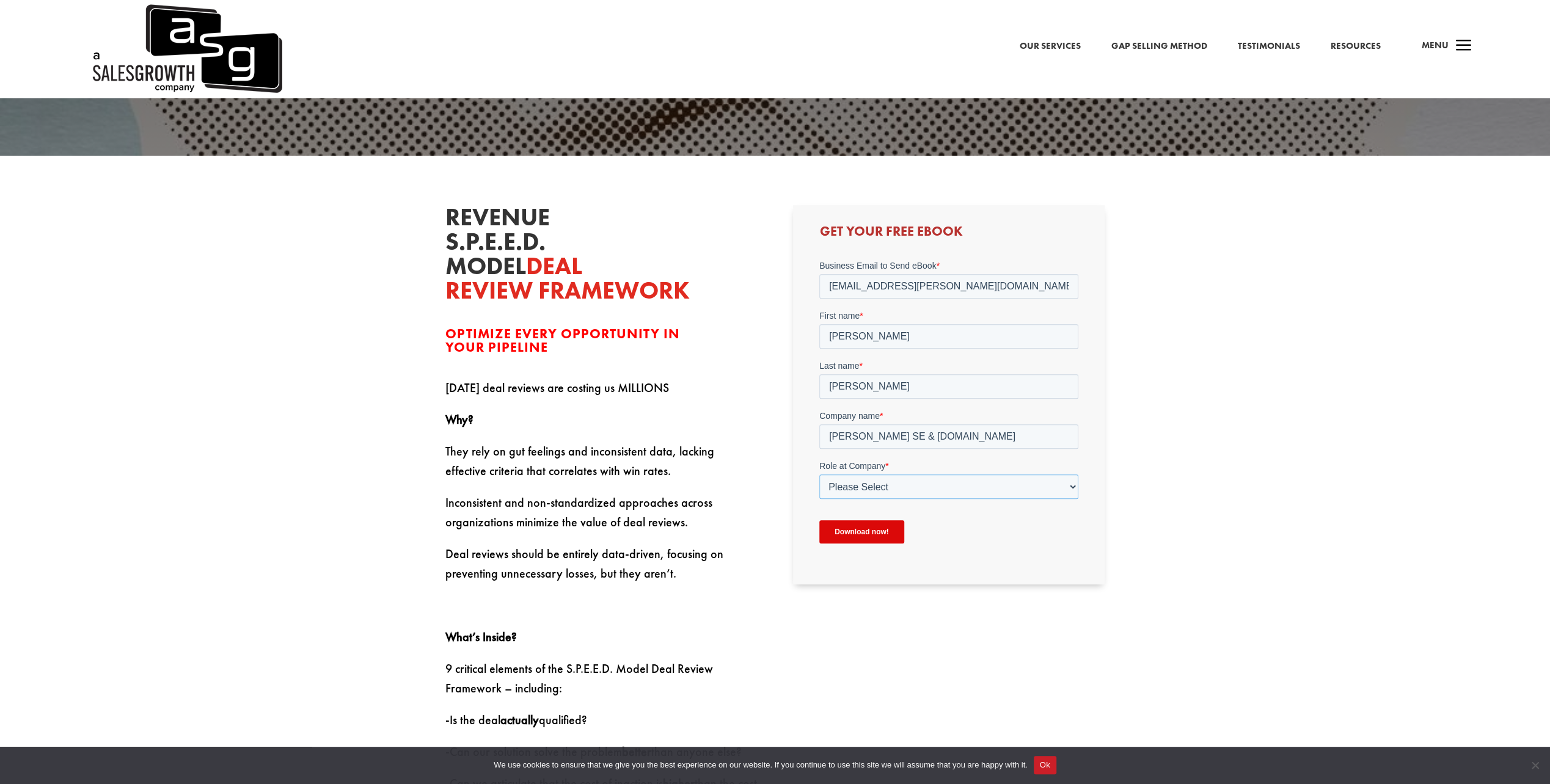
click at [904, 486] on select "Please Select C-Level (CRO, CSO, etc) Senior Leadership (VP of Sales, VP of Ena…" at bounding box center [948, 487] width 259 height 24
select select "Director/Manager (Sales Director, Regional Sales Manager, etc)"
click at [819, 475] on select "Please Select C-Level (CRO, CSO, etc) Senior Leadership (VP of Sales, VP of Ena…" at bounding box center [948, 487] width 259 height 24
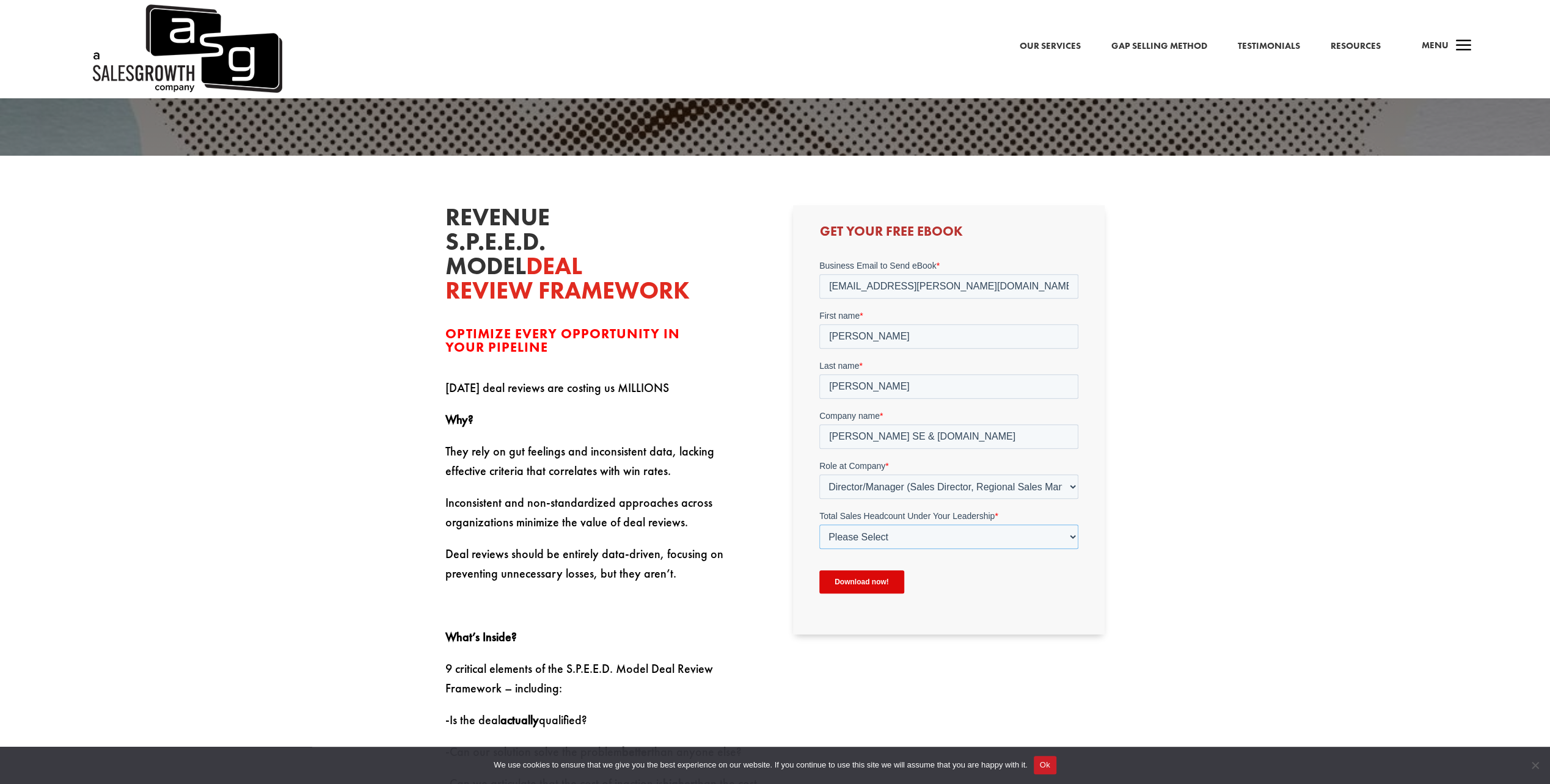
click at [886, 535] on select "Please Select Just Me 1-9 [PHONE_NUMBER] [PHONE_NUMBER]+" at bounding box center [948, 537] width 259 height 24
select select "50-99"
click at [819, 524] on select "Please Select Just Me 1-9 [PHONE_NUMBER] [PHONE_NUMBER]+" at bounding box center [948, 537] width 259 height 24
click at [874, 588] on input "Download now!" at bounding box center [861, 582] width 85 height 23
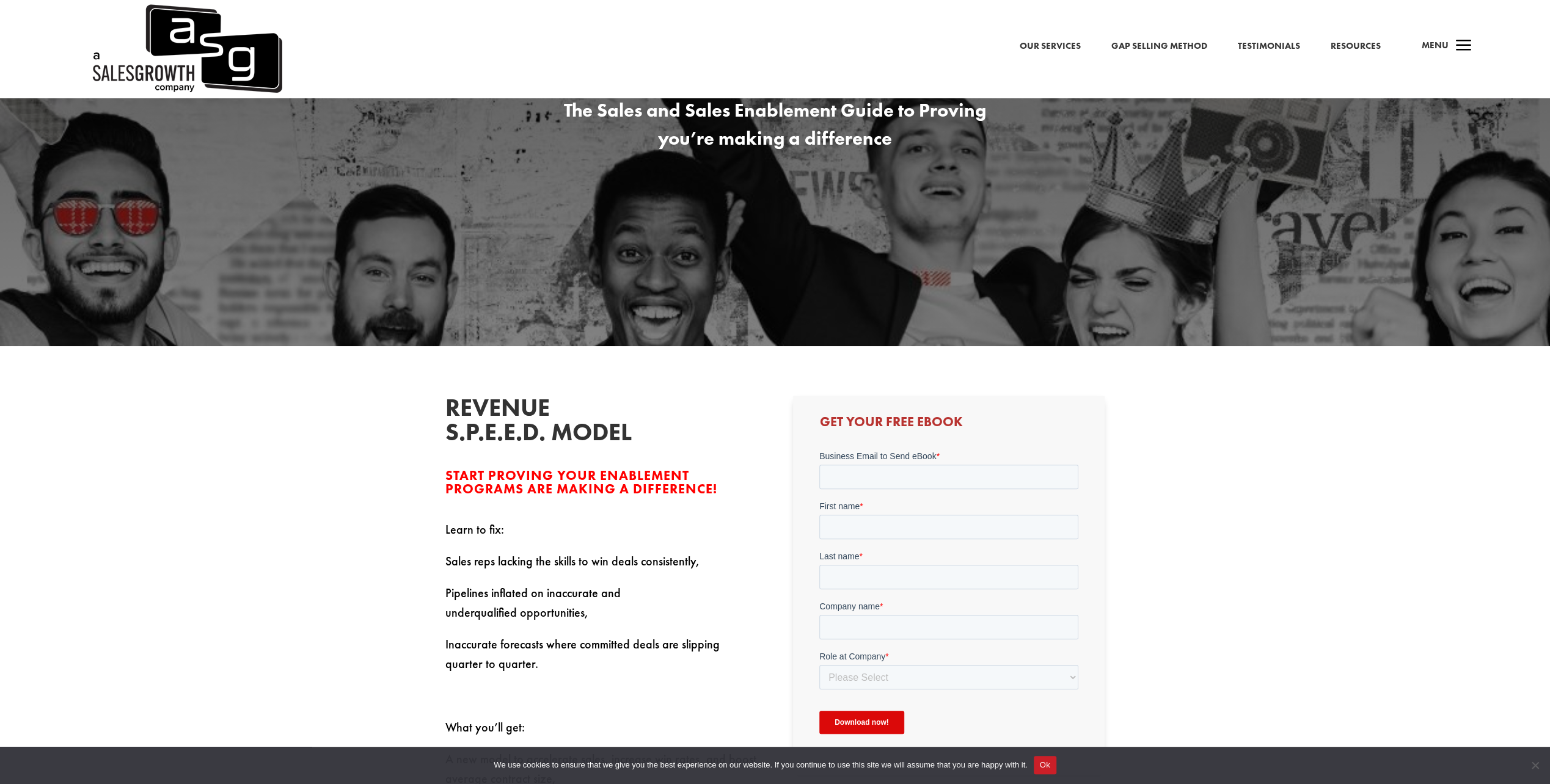
scroll to position [407, 0]
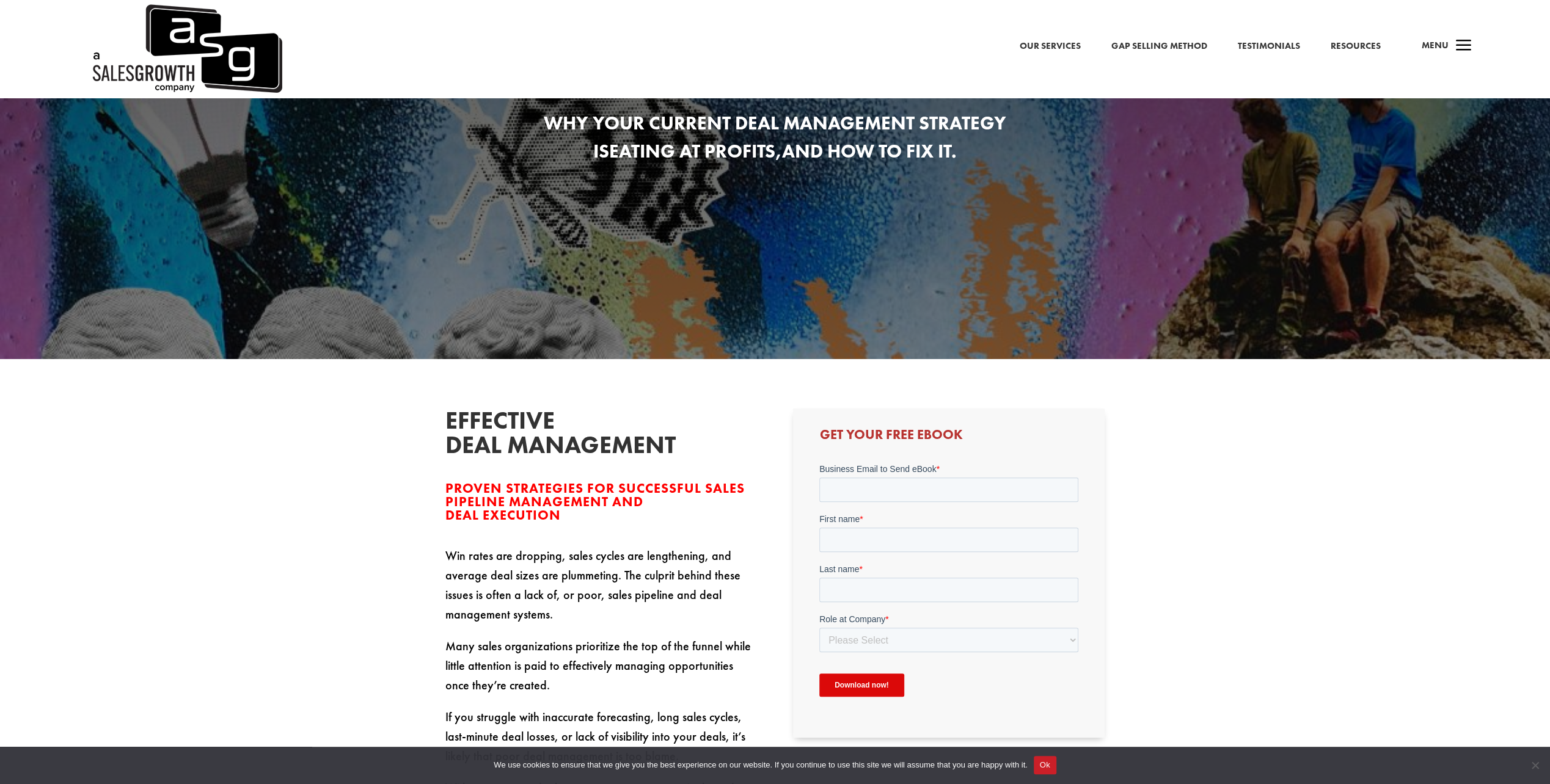
scroll to position [407, 0]
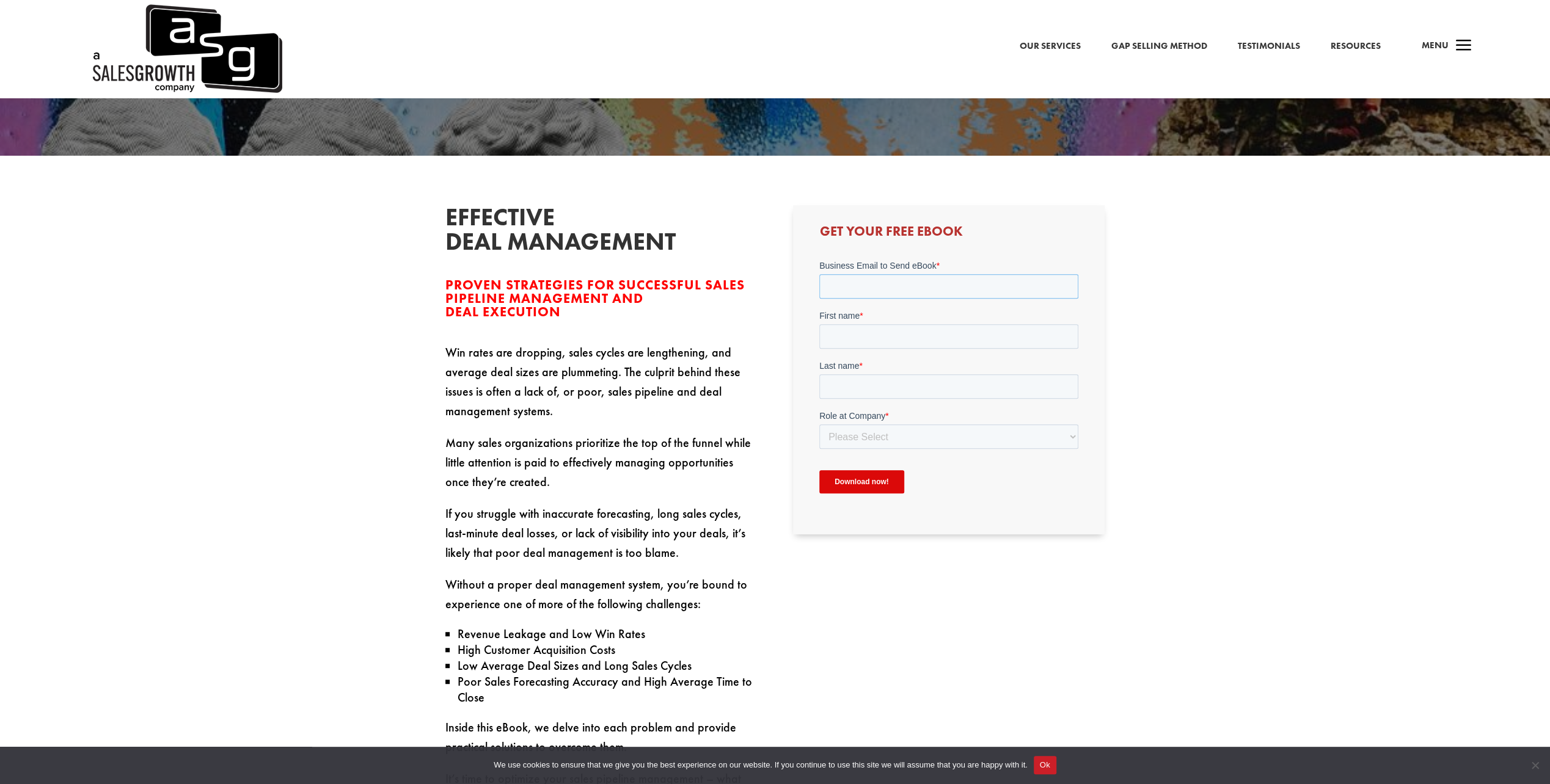
click at [893, 293] on input "Business Email to Send eBook *" at bounding box center [948, 286] width 259 height 24
type input "juergen.schmid@karlstorz.com"
type input "Jürgen"
type input "Schmid"
click at [889, 434] on select "Please Select C-Level (CRO, CSO, etc) Senior Leadership (VP of Sales, VP of Ena…" at bounding box center [948, 437] width 259 height 24
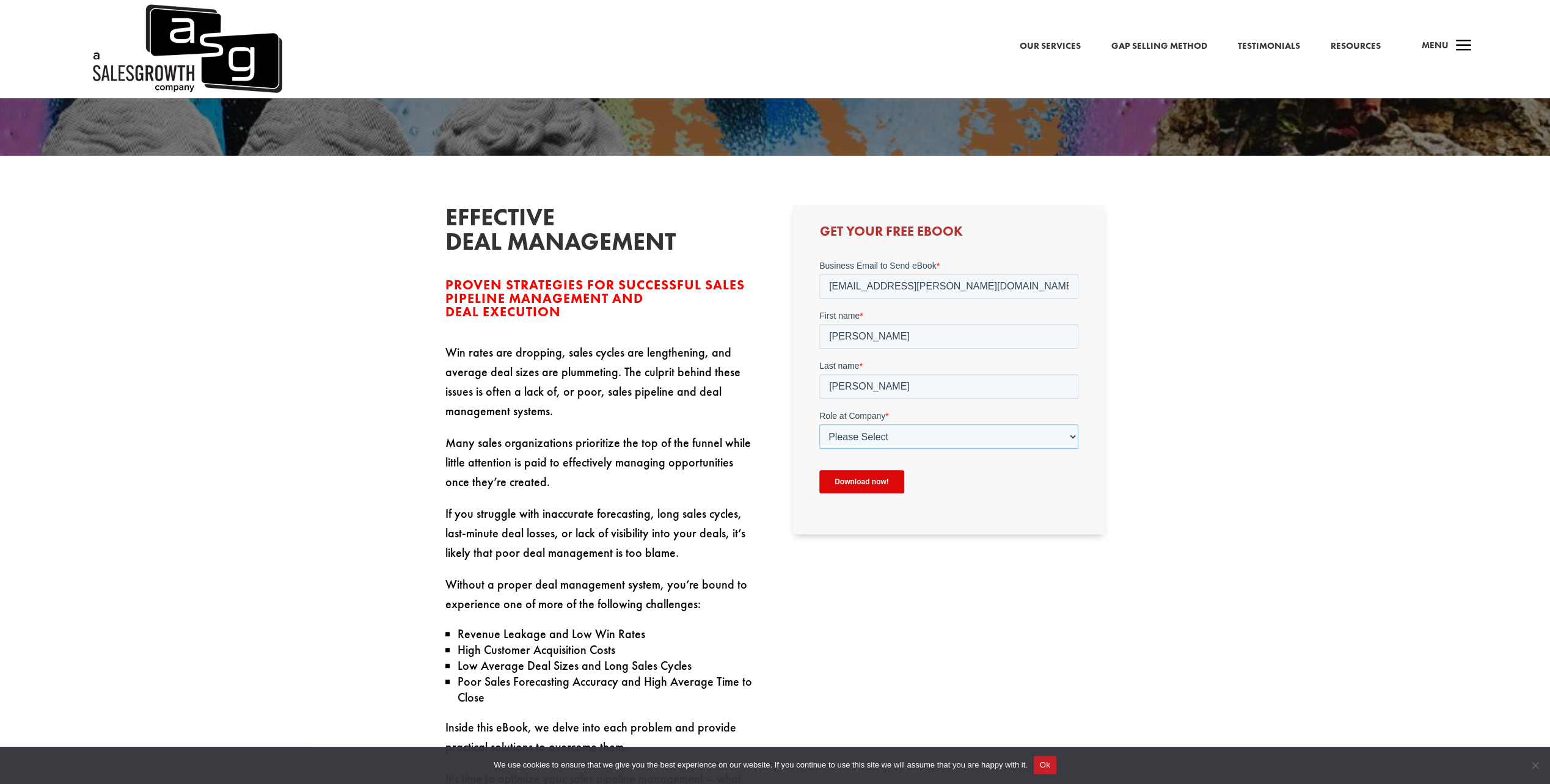
select select "Director/Manager (Sales Director, Regional Sales Manager, etc)"
click at [819, 425] on select "Please Select C-Level (CRO, CSO, etc) Senior Leadership (VP of Sales, VP of Ena…" at bounding box center [948, 437] width 259 height 24
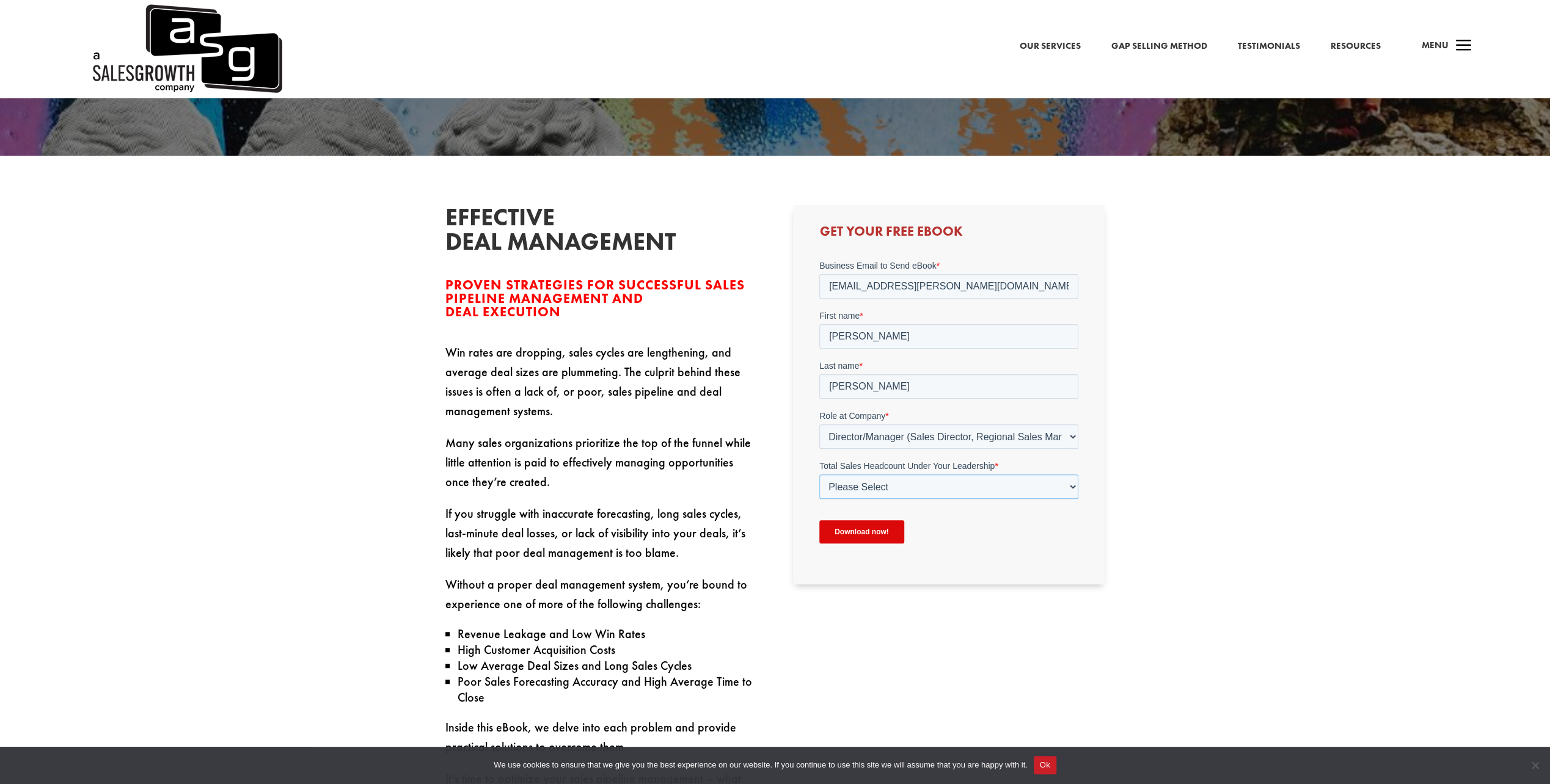
click at [867, 485] on select "Please Select Just Me 1-9 10-19 20-49 50-99 100+" at bounding box center [948, 487] width 259 height 24
select select "50-99"
click at [819, 475] on select "Please Select Just Me 1-9 10-19 20-49 50-99 100+" at bounding box center [948, 487] width 259 height 24
click at [863, 529] on input "Download now!" at bounding box center [861, 532] width 85 height 23
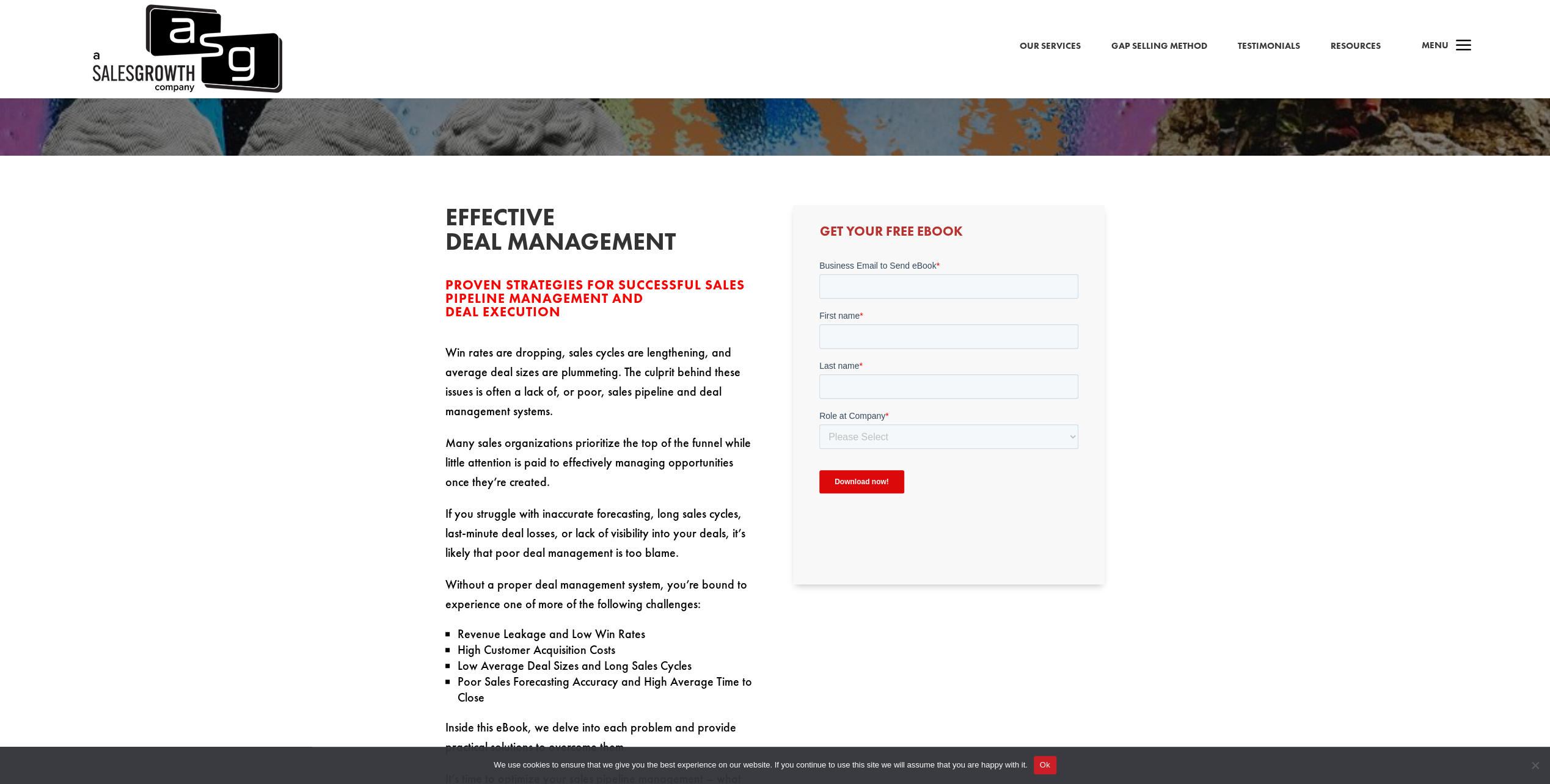
scroll to position [0, 0]
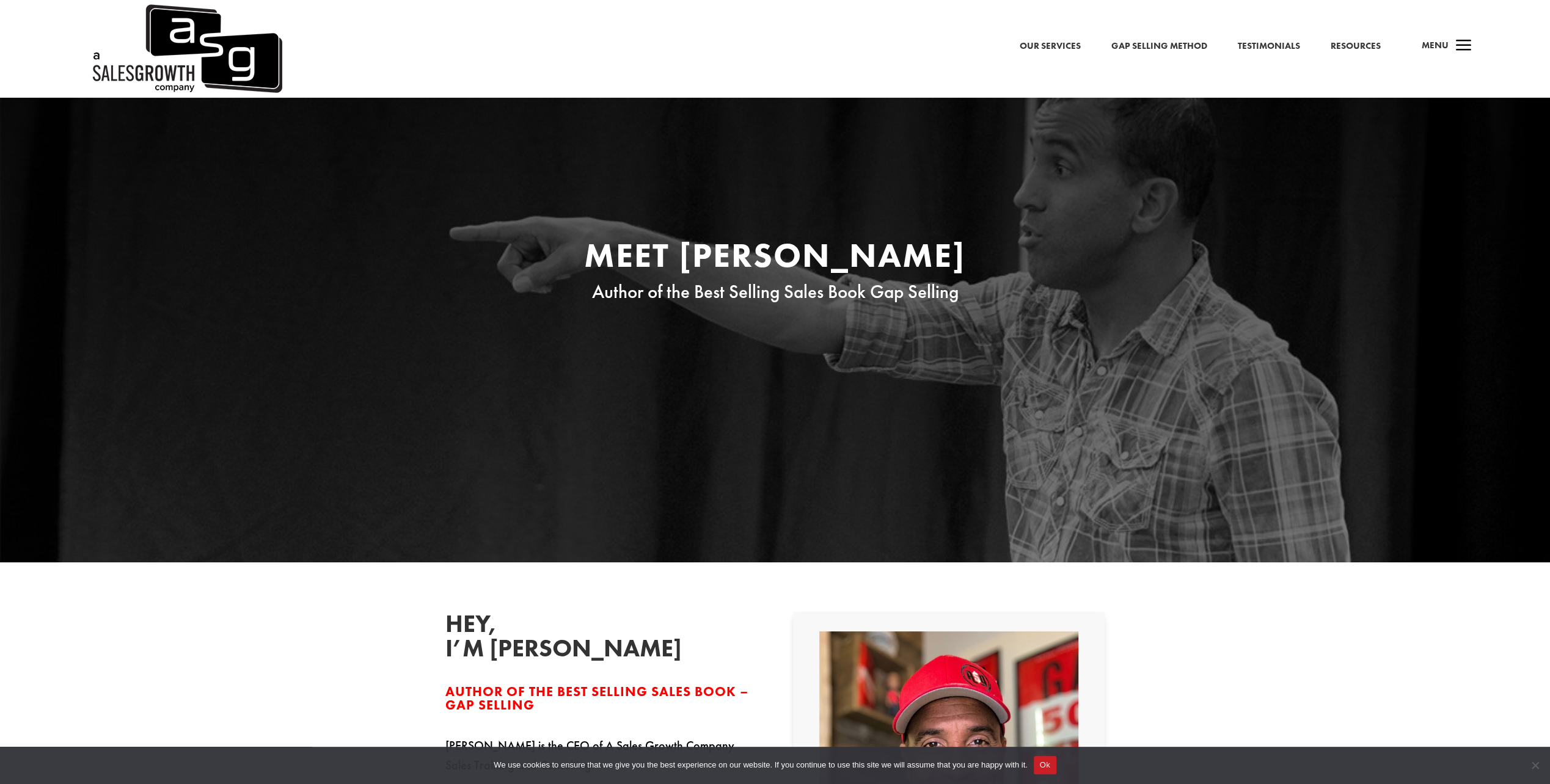
click at [1349, 51] on link "Resources" at bounding box center [1356, 46] width 50 height 16
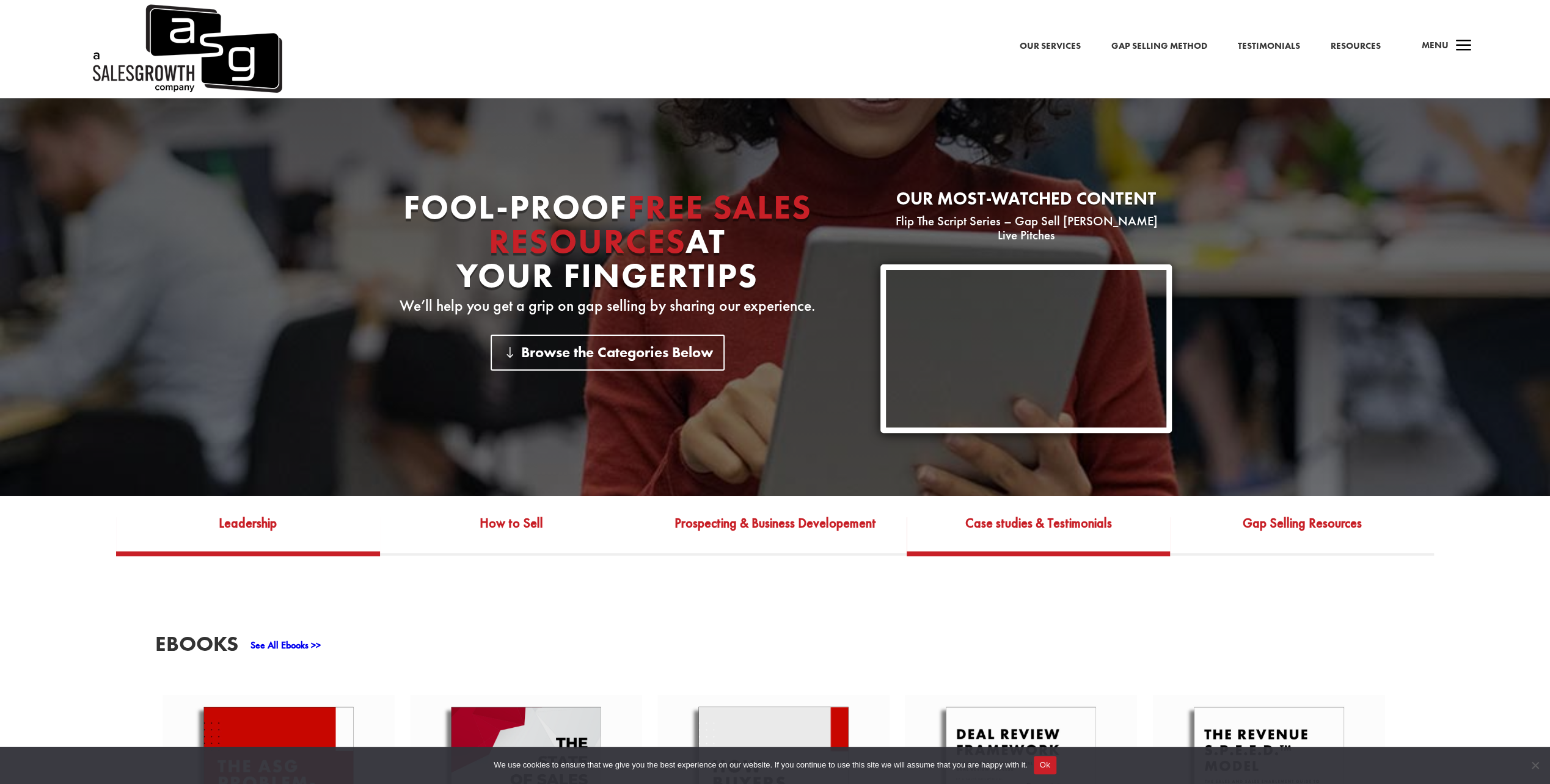
scroll to position [610, 0]
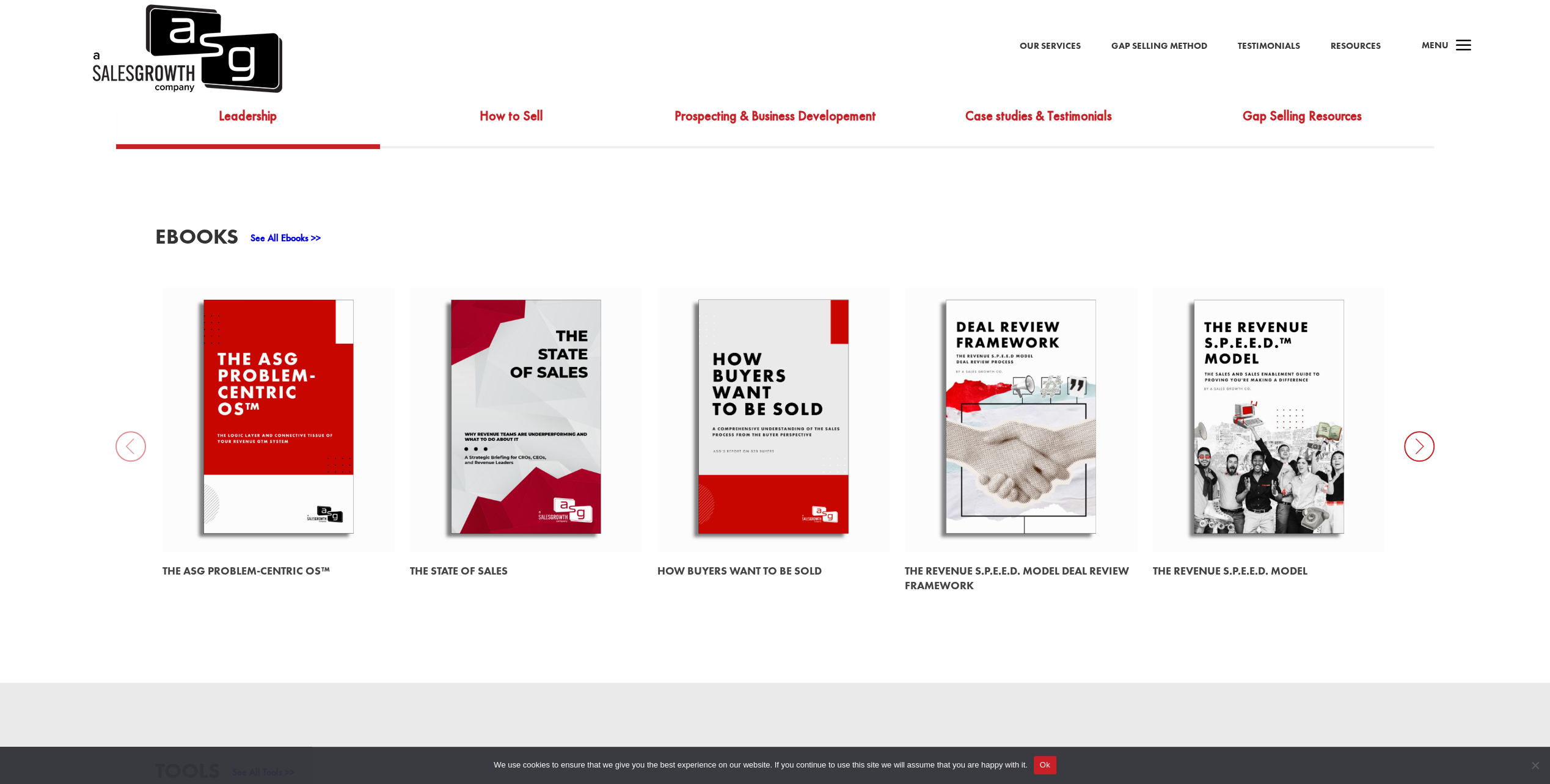
click at [749, 472] on link at bounding box center [774, 420] width 233 height 264
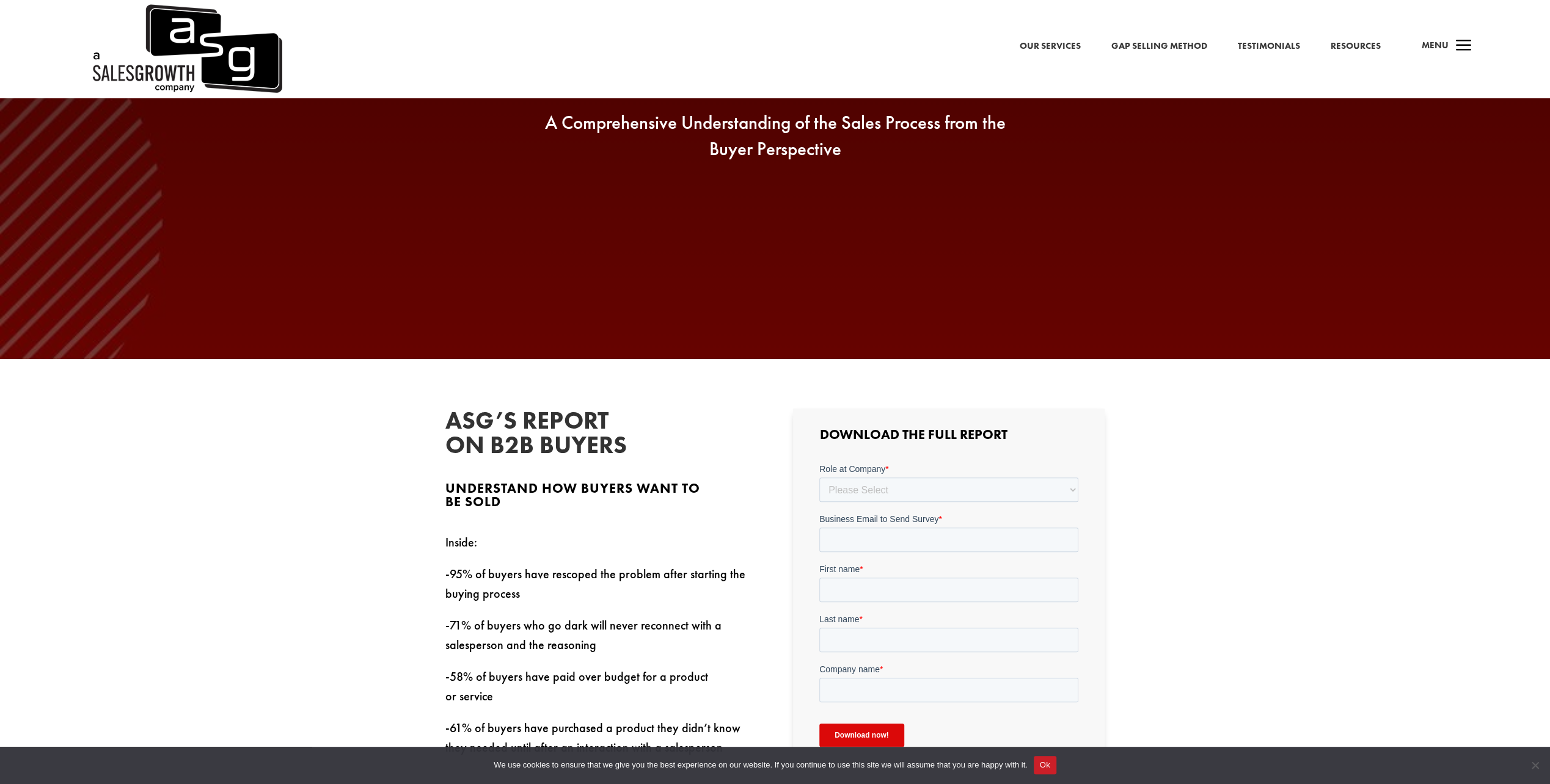
scroll to position [407, 0]
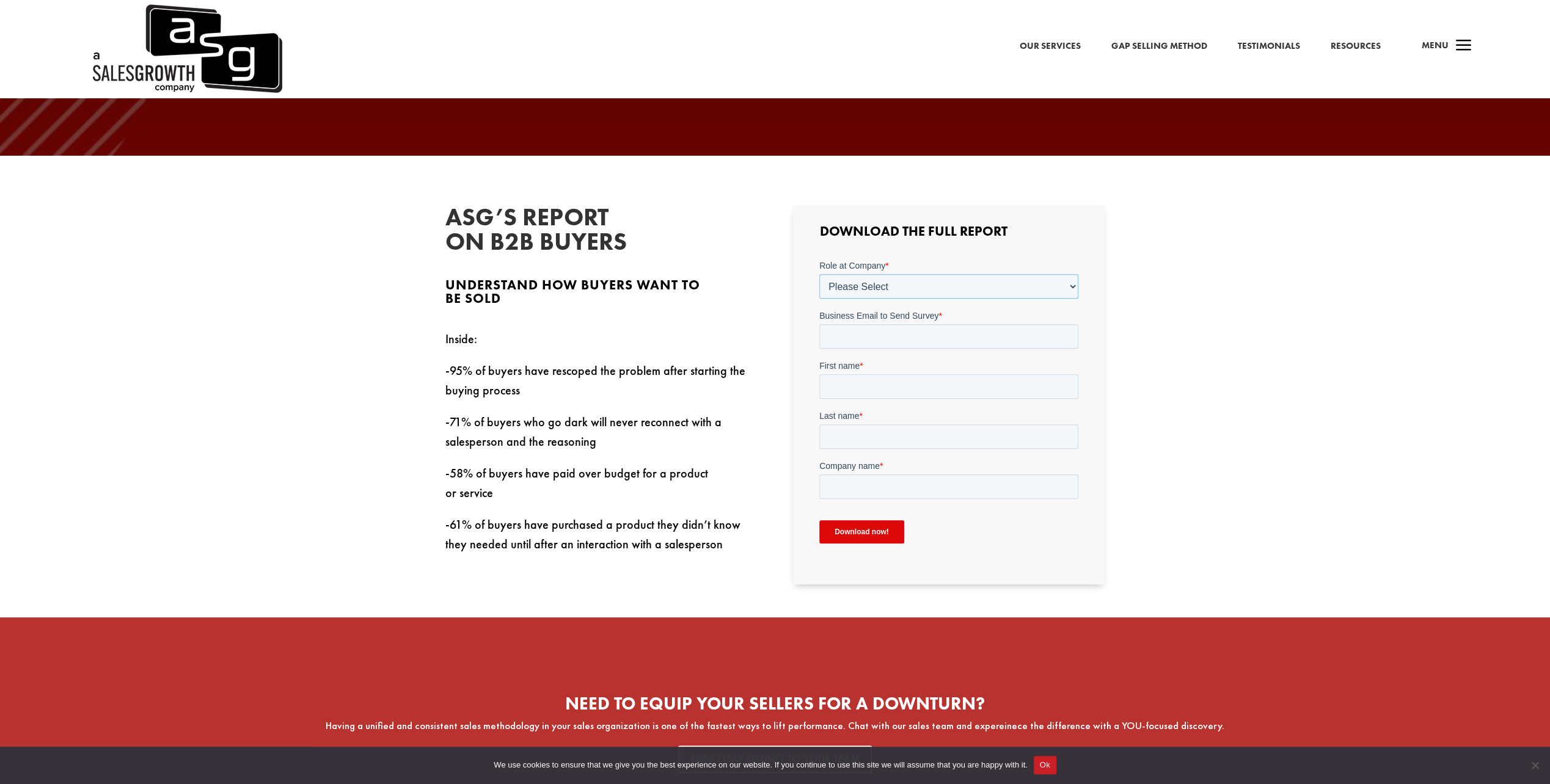
click at [890, 292] on select "Please Select C-Level (CRO, CSO, etc) Senior Leadership (VP of Sales, VP of Ena…" at bounding box center [948, 286] width 259 height 24
select select "Director/Manager (Sales Director, Regional Sales Manager, etc)"
click at [819, 274] on select "Please Select C-Level (CRO, CSO, etc) Senior Leadership (VP of Sales, VP of Ena…" at bounding box center [948, 286] width 259 height 24
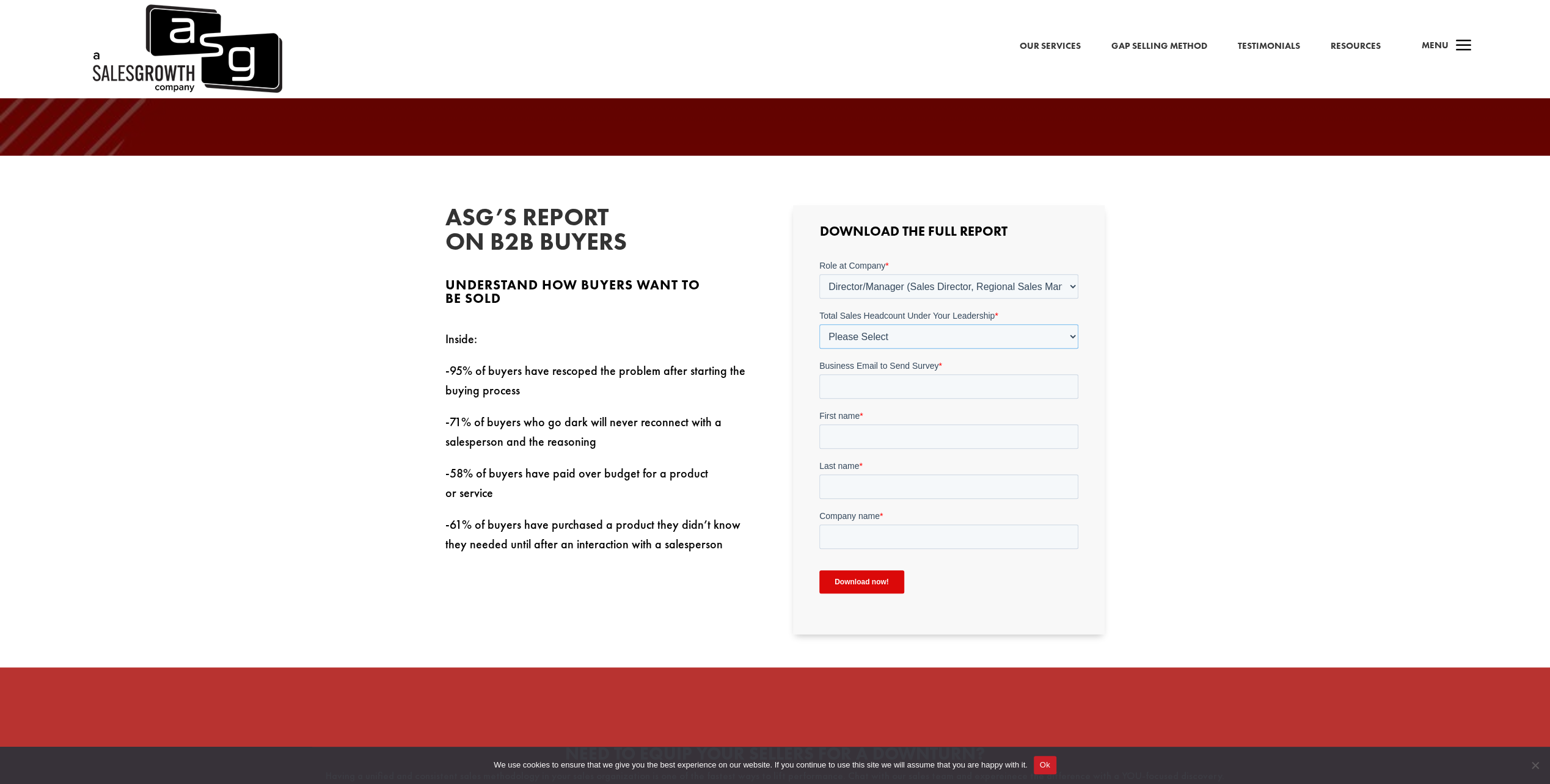
click at [894, 338] on select "Please Select Just Me 1-9 10-19 20-49 50-99 100+" at bounding box center [948, 337] width 259 height 24
select select "50-99"
click at [819, 324] on select "Please Select Just Me 1-9 10-19 20-49 50-99 100+" at bounding box center [948, 337] width 259 height 24
click at [878, 391] on input "Business Email to Send Survey *" at bounding box center [948, 386] width 259 height 24
type input "juergen.schmid@karlstorz.com"
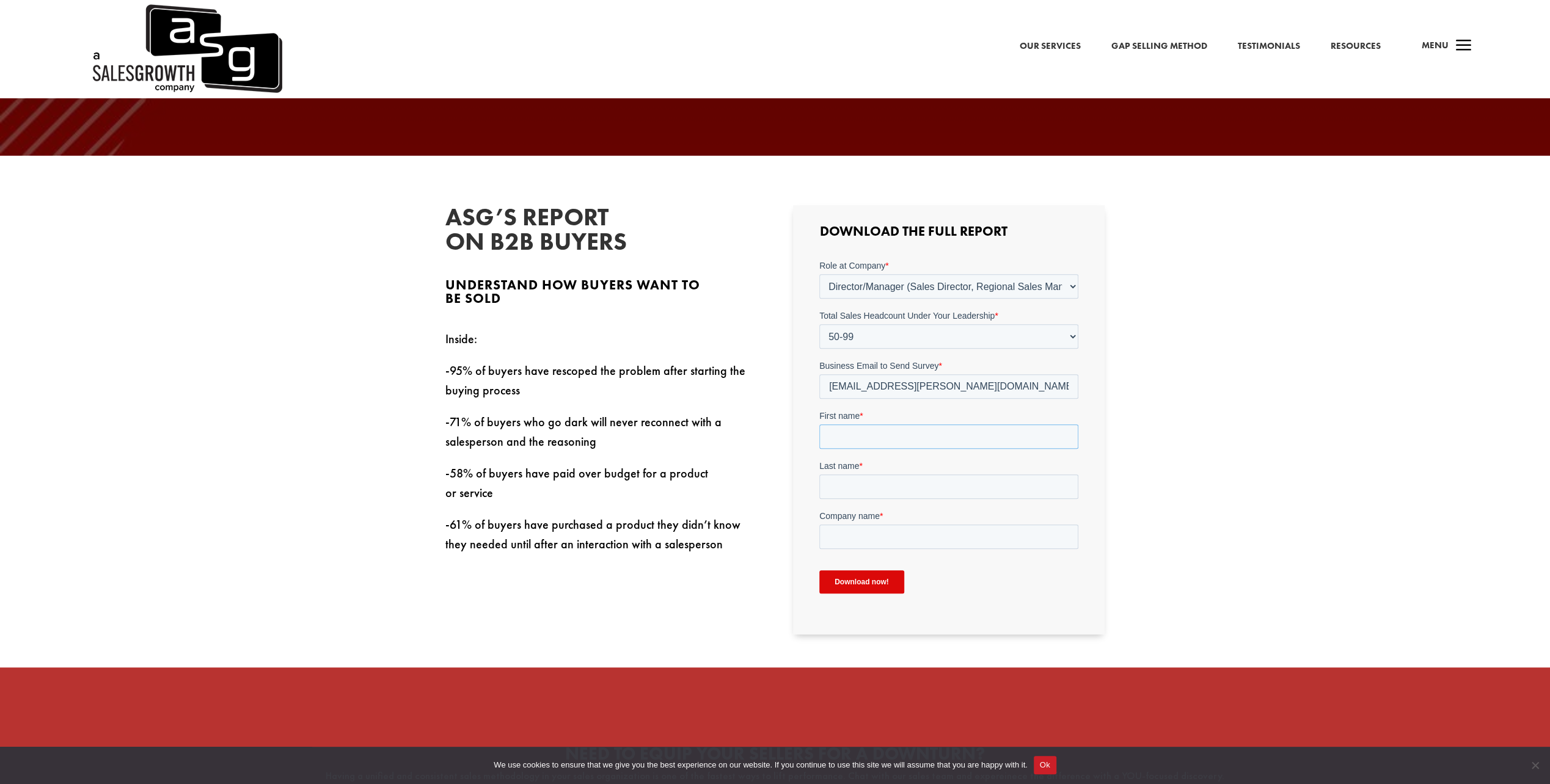
type input "Jürgen"
type input "Schmid"
type input "Karl Storz SE & Co.KG"
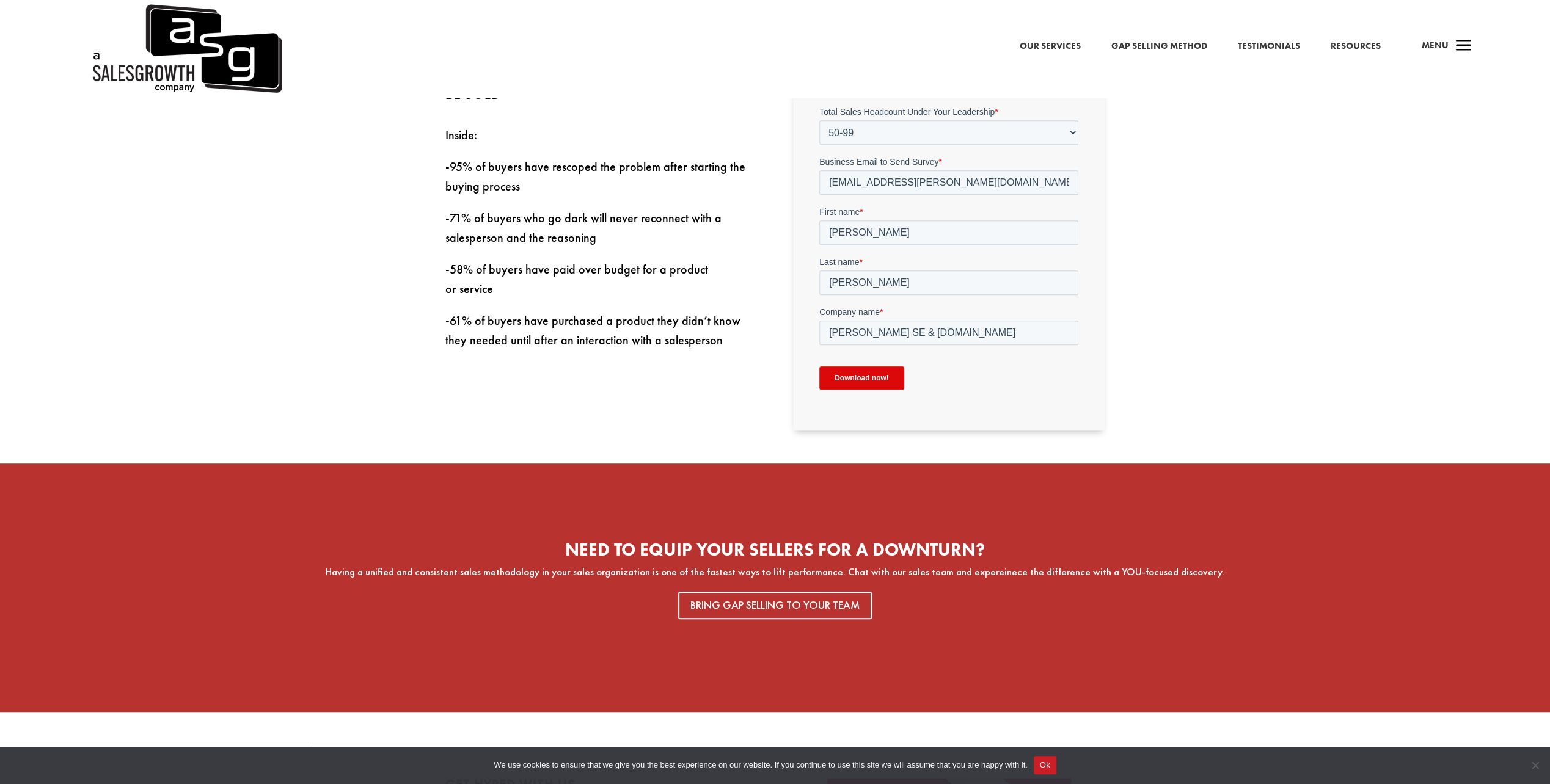
click at [871, 380] on input "Download now!" at bounding box center [861, 378] width 85 height 23
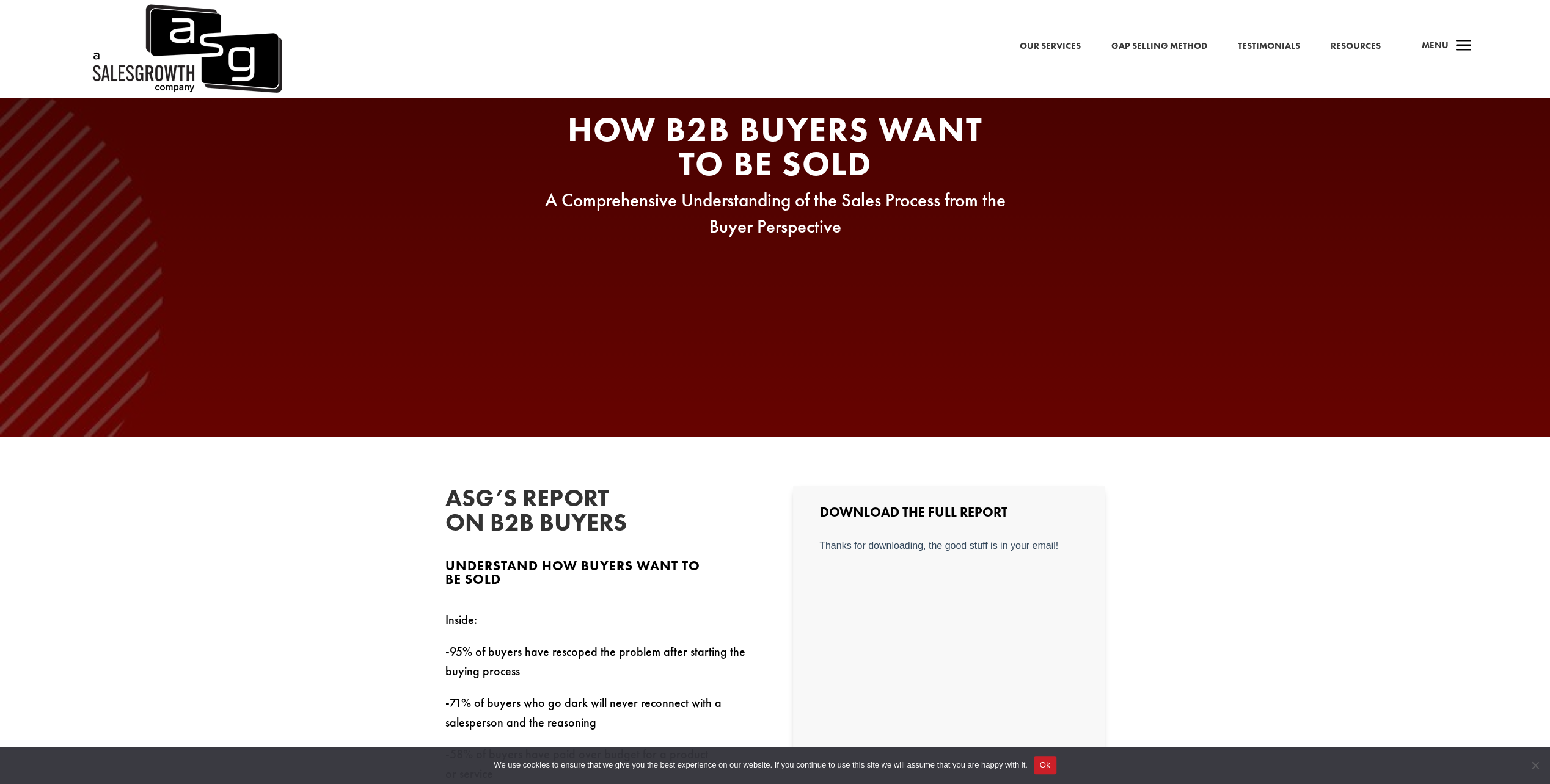
scroll to position [0, 0]
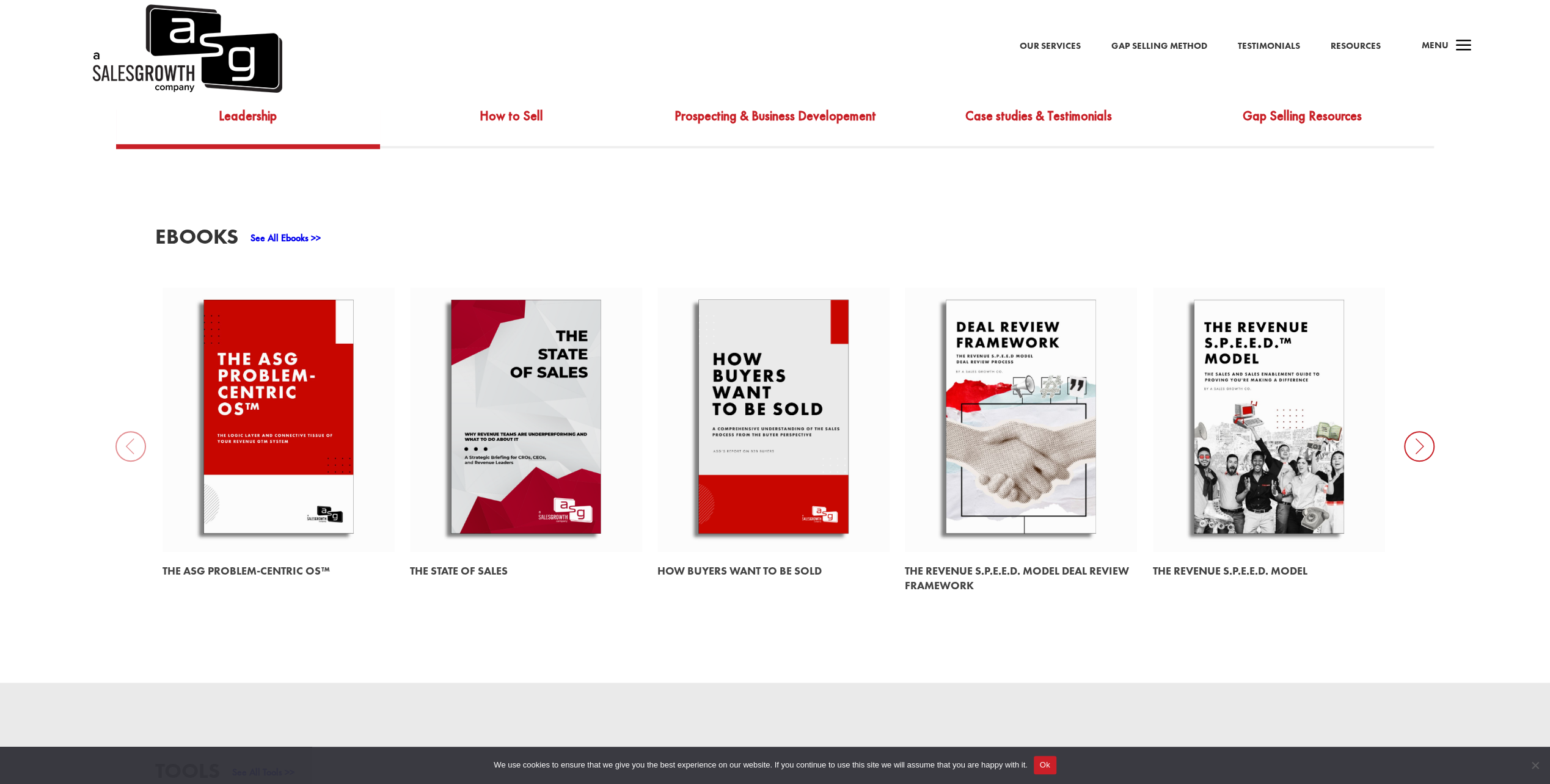
click at [517, 490] on link at bounding box center [526, 420] width 233 height 264
click at [296, 512] on link at bounding box center [279, 420] width 233 height 264
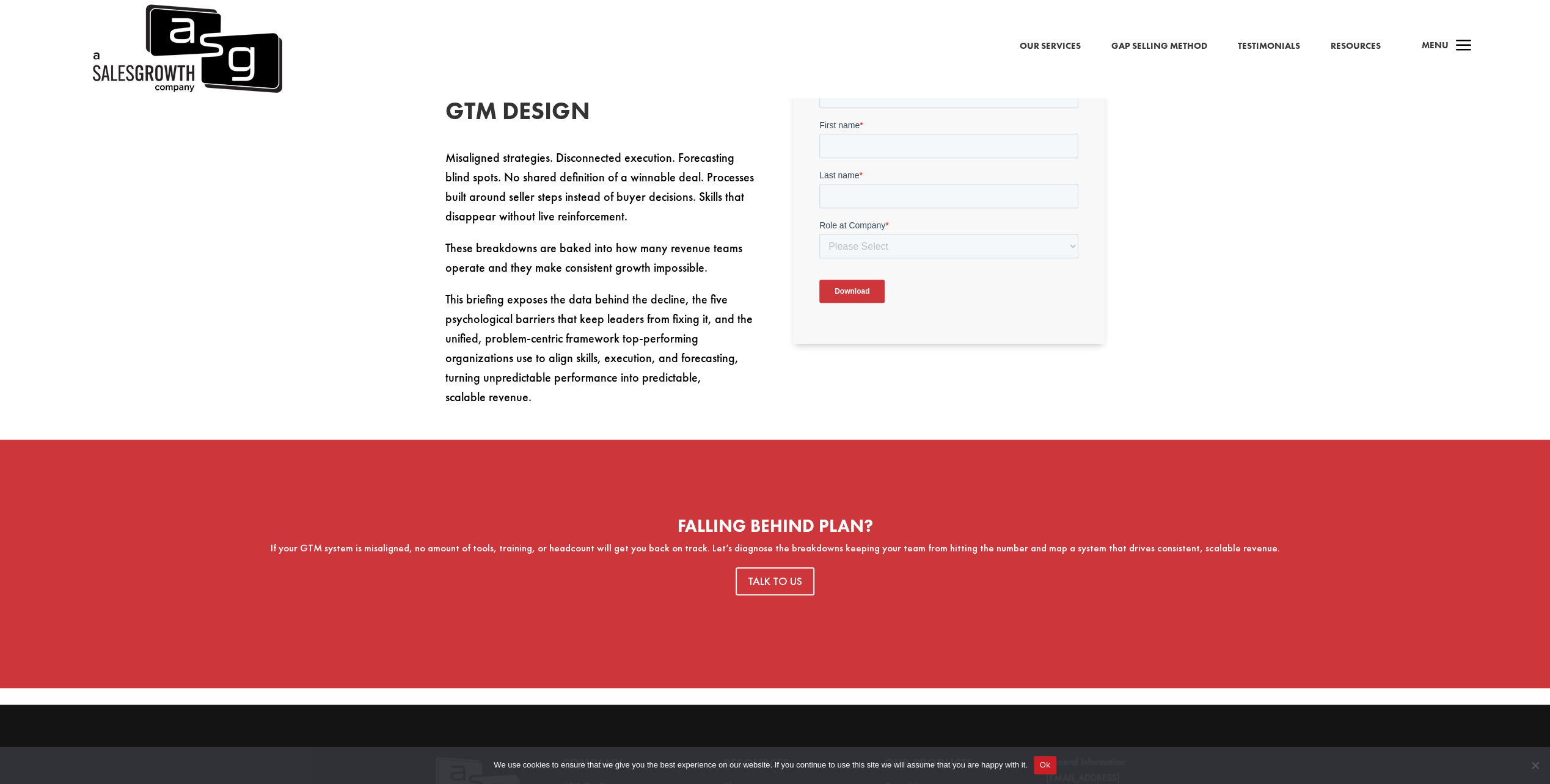
scroll to position [407, 0]
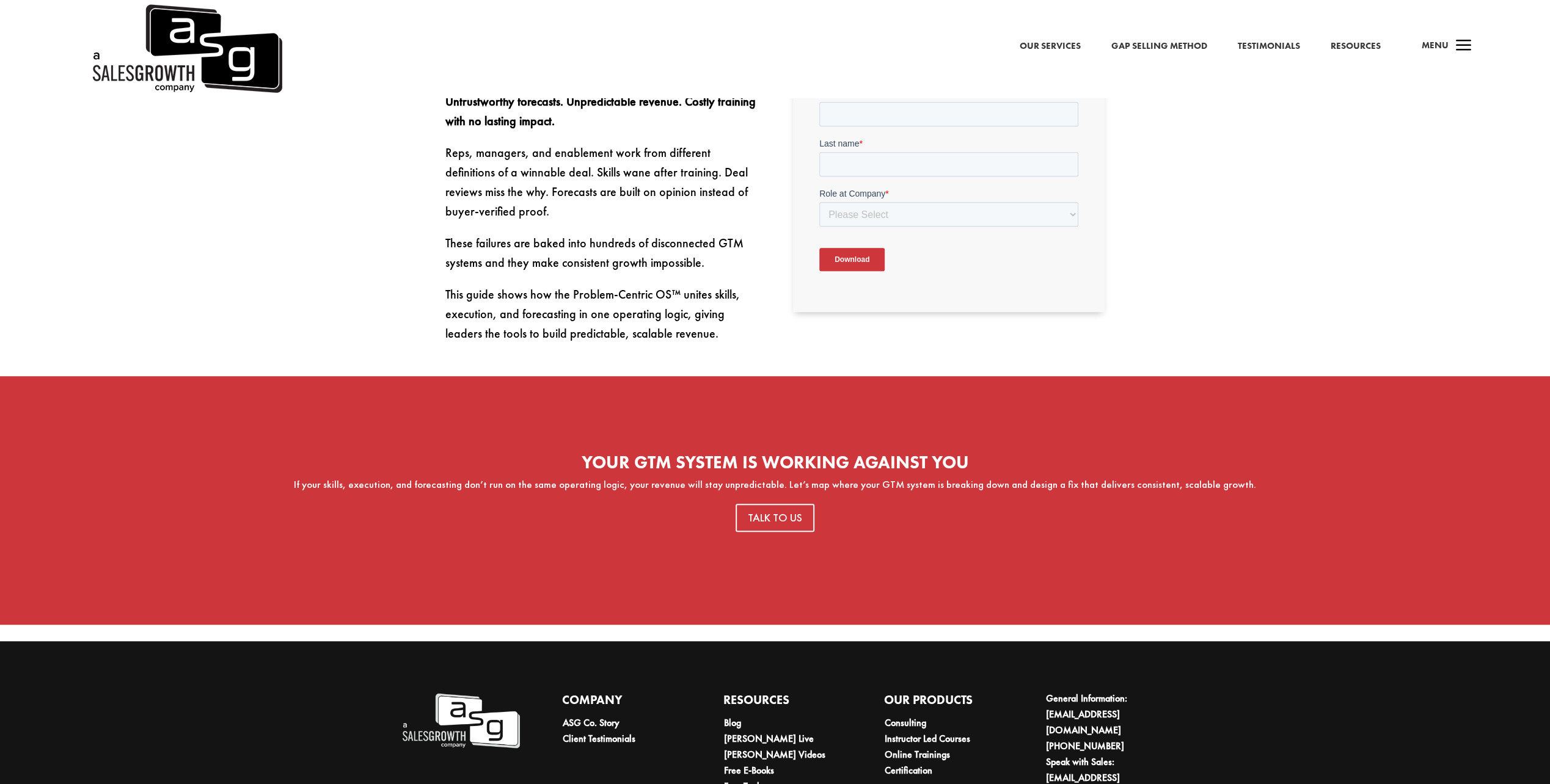
scroll to position [733, 0]
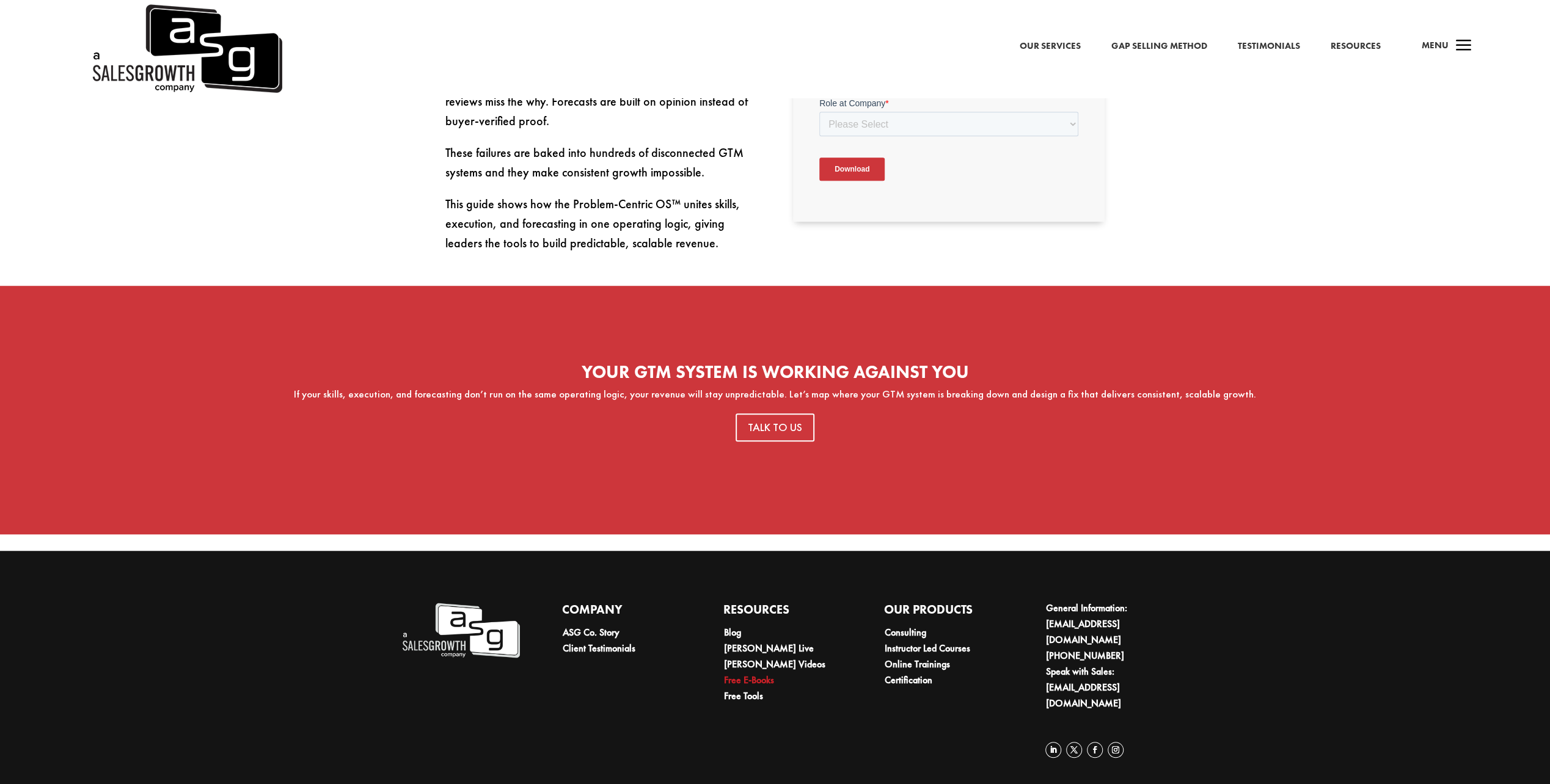
click at [766, 686] on link "Free E-Books" at bounding box center [749, 680] width 50 height 13
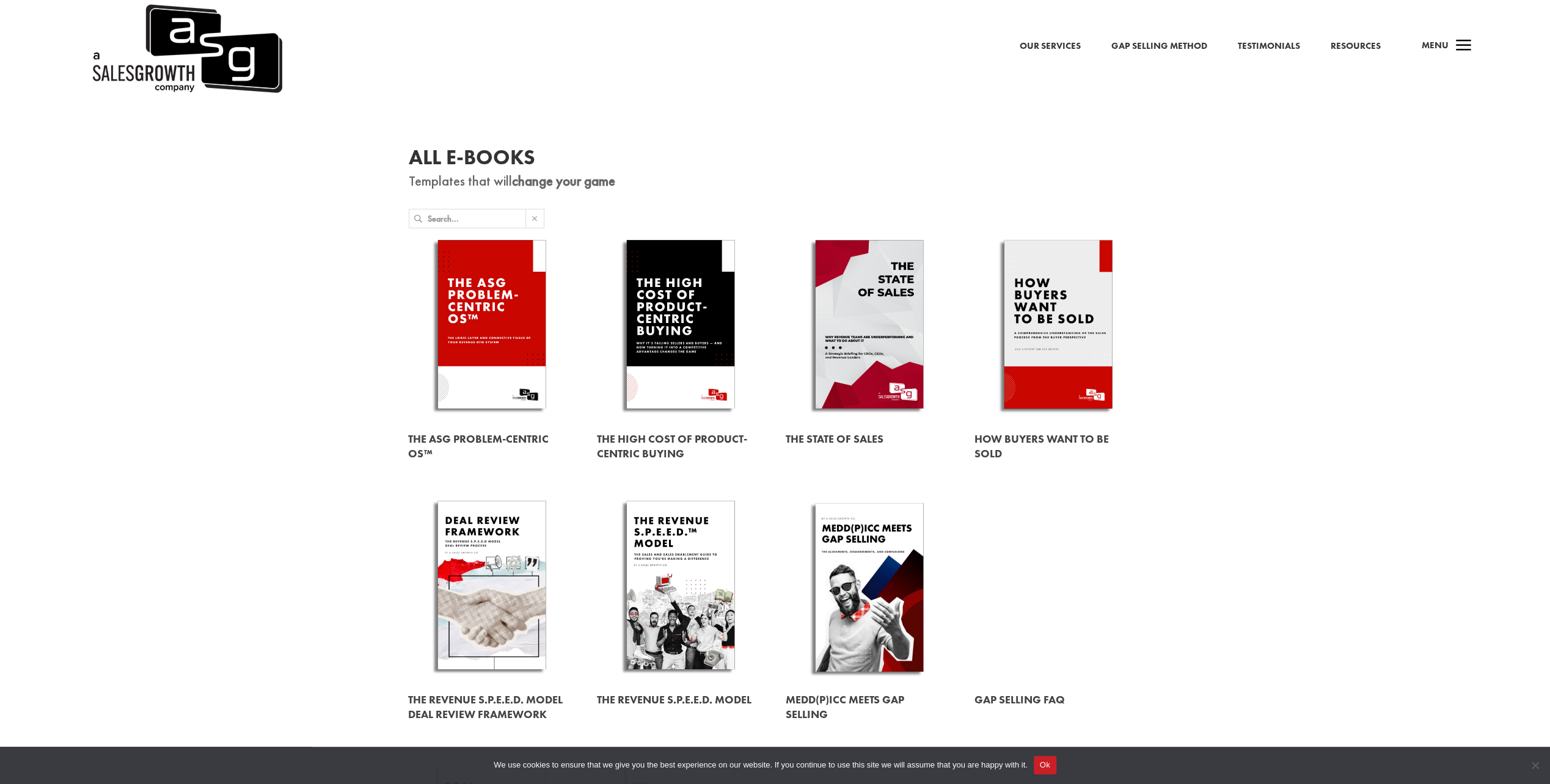
scroll to position [204, 0]
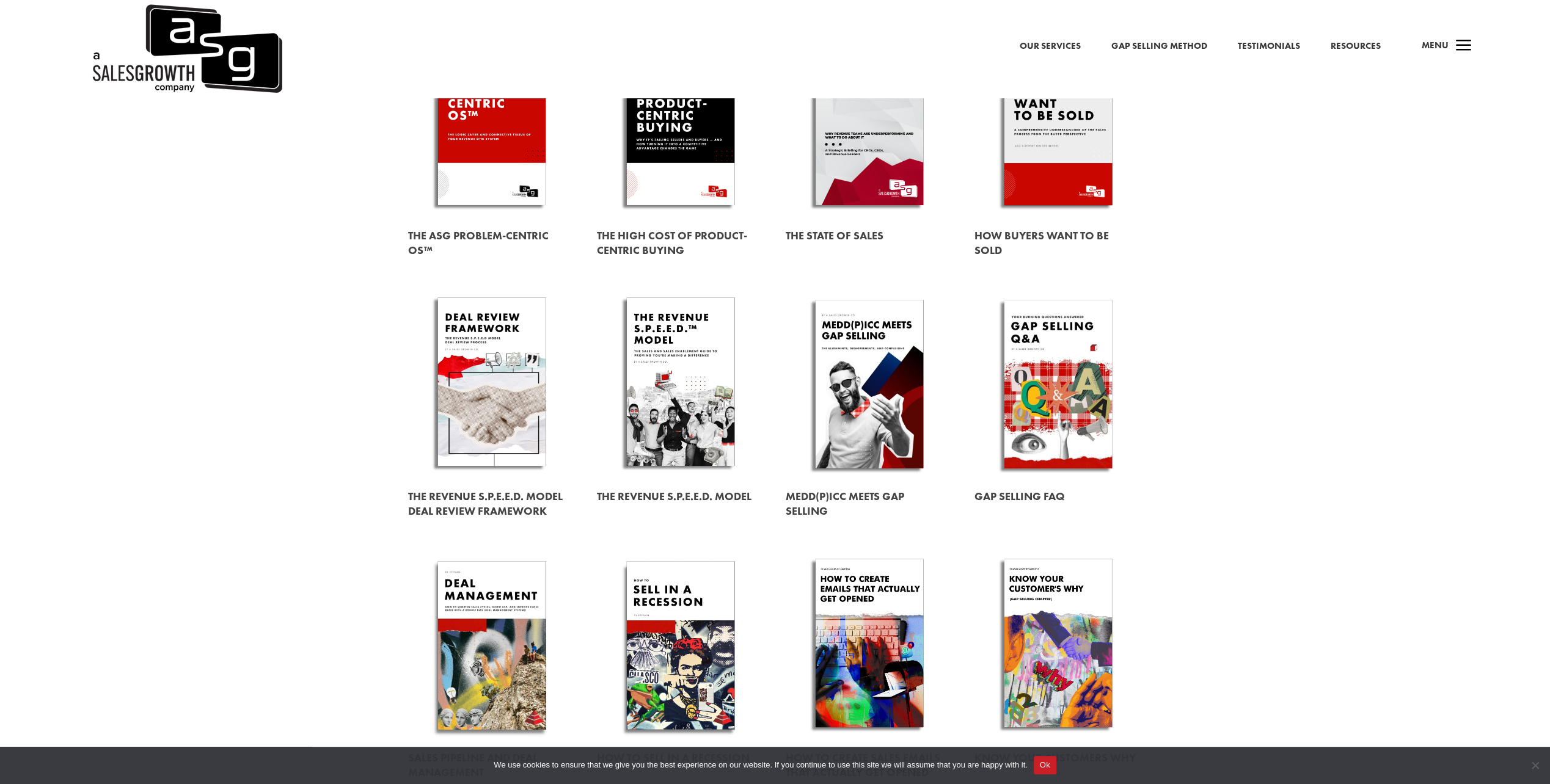
click at [1040, 414] on link at bounding box center [1058, 384] width 168 height 191
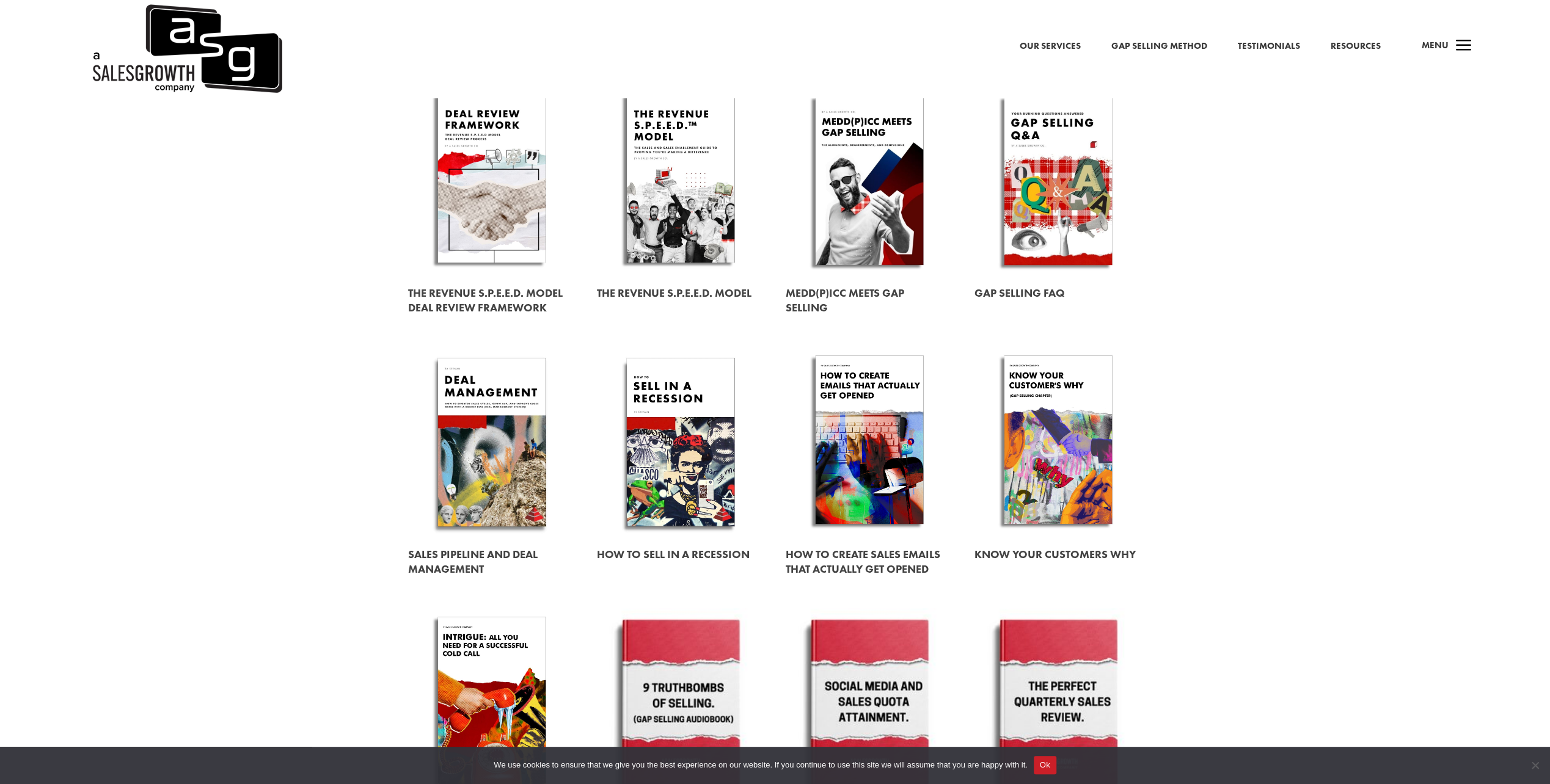
click at [692, 436] on link at bounding box center [681, 442] width 168 height 191
click at [1077, 453] on link at bounding box center [1058, 442] width 168 height 191
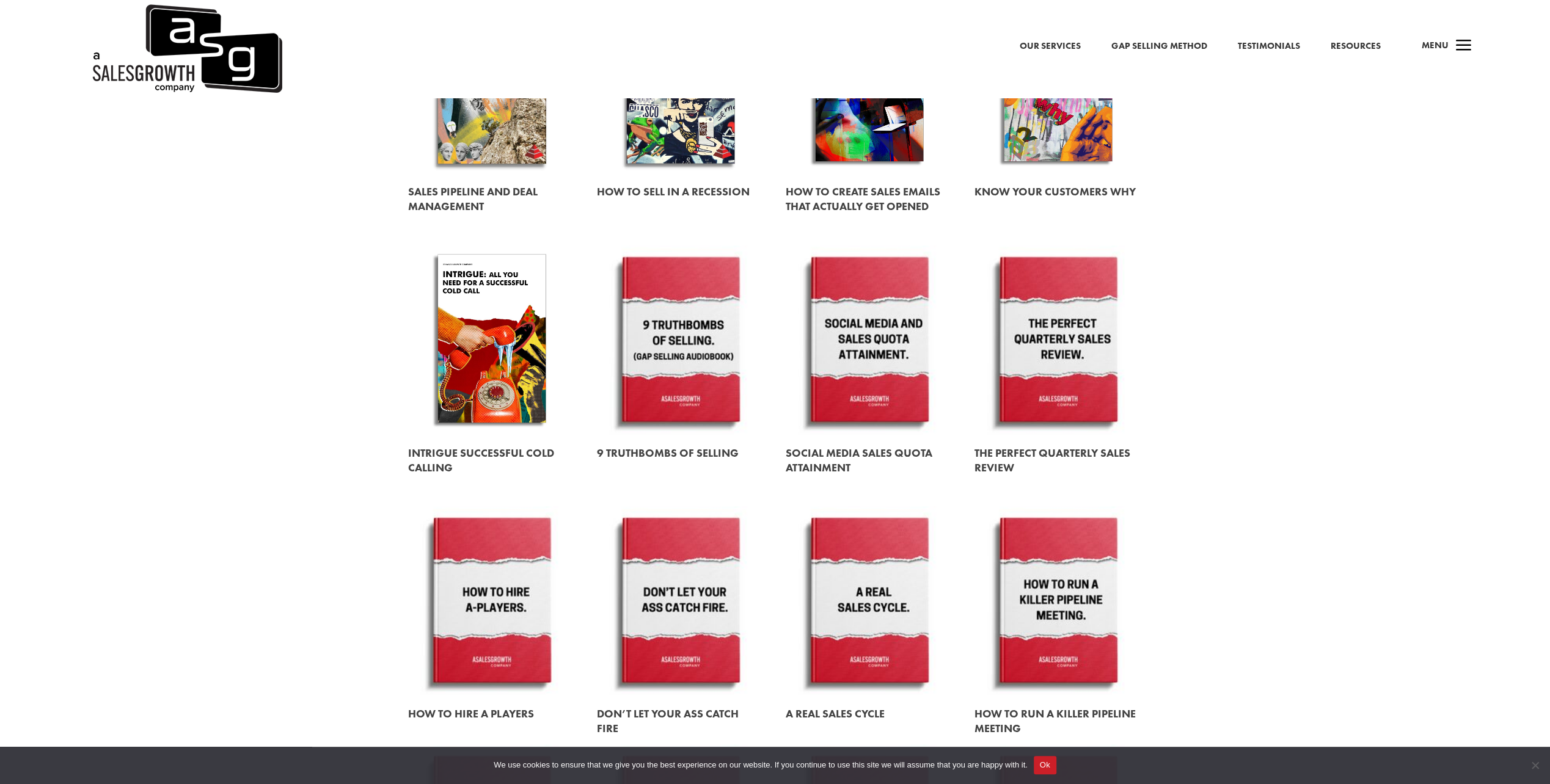
scroll to position [814, 0]
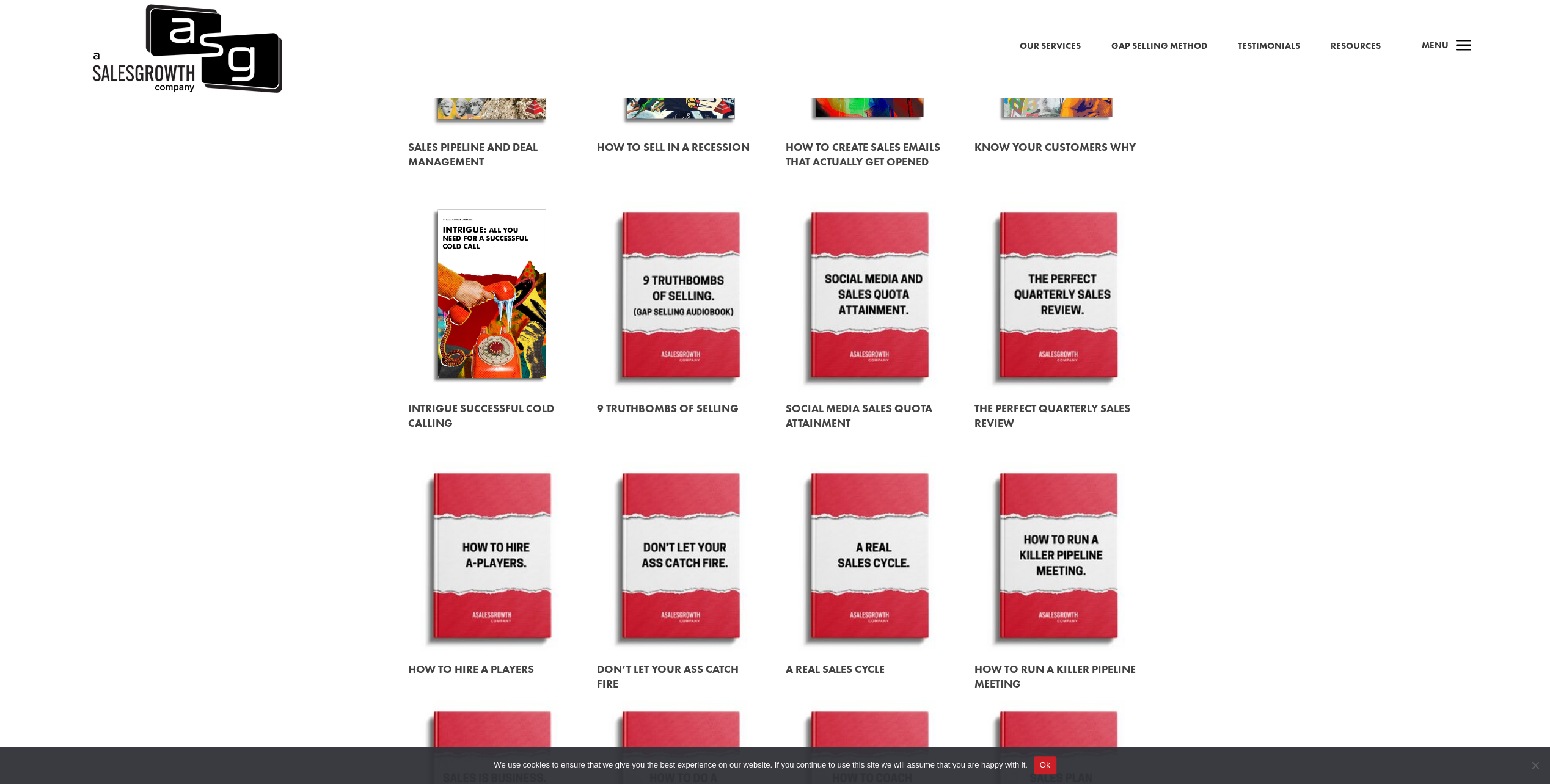
click at [495, 316] on link at bounding box center [492, 296] width 168 height 191
click at [678, 343] on link at bounding box center [681, 296] width 168 height 191
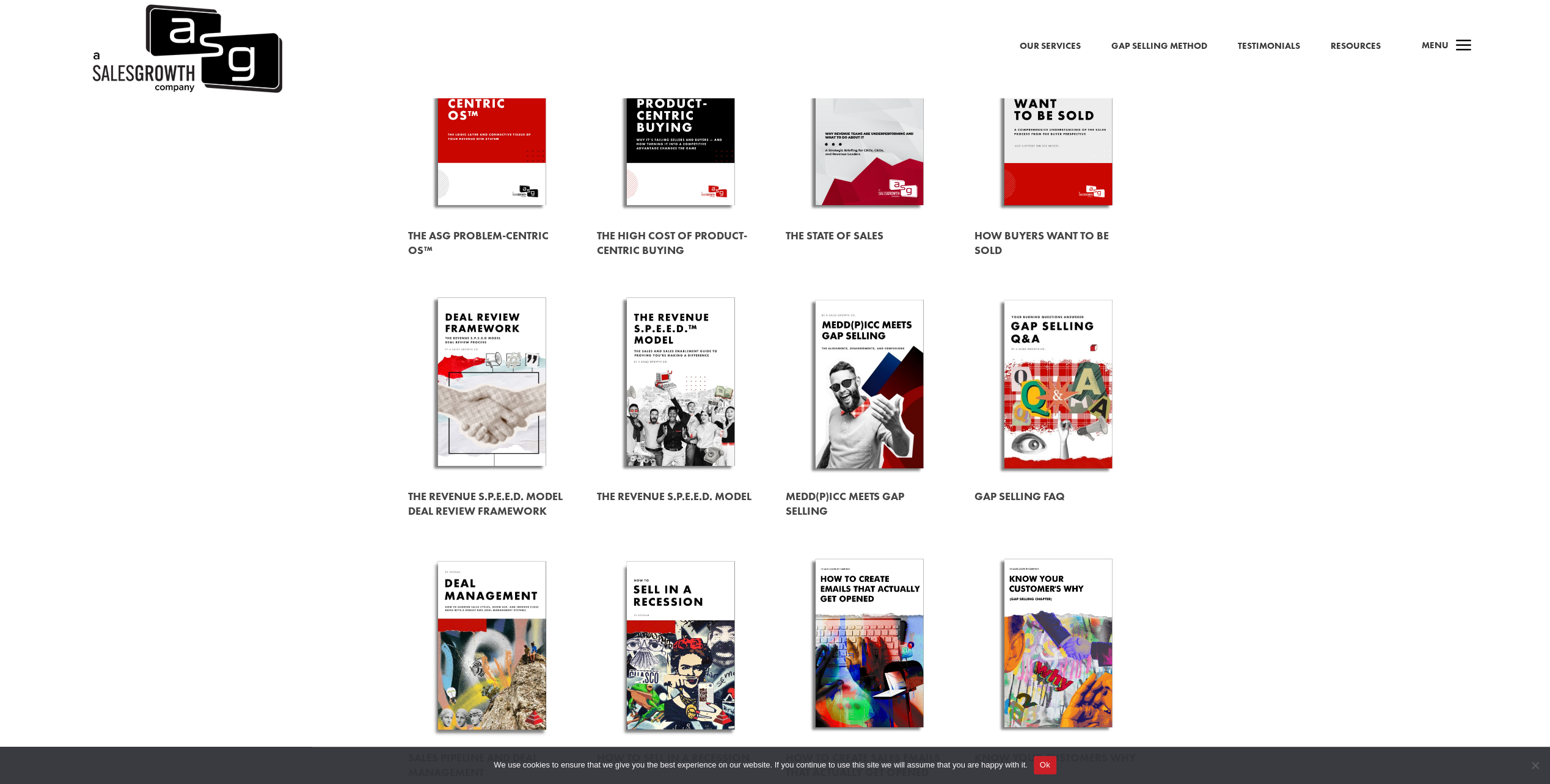
scroll to position [0, 0]
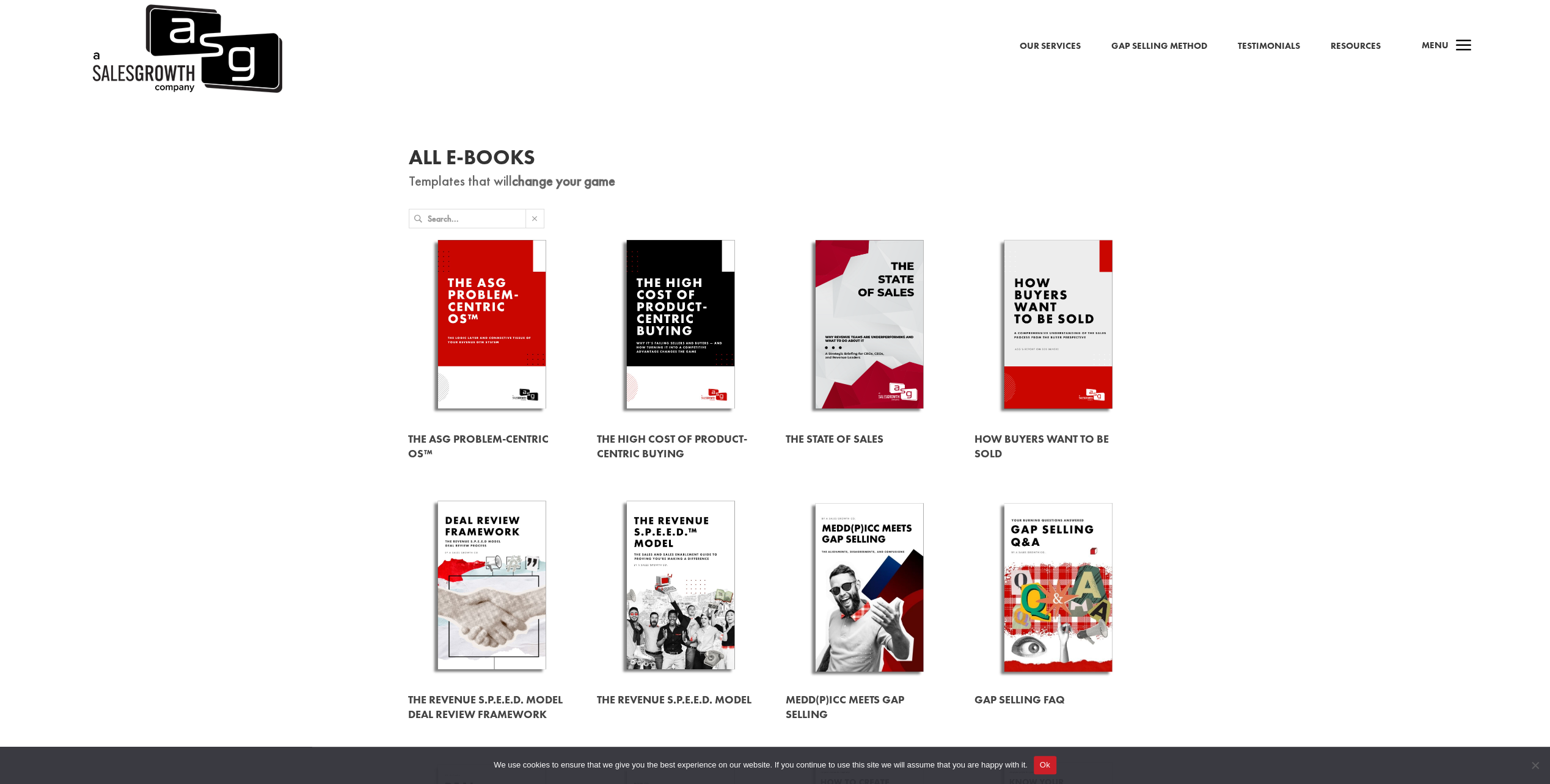
click at [1160, 40] on link "Gap Selling Method" at bounding box center [1159, 46] width 96 height 16
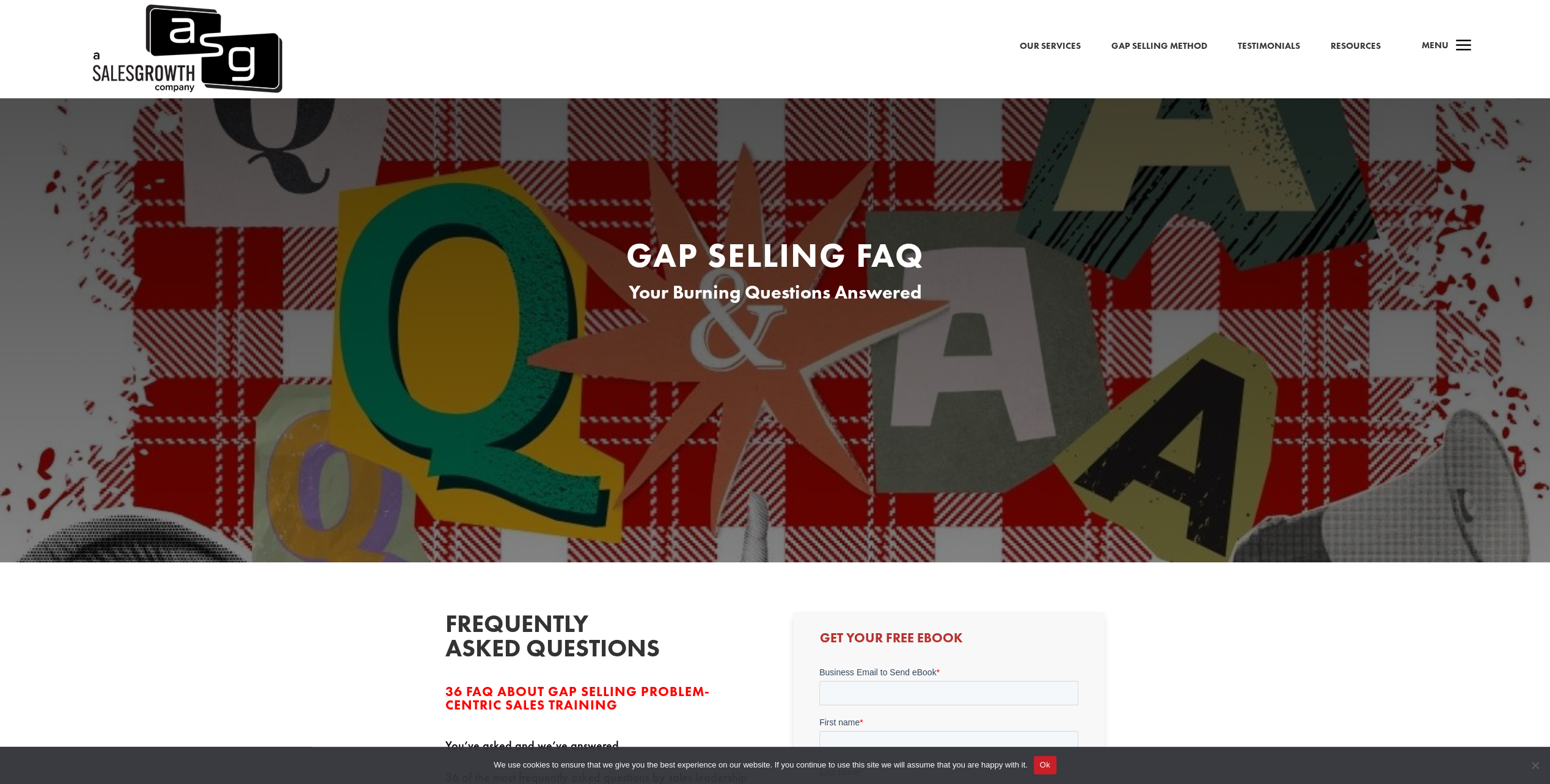
scroll to position [407, 0]
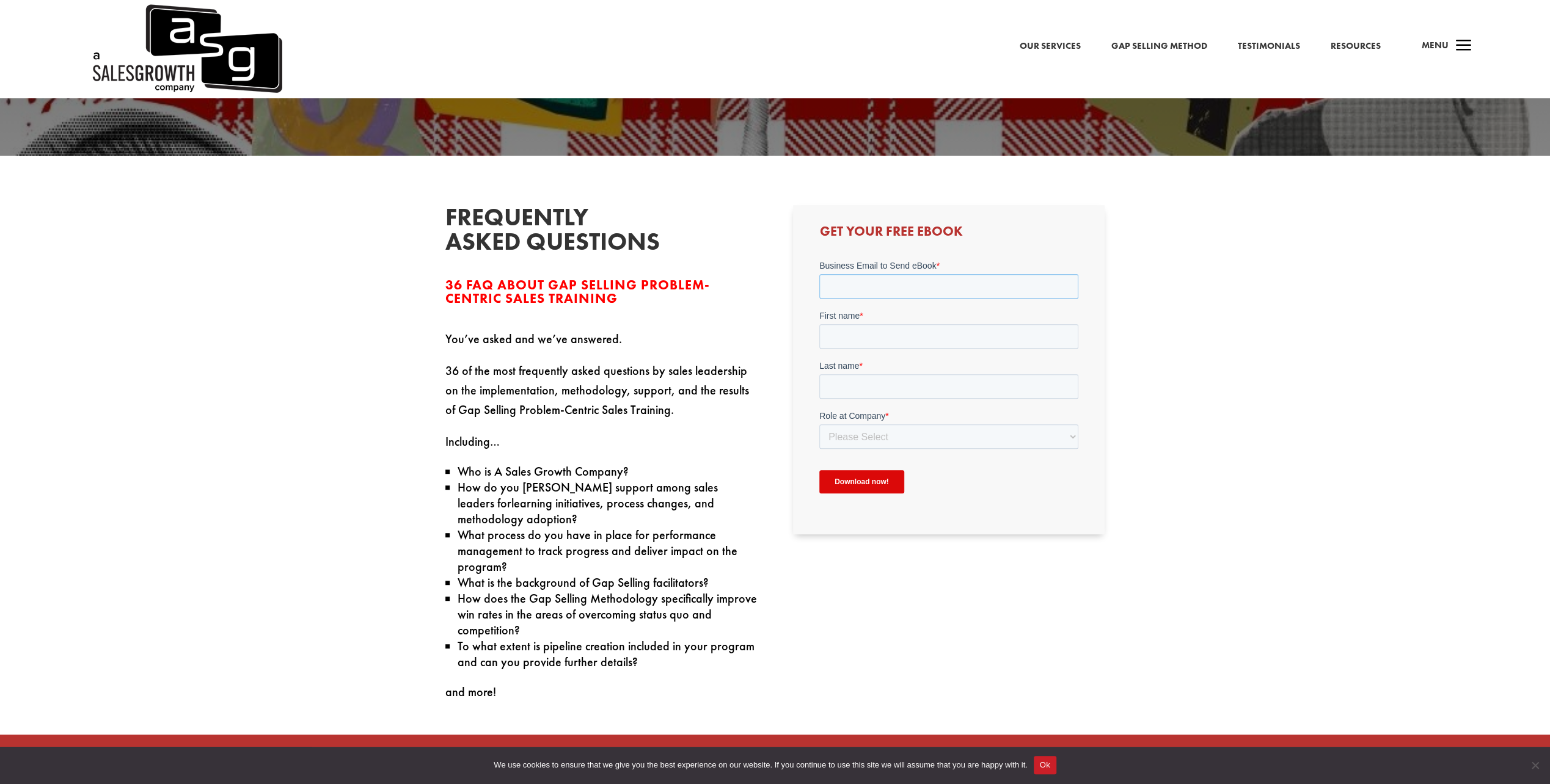
click at [883, 280] on input "Business Email to Send eBook *" at bounding box center [948, 286] width 259 height 24
type input "[EMAIL_ADDRESS][PERSON_NAME][DOMAIN_NAME]"
type input "[PERSON_NAME]"
click at [880, 434] on select "Please Select C-Level (CRO, CSO, etc) Senior Leadership (VP of Sales, VP of Ena…" at bounding box center [948, 437] width 259 height 24
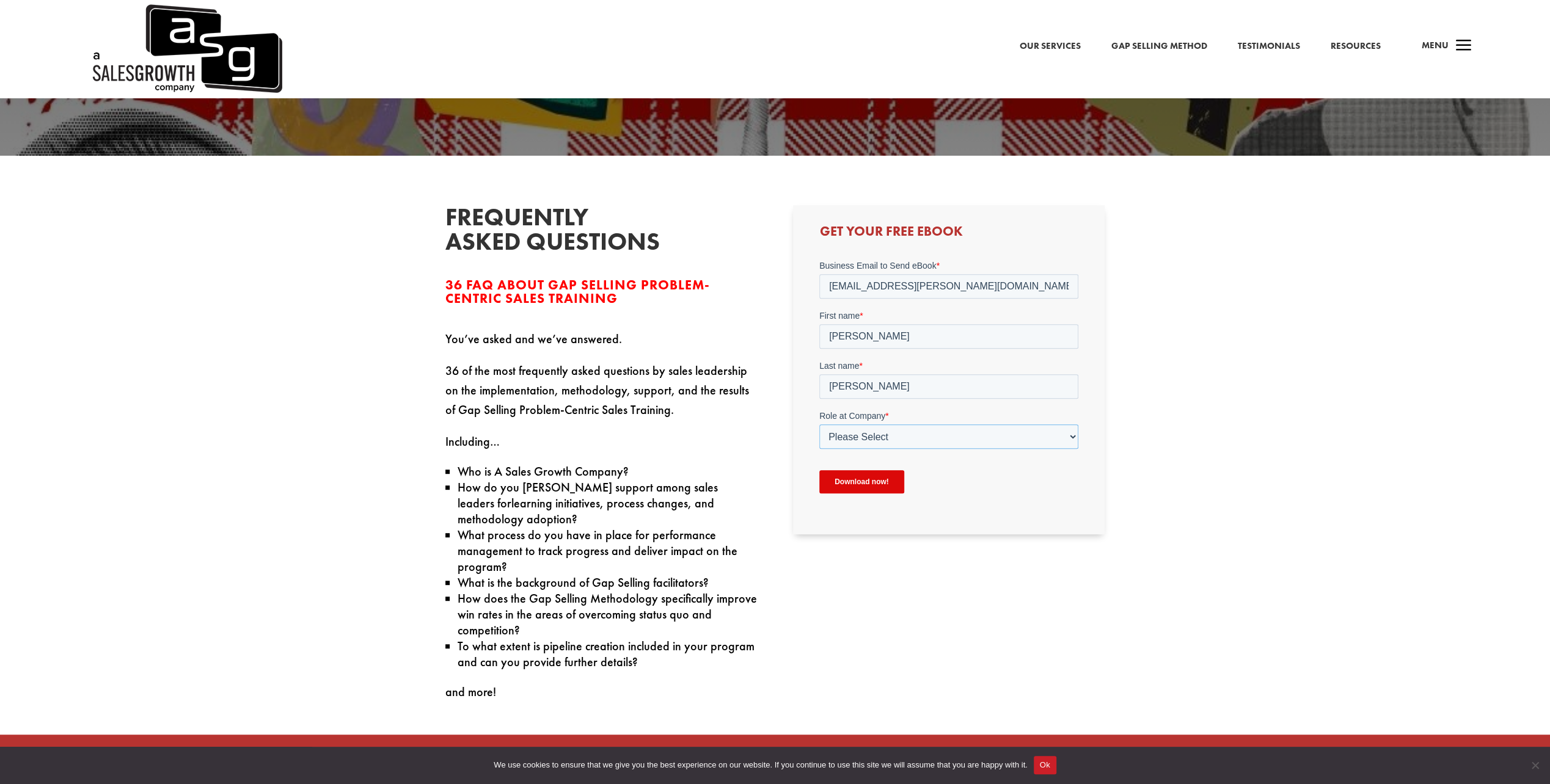
select select "Director/Manager (Sales Director, Regional Sales Manager, etc)"
click at [819, 425] on select "Please Select C-Level (CRO, CSO, etc) Senior Leadership (VP of Sales, VP of Ena…" at bounding box center [948, 437] width 259 height 24
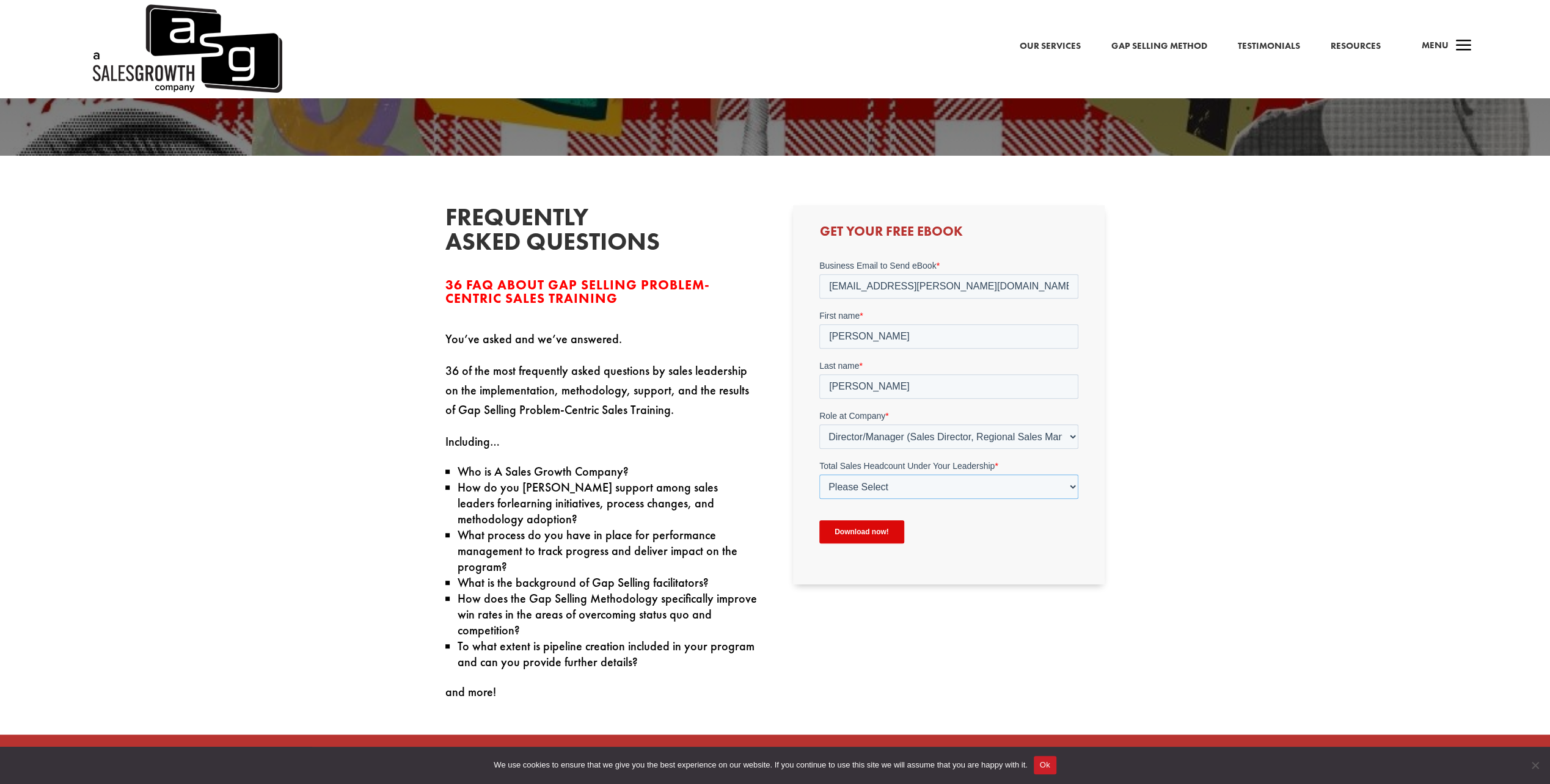
click at [858, 479] on select "Please Select Just Me 1-9 10-19 20-49 50-99 100+" at bounding box center [948, 487] width 259 height 24
select select "50-99"
click at [819, 475] on select "Please Select Just Me 1-9 10-19 20-49 50-99 100+" at bounding box center [948, 487] width 259 height 24
click at [863, 527] on input "Download now!" at bounding box center [861, 532] width 85 height 23
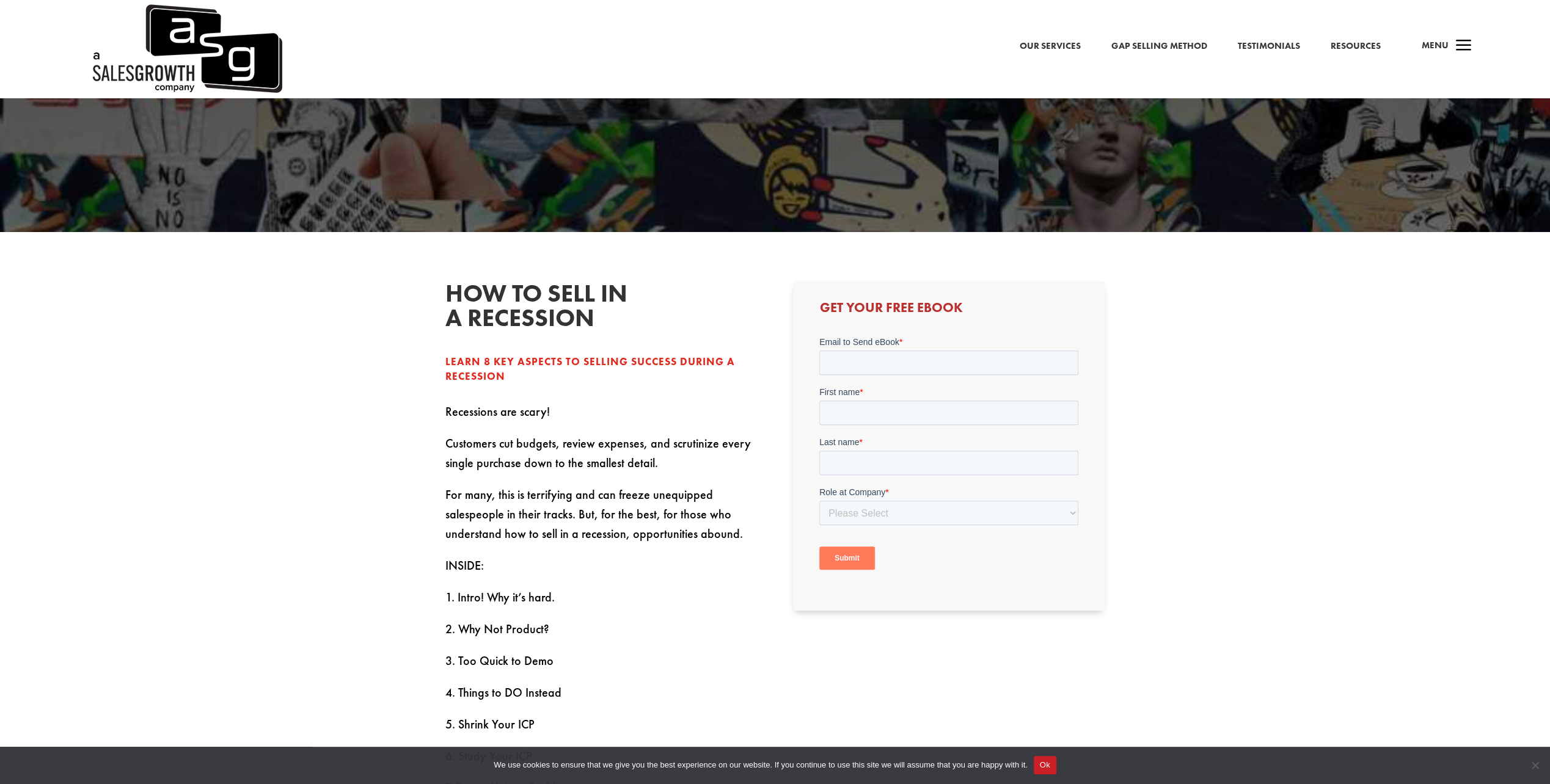
scroll to position [407, 0]
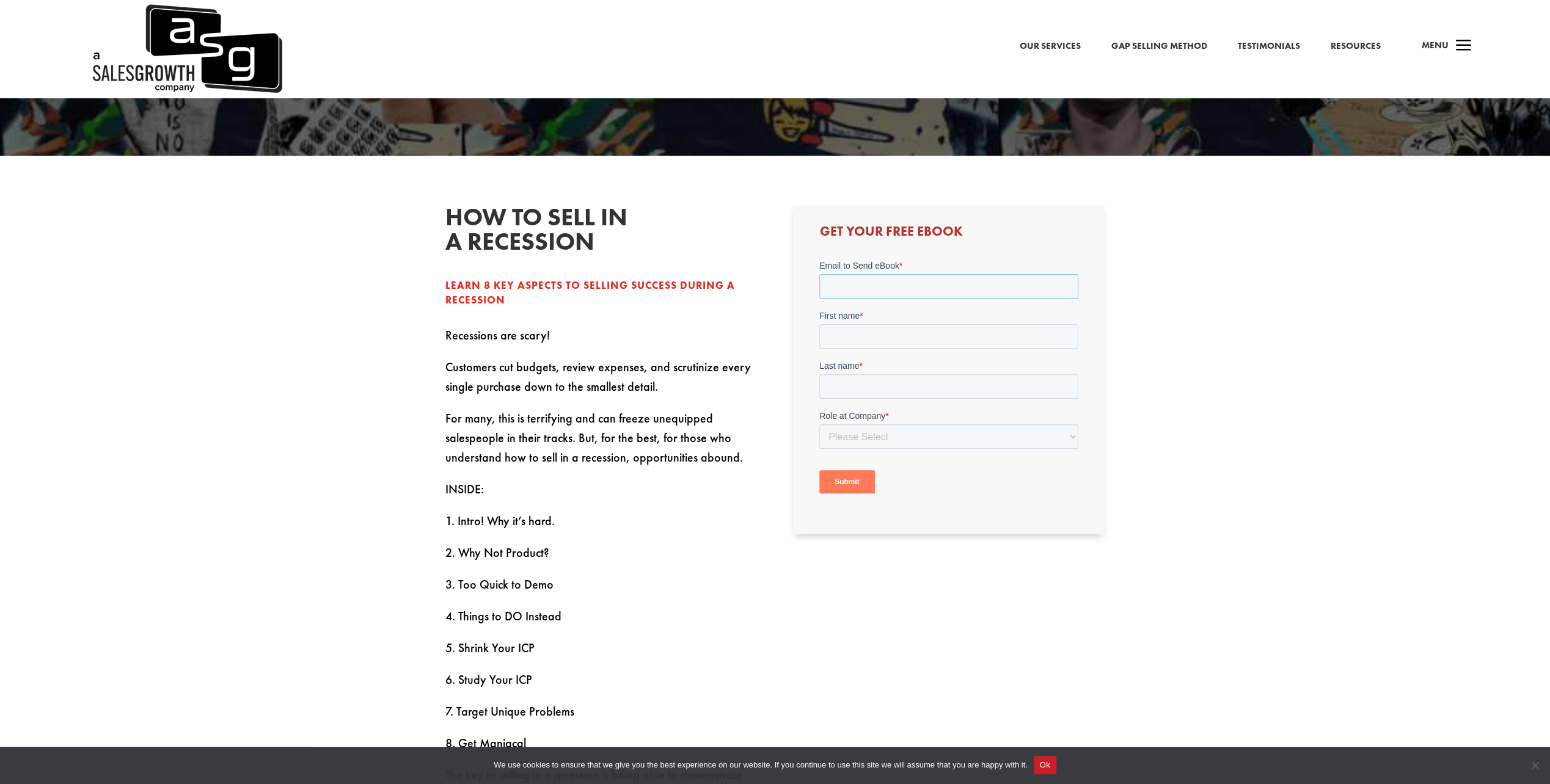
click at [881, 283] on input "Email to Send eBook *" at bounding box center [948, 286] width 259 height 24
type input "[EMAIL_ADDRESS][PERSON_NAME][DOMAIN_NAME]"
type input "[PERSON_NAME]"
click at [859, 452] on form "Email to Send eBook * juergen.schmid@karlstorz.com First name * Jürgen Last nam…" at bounding box center [948, 382] width 259 height 244
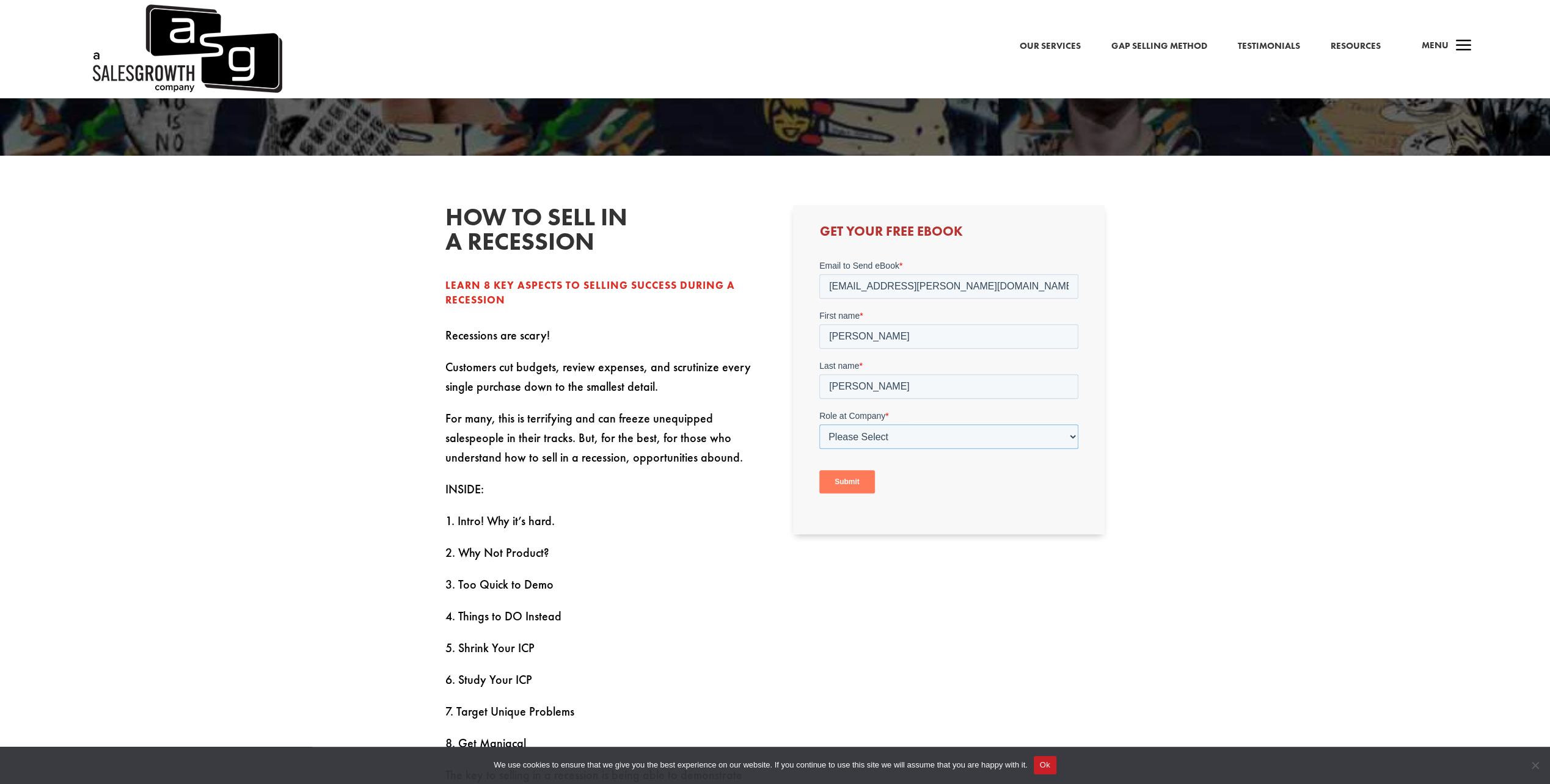
click at [850, 435] on select "Please Select C-Level (CRO, CSO, etc) Senior Leadership (VP of Sales, VP of Ena…" at bounding box center [948, 437] width 259 height 24
select select "Director/Manager (Sales Director, Regional Sales Manager, etc)"
click at [819, 425] on select "Please Select C-Level (CRO, CSO, etc) Senior Leadership (VP of Sales, VP of Ena…" at bounding box center [948, 437] width 259 height 24
click at [851, 482] on select "Please Select Just Me 1-9 10-19 20-49 50-99 100+" at bounding box center [948, 487] width 259 height 24
select select "50-99"
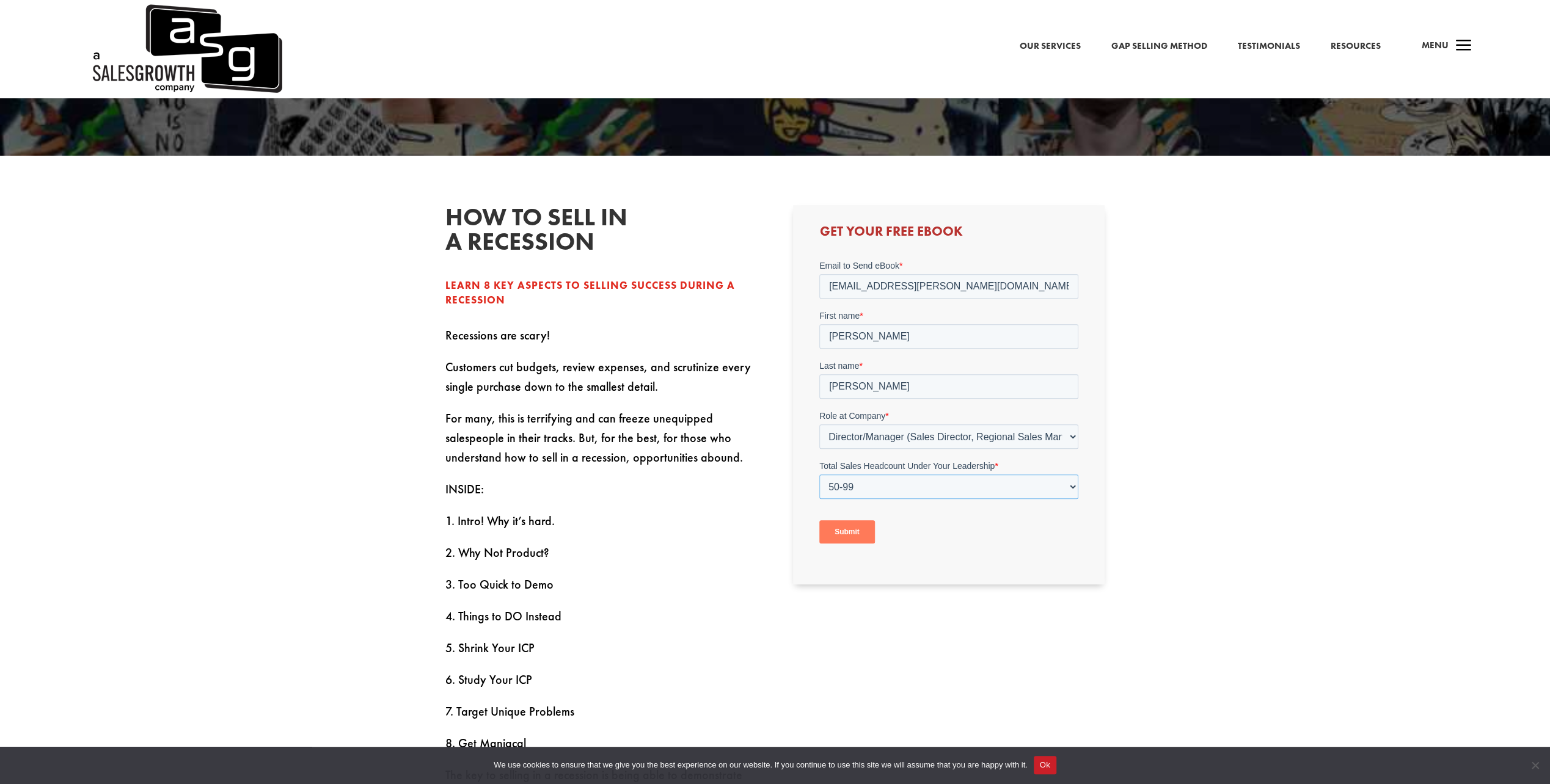
click at [819, 475] on select "Please Select Just Me 1-9 10-19 20-49 50-99 100+" at bounding box center [948, 487] width 259 height 24
drag, startPoint x: 850, startPoint y: 535, endPoint x: 846, endPoint y: 525, distance: 10.8
click at [852, 535] on input "Submit" at bounding box center [847, 532] width 56 height 23
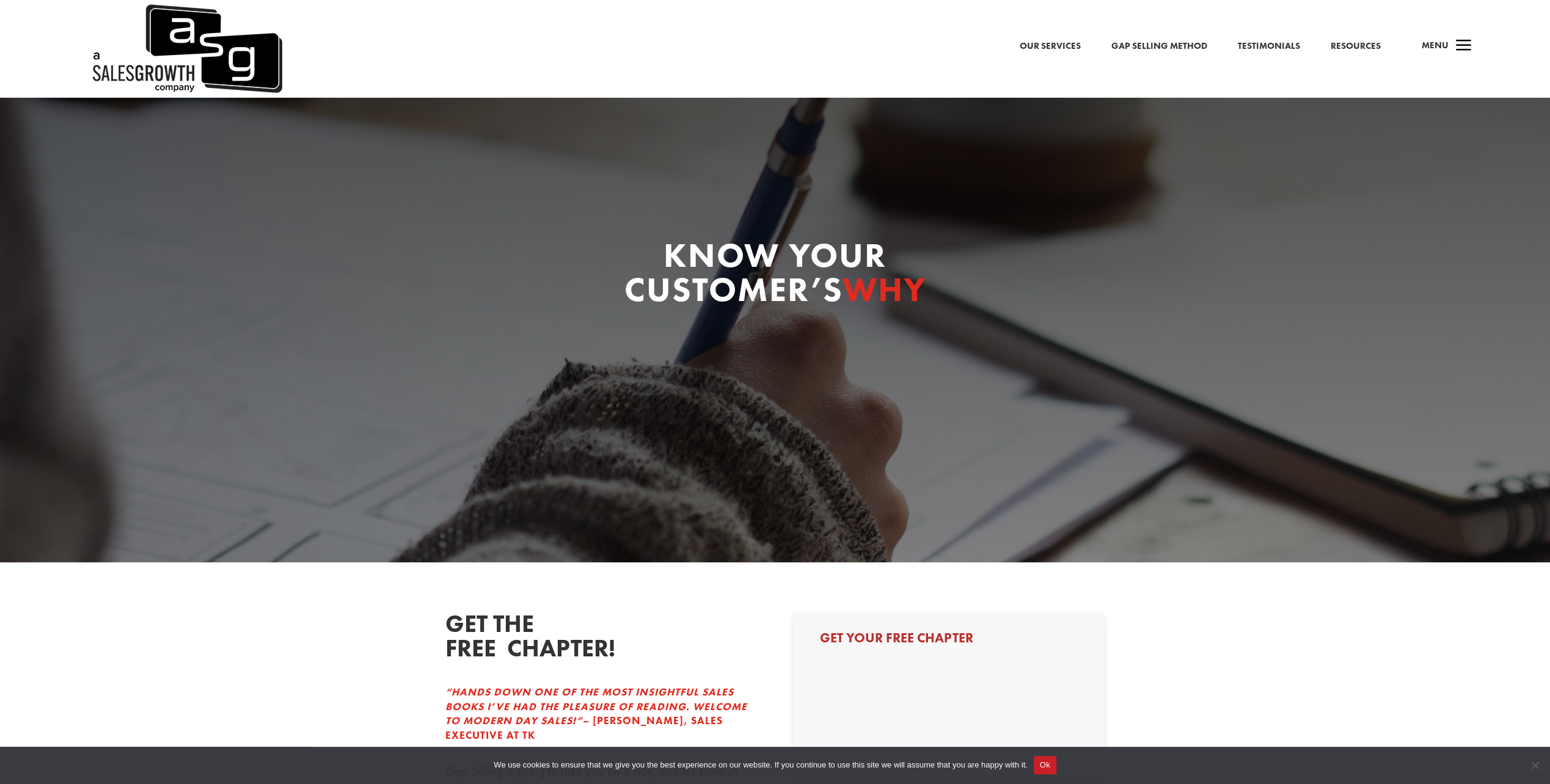
select select "Director/Manager (Sales Director, Regional Sales Manager, etc)"
select select "50-99"
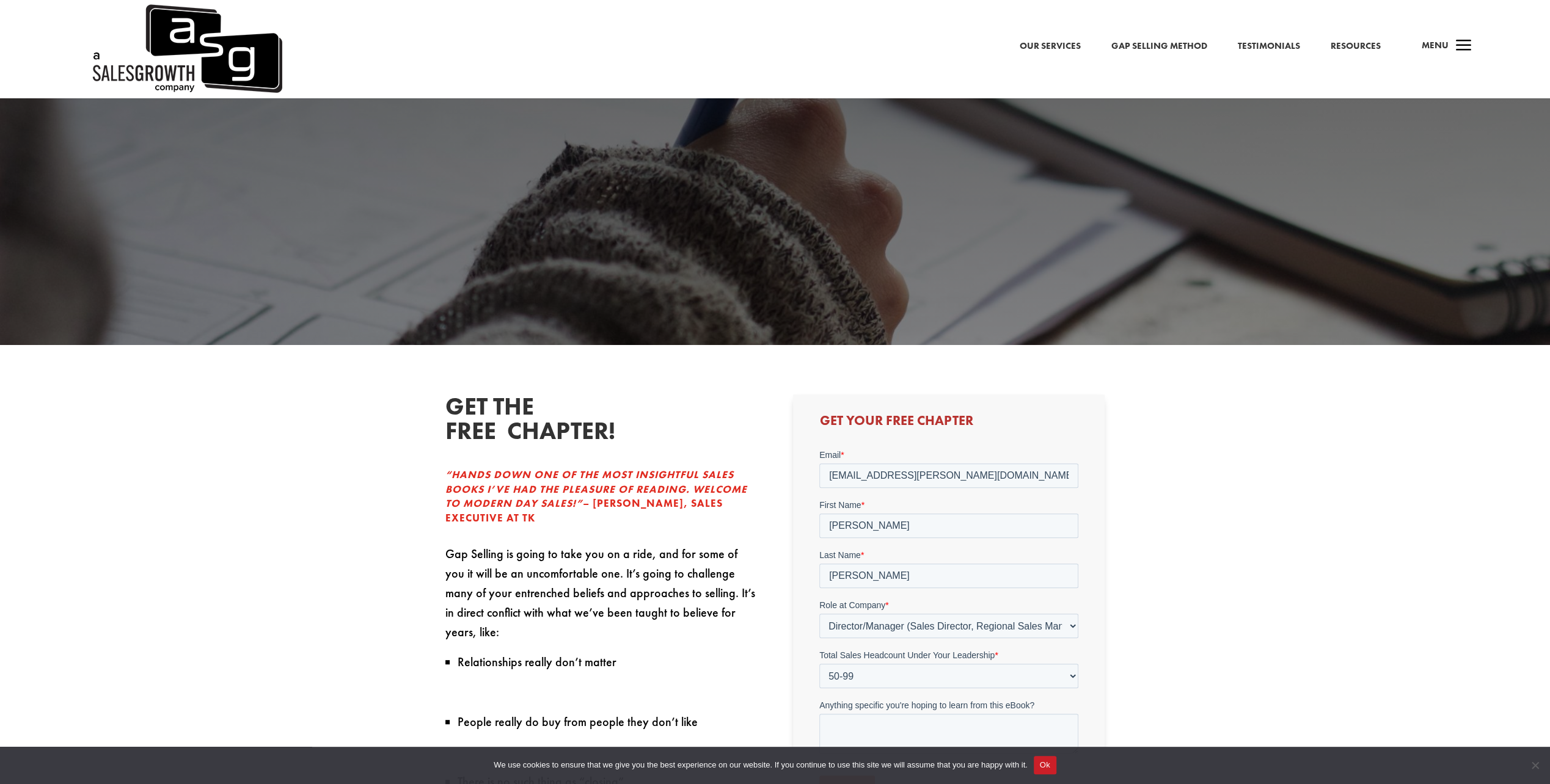
scroll to position [407, 0]
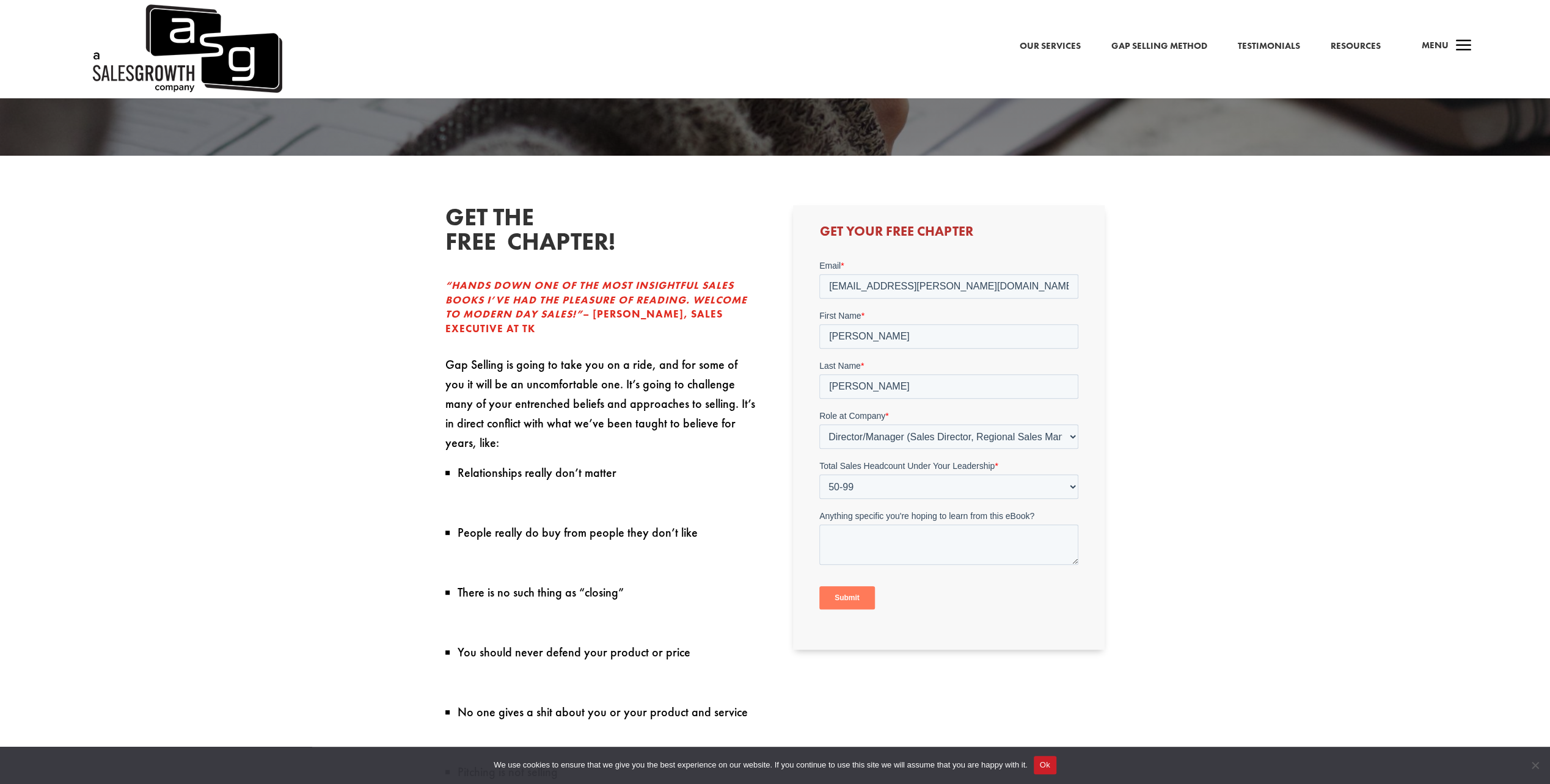
click at [838, 595] on input "Submit" at bounding box center [847, 598] width 56 height 23
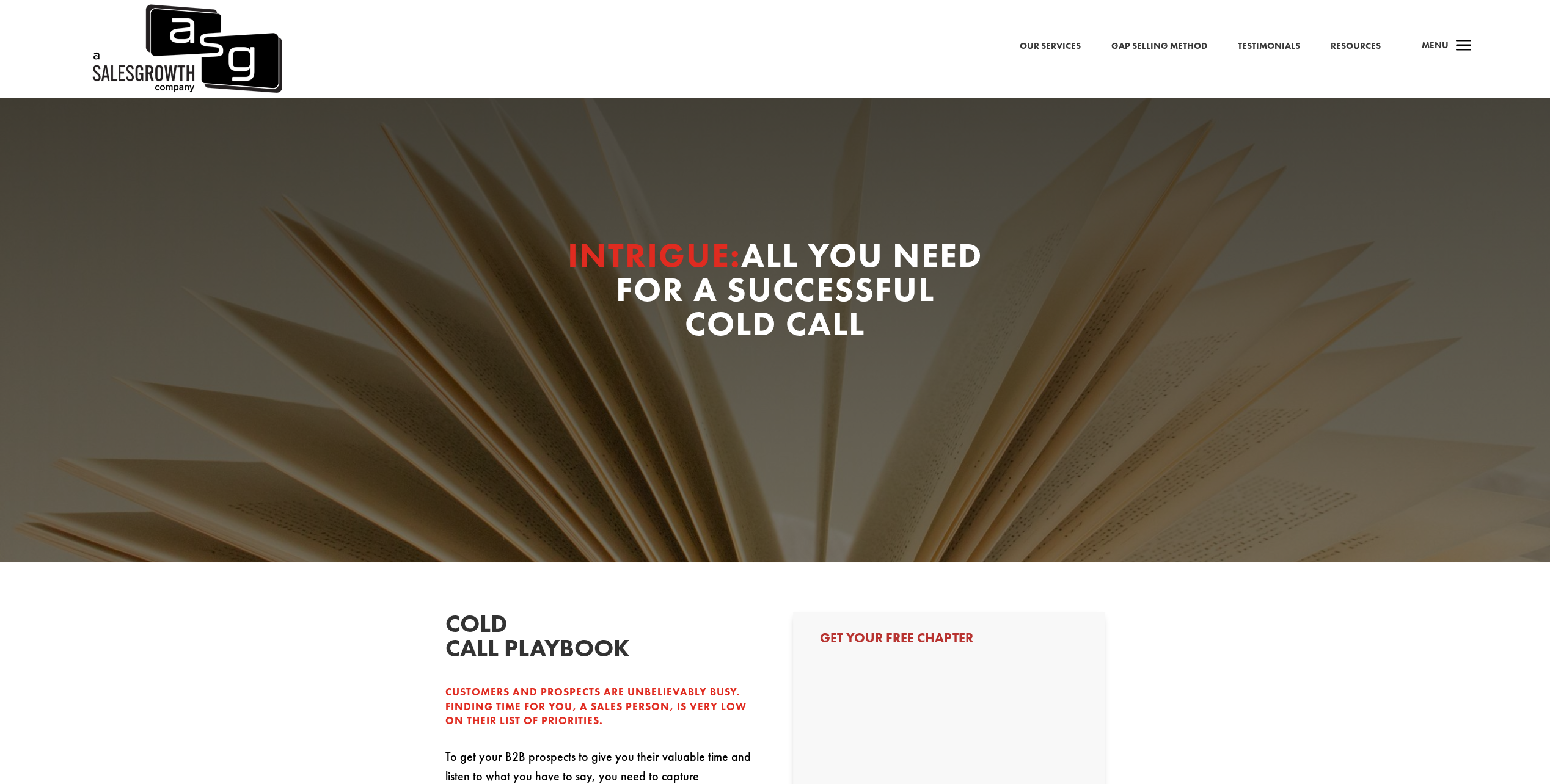
select select "Director/Manager (Sales Director, Regional Sales Manager, etc)"
select select "50-99"
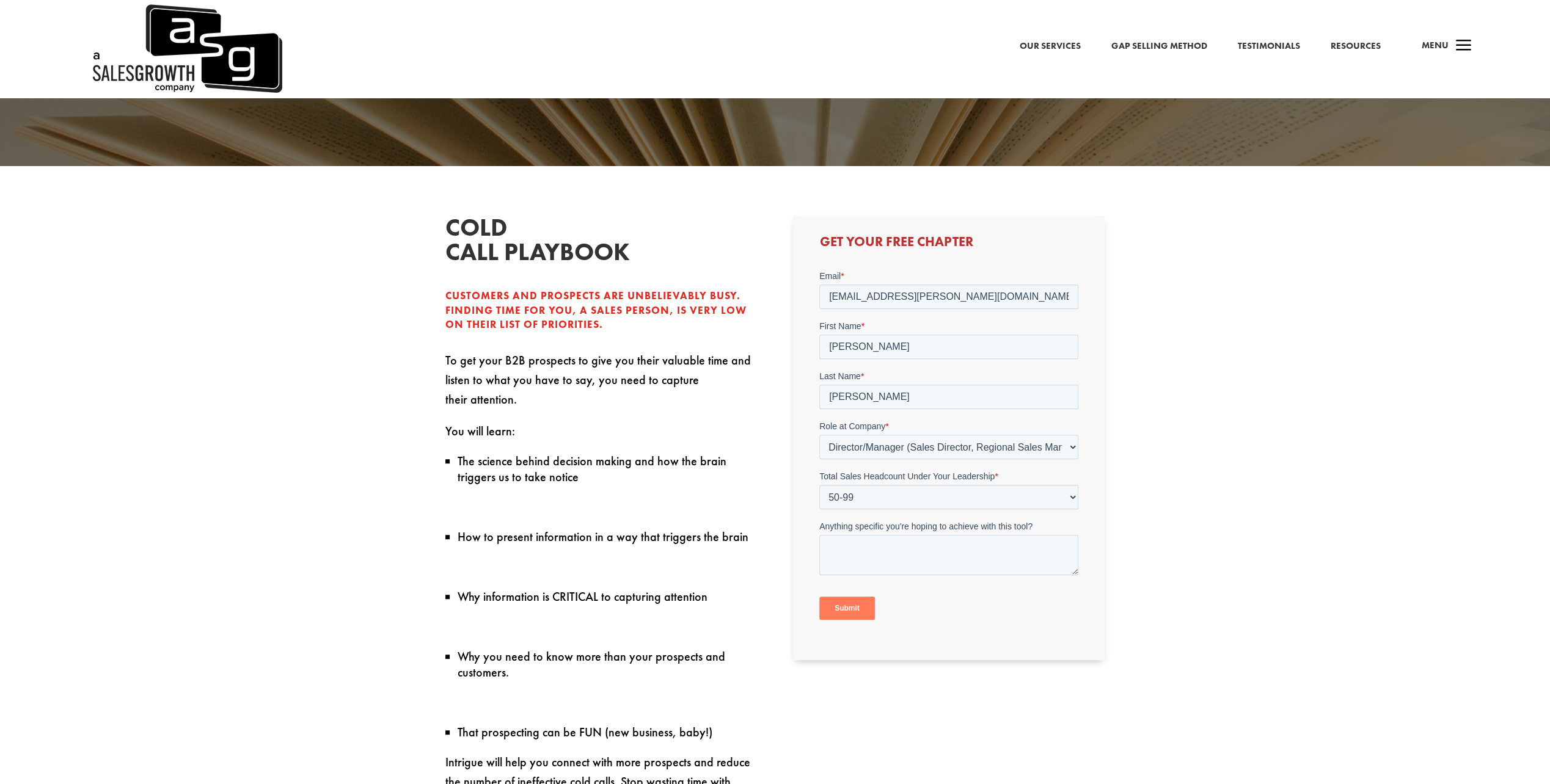
scroll to position [407, 0]
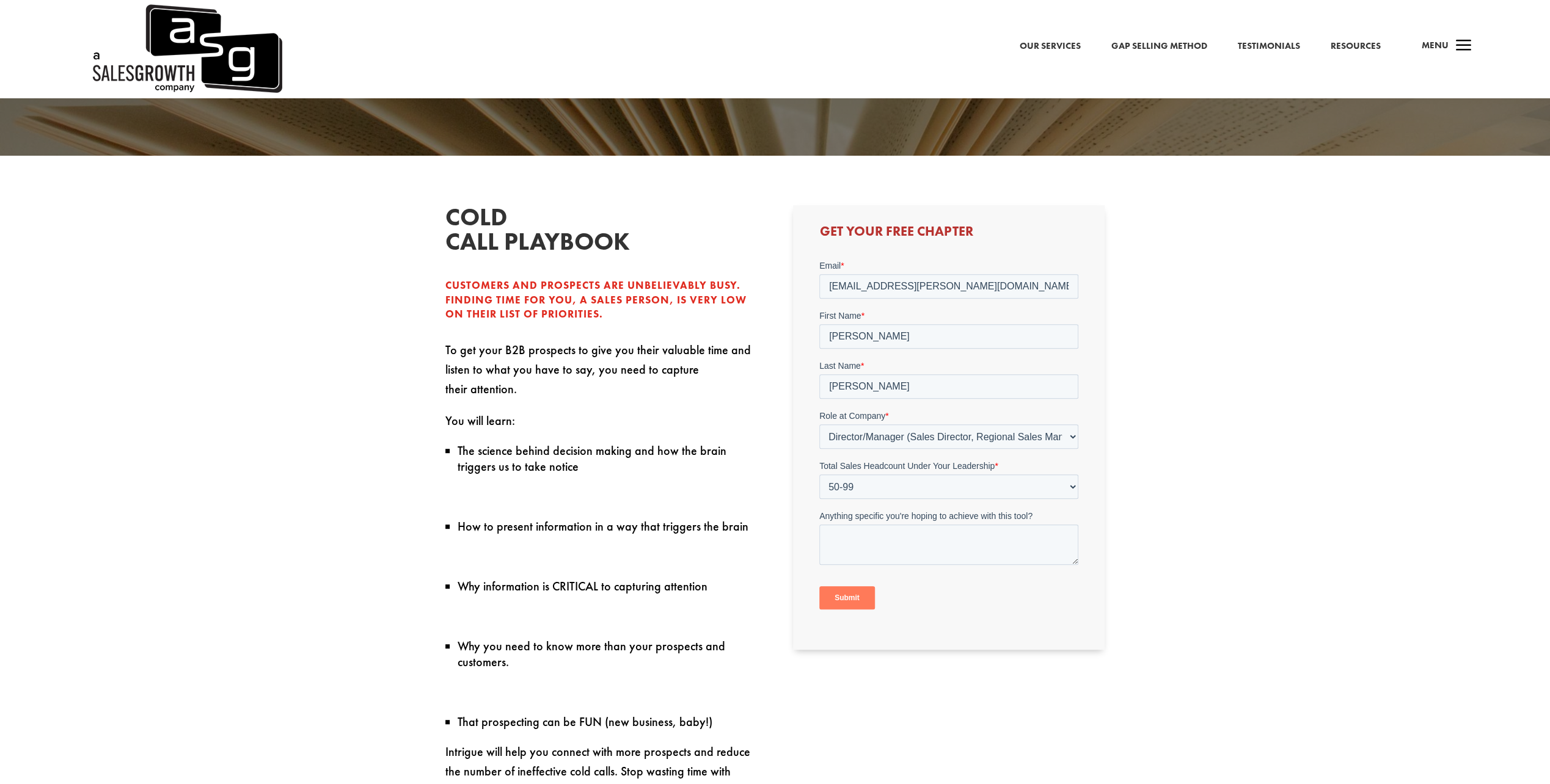
click at [861, 590] on input "Submit" at bounding box center [847, 598] width 56 height 23
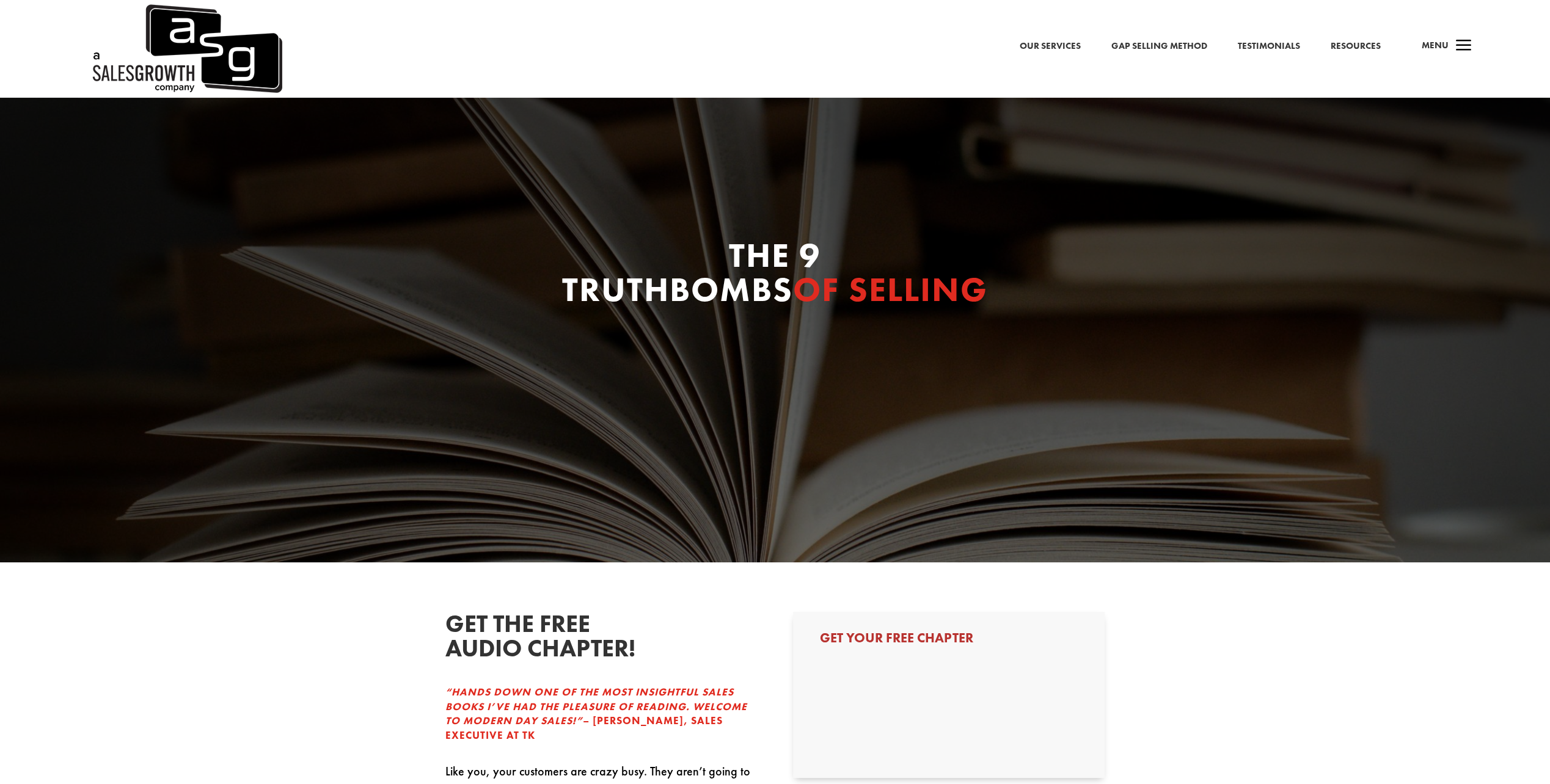
select select "Director/Manager (Sales Director, Regional Sales Manager, etc)"
select select "50-99"
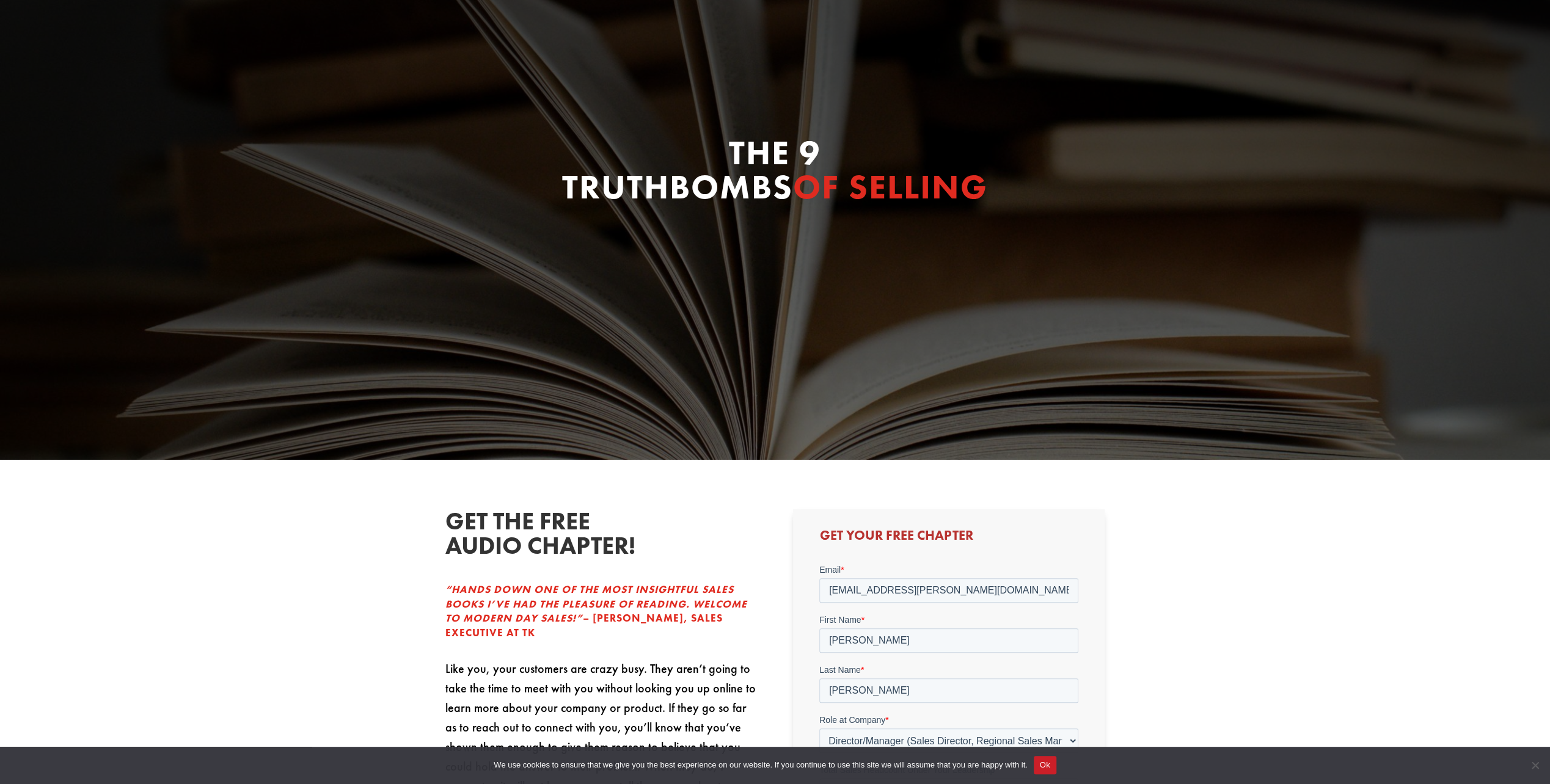
scroll to position [407, 0]
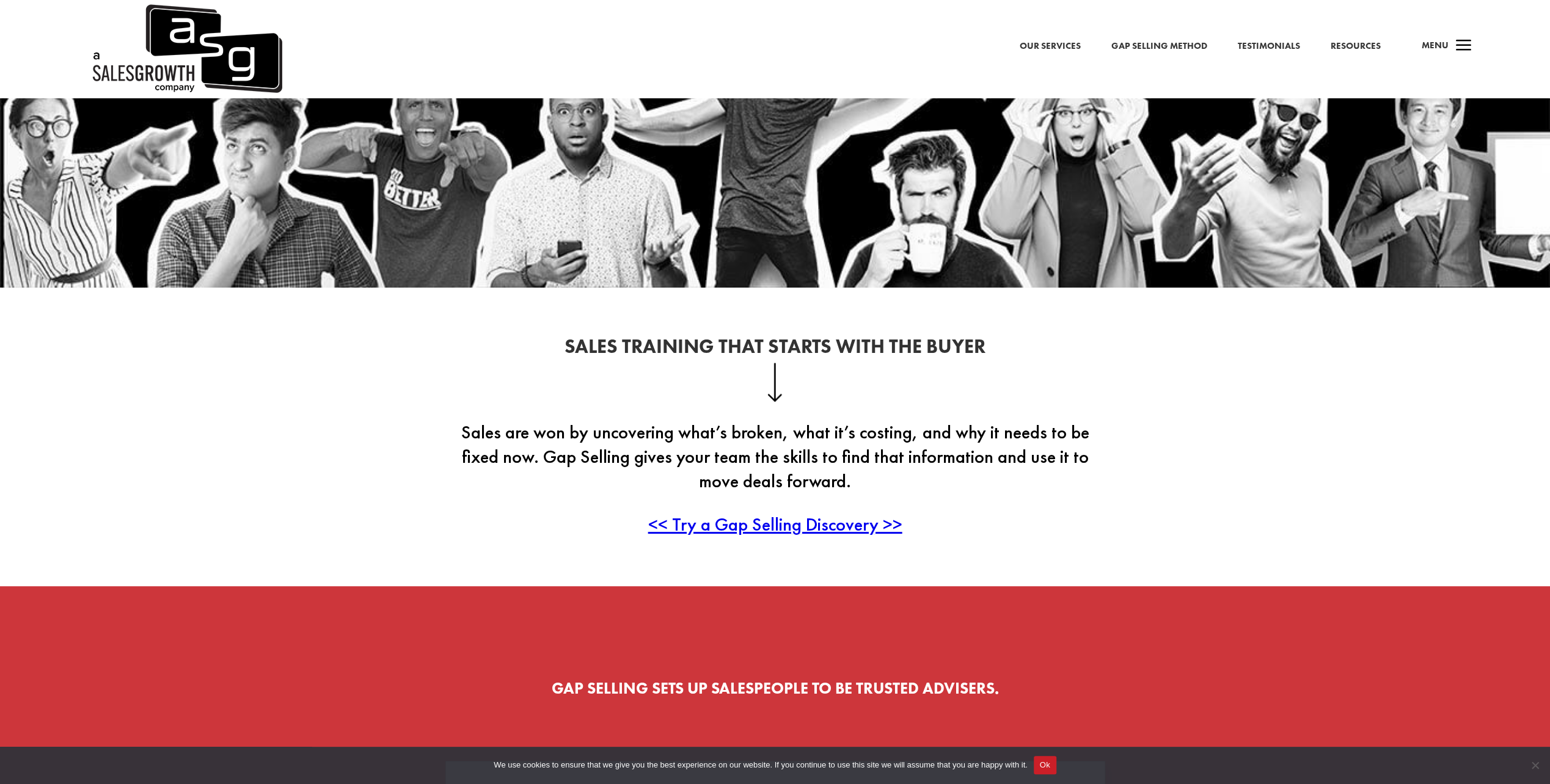
scroll to position [407, 0]
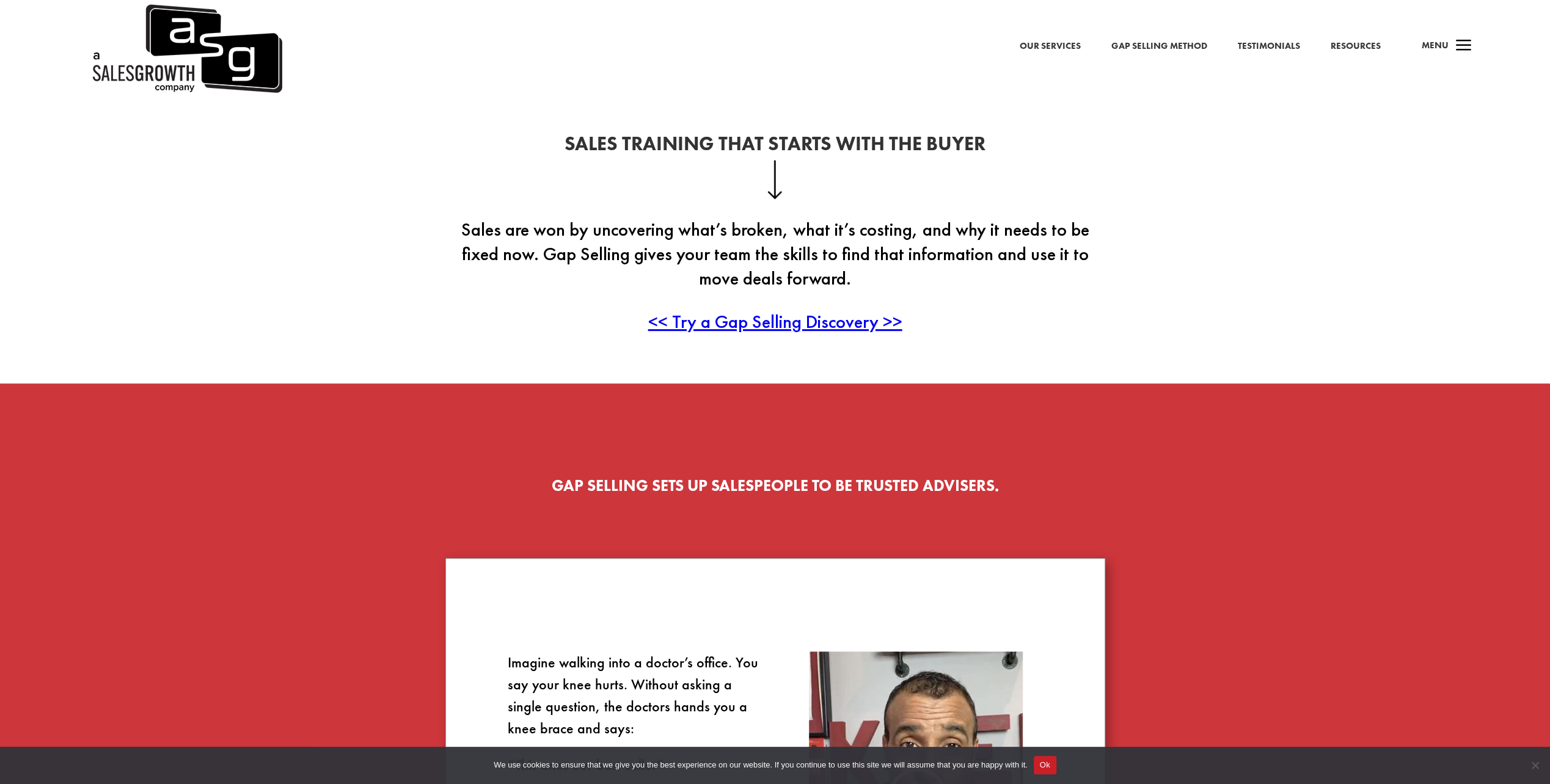
click at [832, 325] on span "<< Try a Gap Selling Discovery >>" at bounding box center [775, 321] width 254 height 24
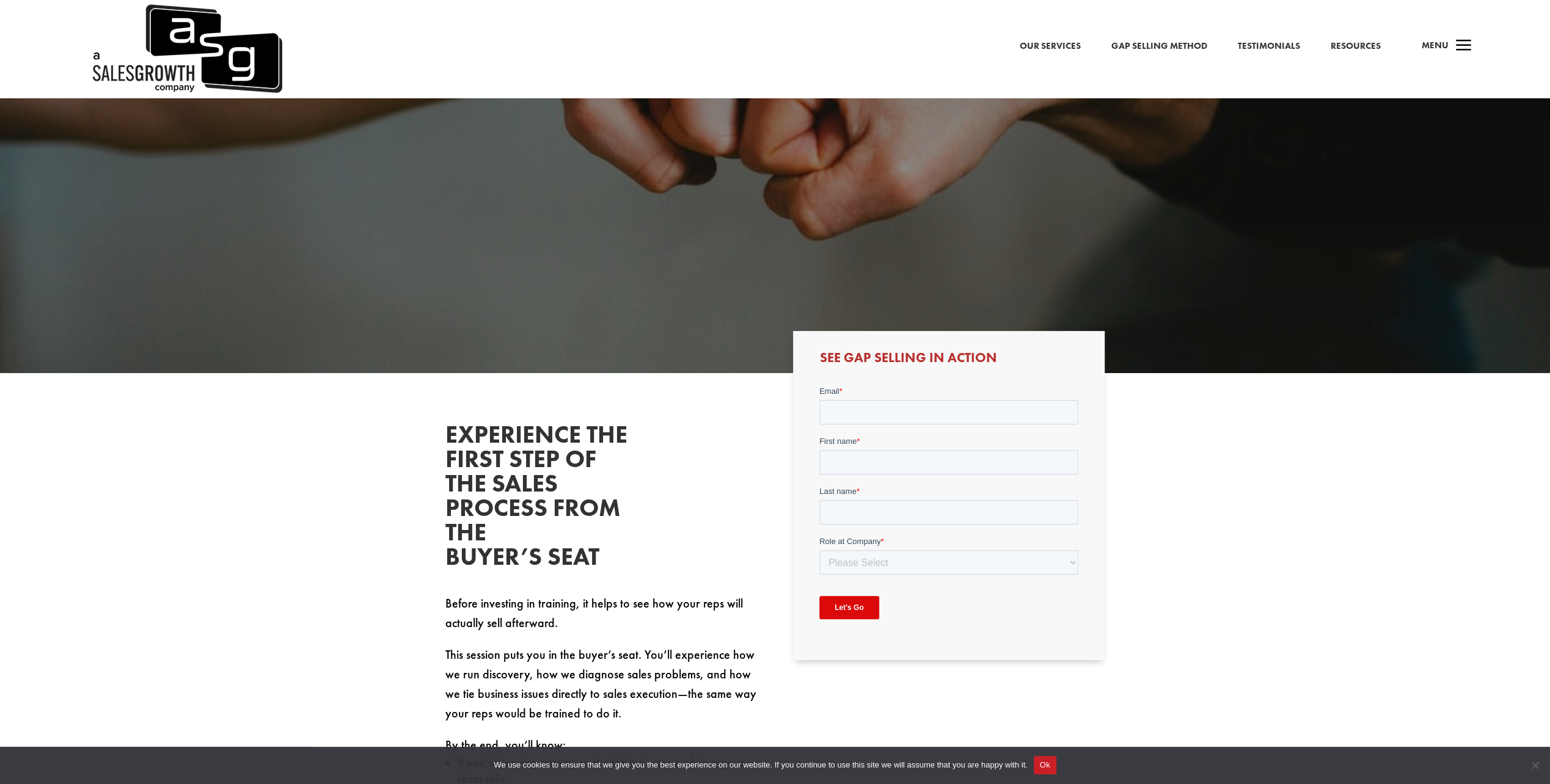
scroll to position [407, 0]
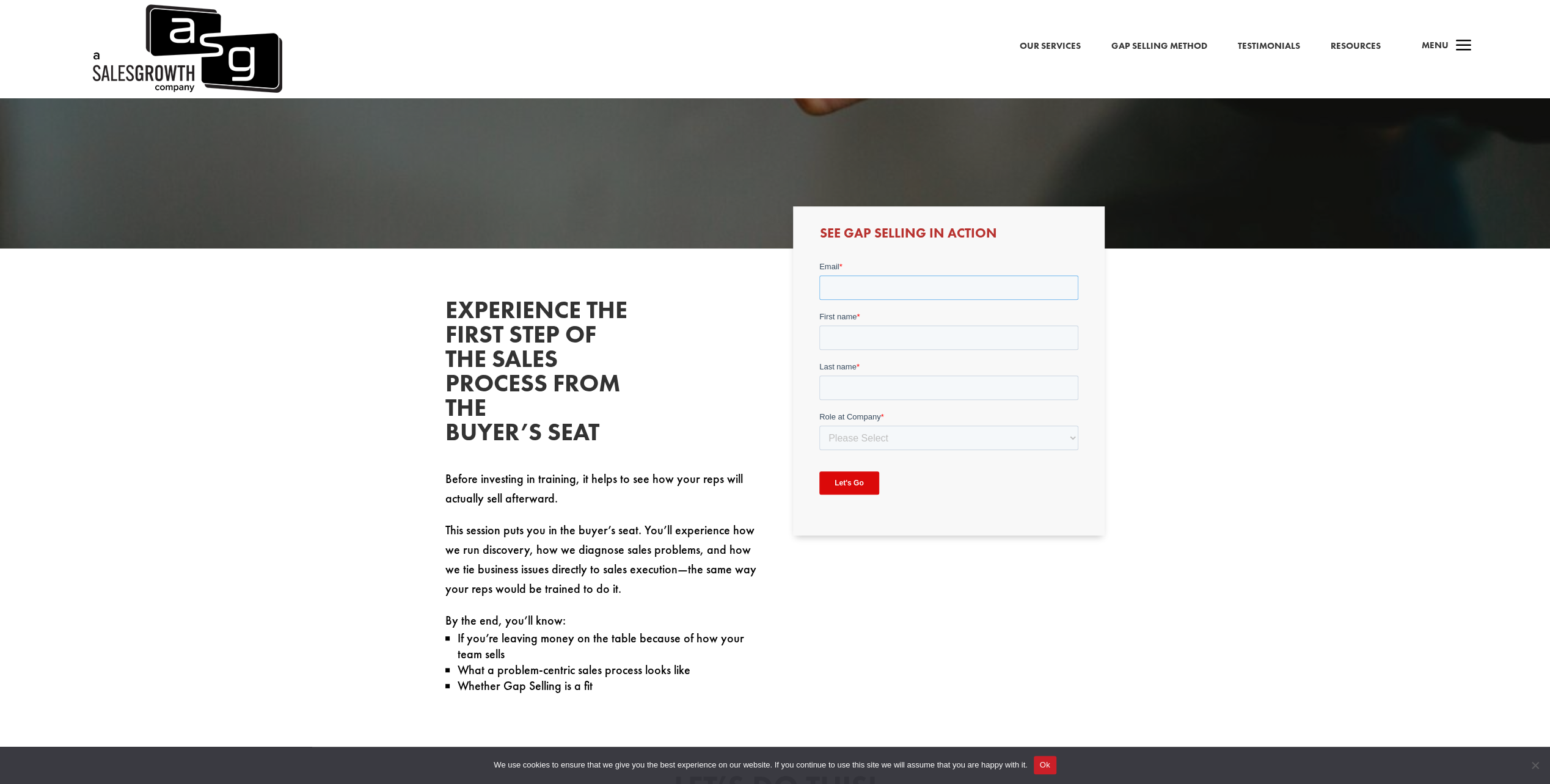
click at [848, 282] on input "Email *" at bounding box center [948, 287] width 259 height 24
type input "juergen.schmid@karlstorz.com"
type input "Jürgen"
type input "Schmid"
click at [867, 432] on select "Please Select C-Level (CRO, CSO, etc) Senior Leadership (VP of Sales, VP of Ena…" at bounding box center [948, 438] width 259 height 24
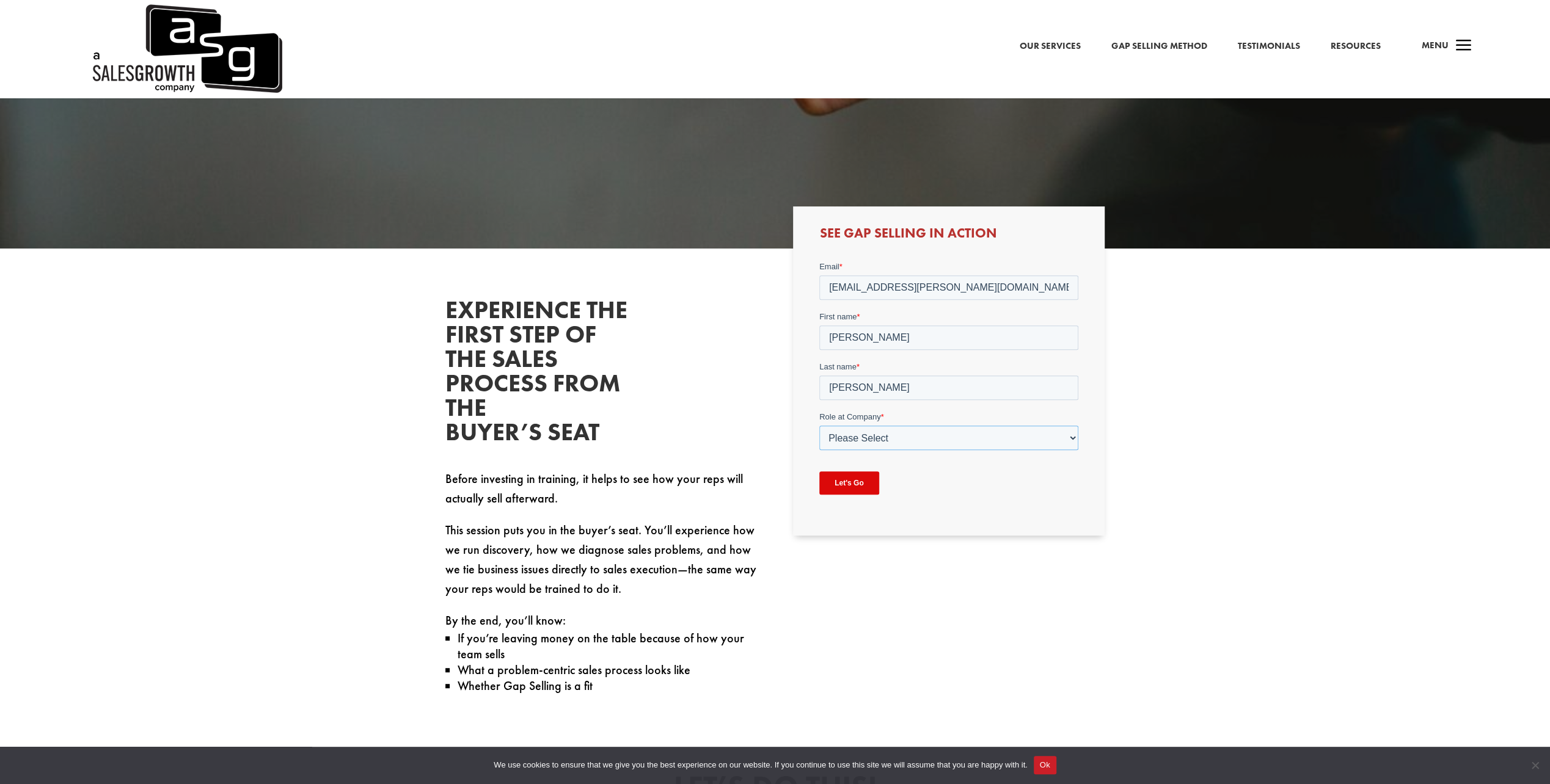
select select "Director/Manager (Sales Director, Regional Sales Manager, etc)"
click at [819, 426] on select "Please Select C-Level (CRO, CSO, etc) Senior Leadership (VP of Sales, VP of Ena…" at bounding box center [948, 438] width 259 height 24
click at [867, 485] on select "Please Select Just Me 1-9 10-19 20-49 50-99 100+" at bounding box center [948, 488] width 259 height 24
select select "50-99"
click at [819, 476] on select "Please Select Just Me 1-9 10-19 20-49 50-99 100+" at bounding box center [948, 488] width 259 height 24
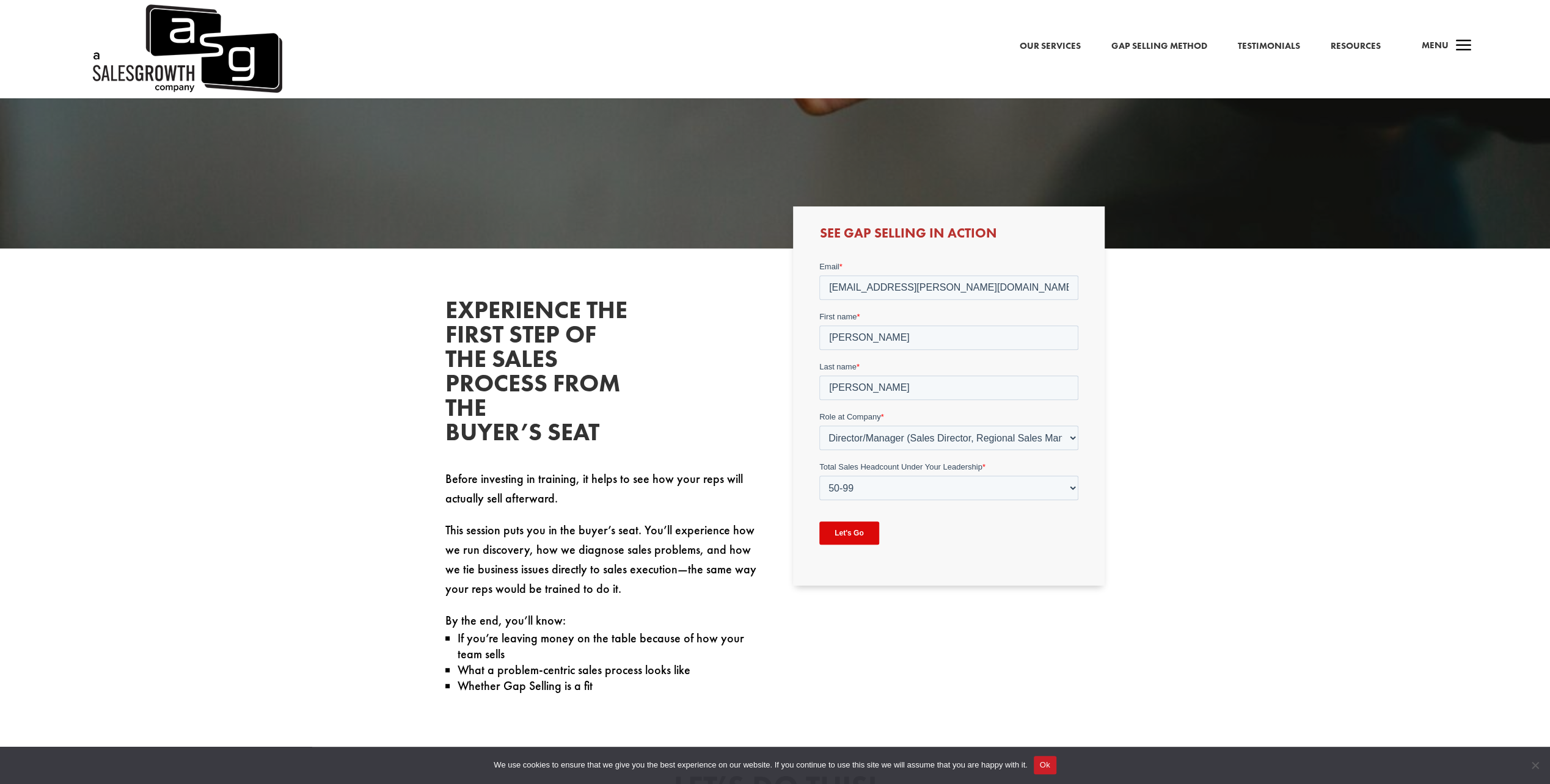
drag, startPoint x: 858, startPoint y: 534, endPoint x: 742, endPoint y: 589, distance: 128.4
click html "Email * juergen.schmid@karlstorz.com First name * Jürgen Last name * Schmid Rol…"
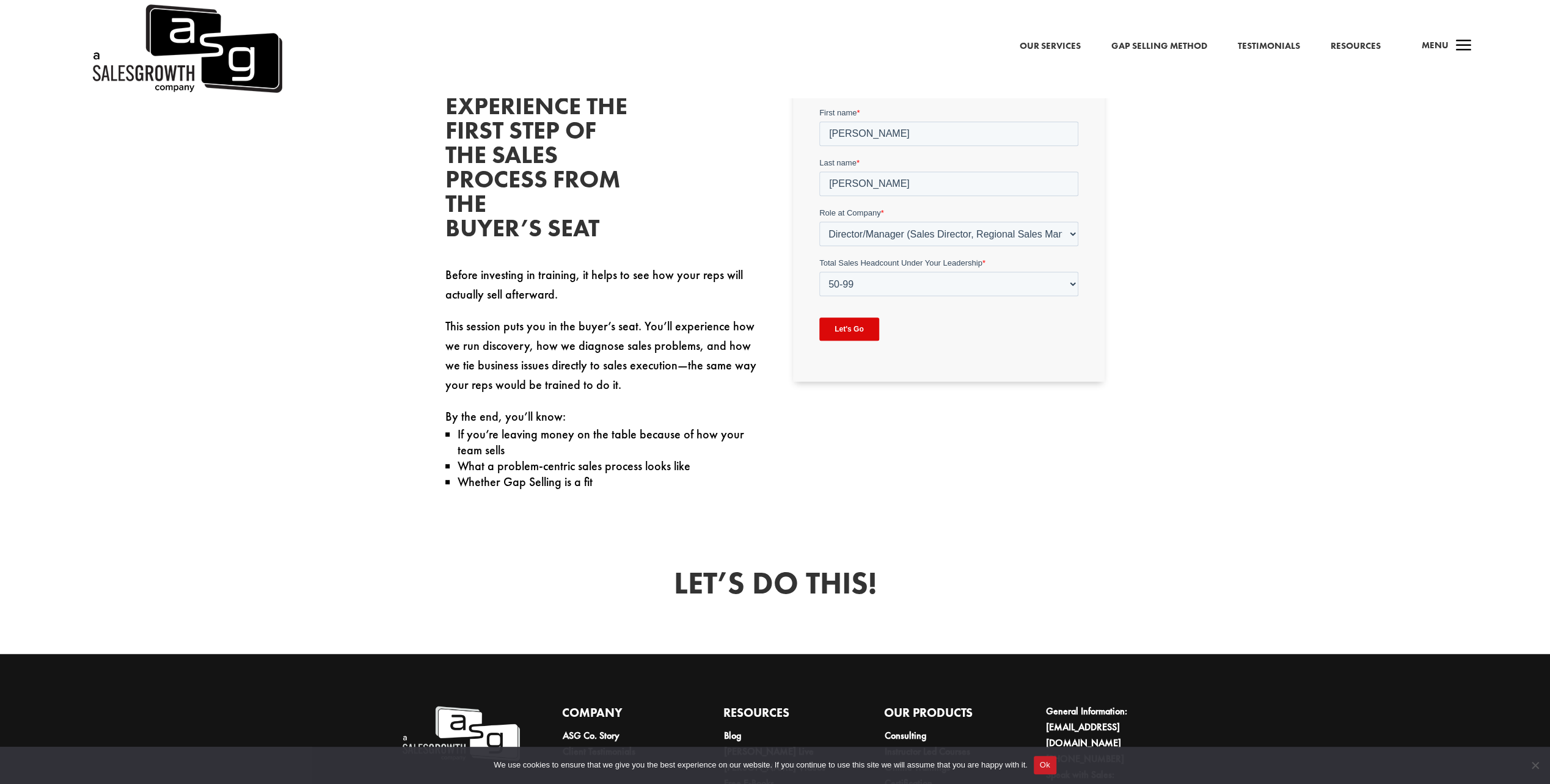
click at [1036, 47] on link "Our Services" at bounding box center [1050, 46] width 61 height 16
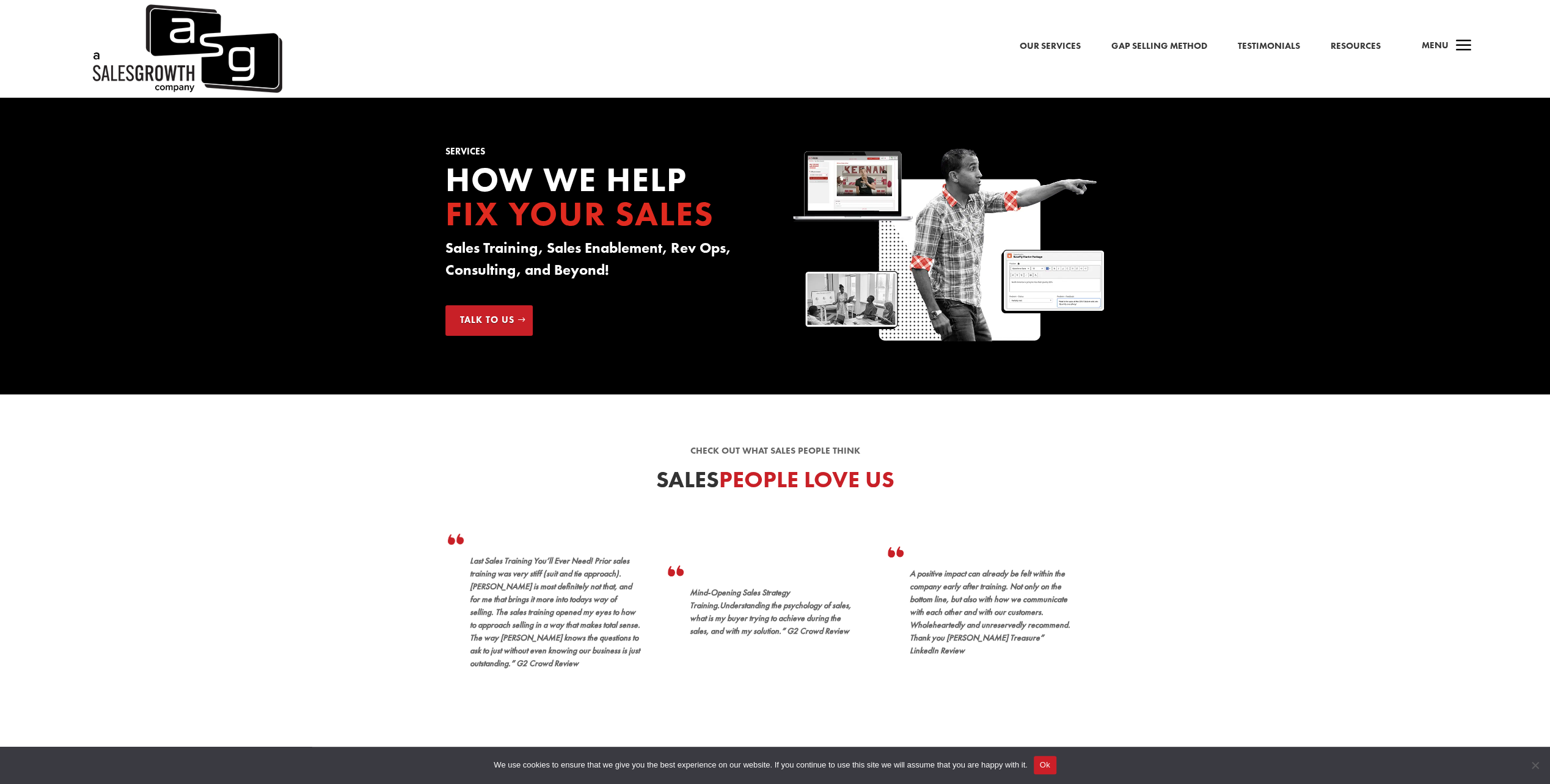
click at [1463, 40] on span "a" at bounding box center [1464, 46] width 24 height 24
